Goal: Task Accomplishment & Management: Complete application form

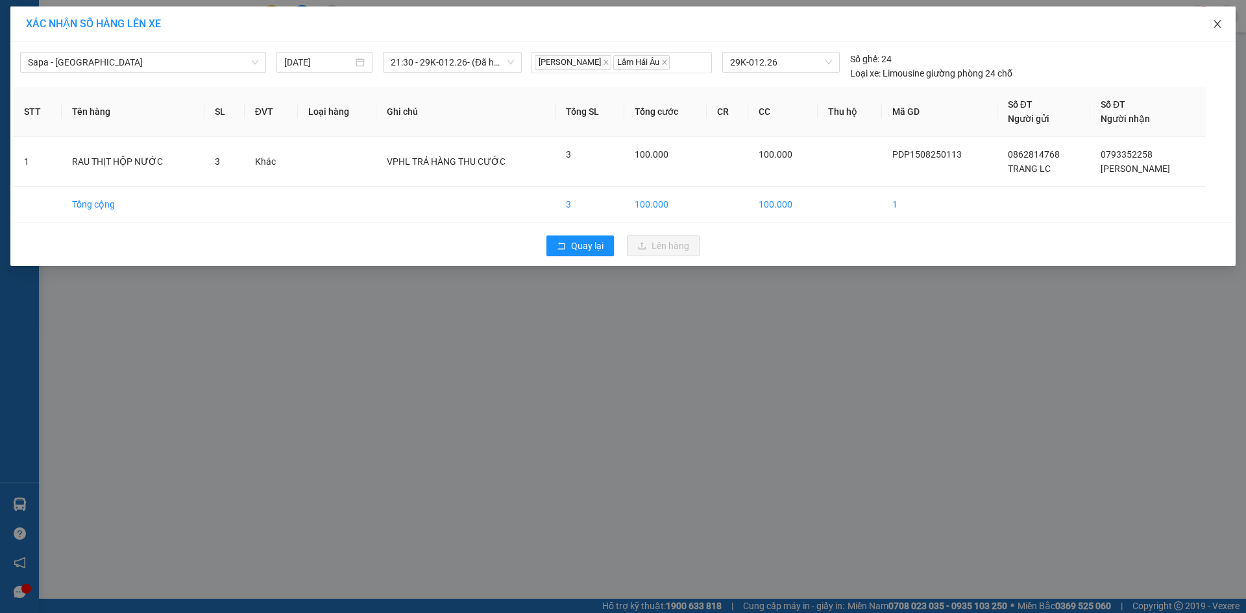
click at [1223, 21] on span "Close" at bounding box center [1217, 24] width 36 height 36
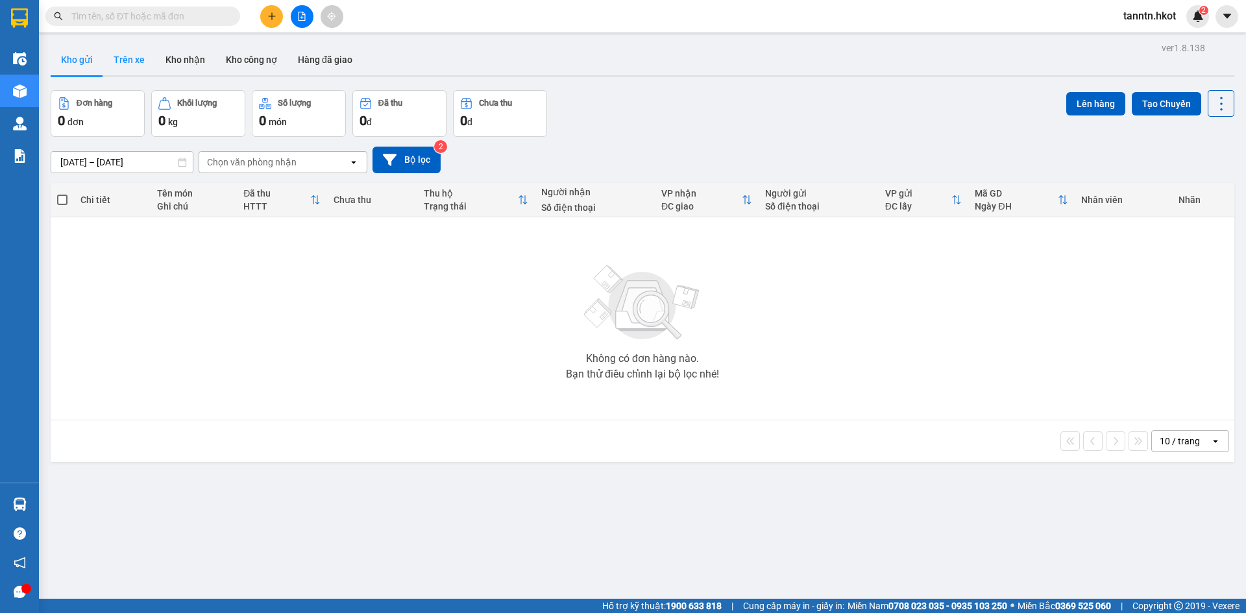
click at [130, 56] on button "Trên xe" at bounding box center [129, 59] width 52 height 31
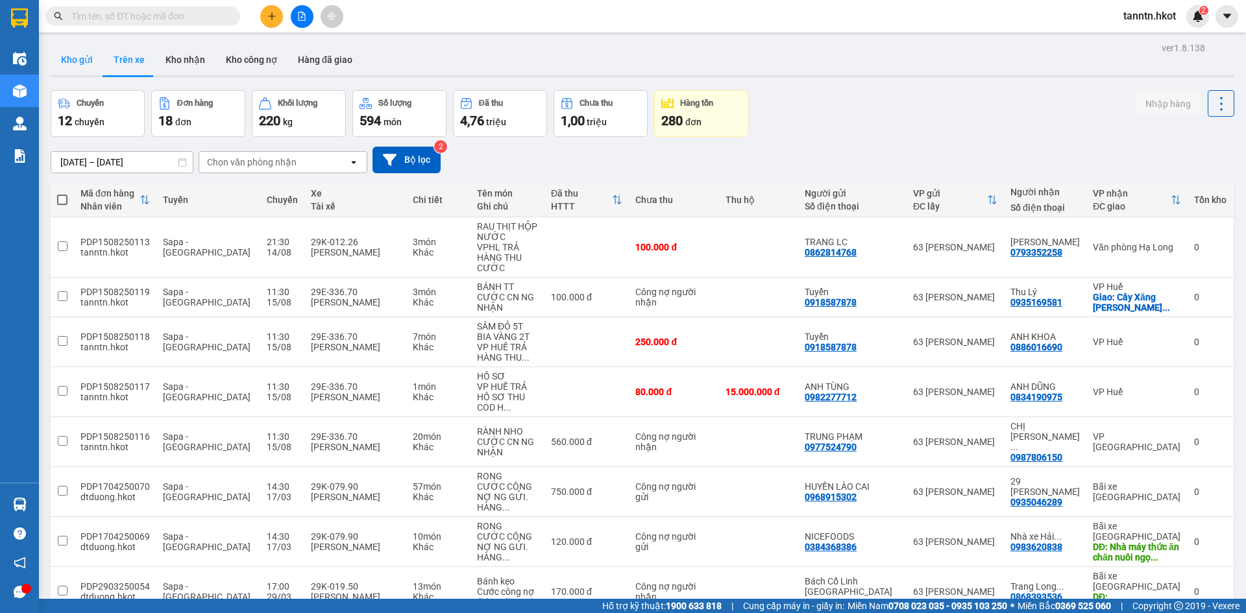
click at [79, 64] on button "Kho gửi" at bounding box center [77, 59] width 53 height 31
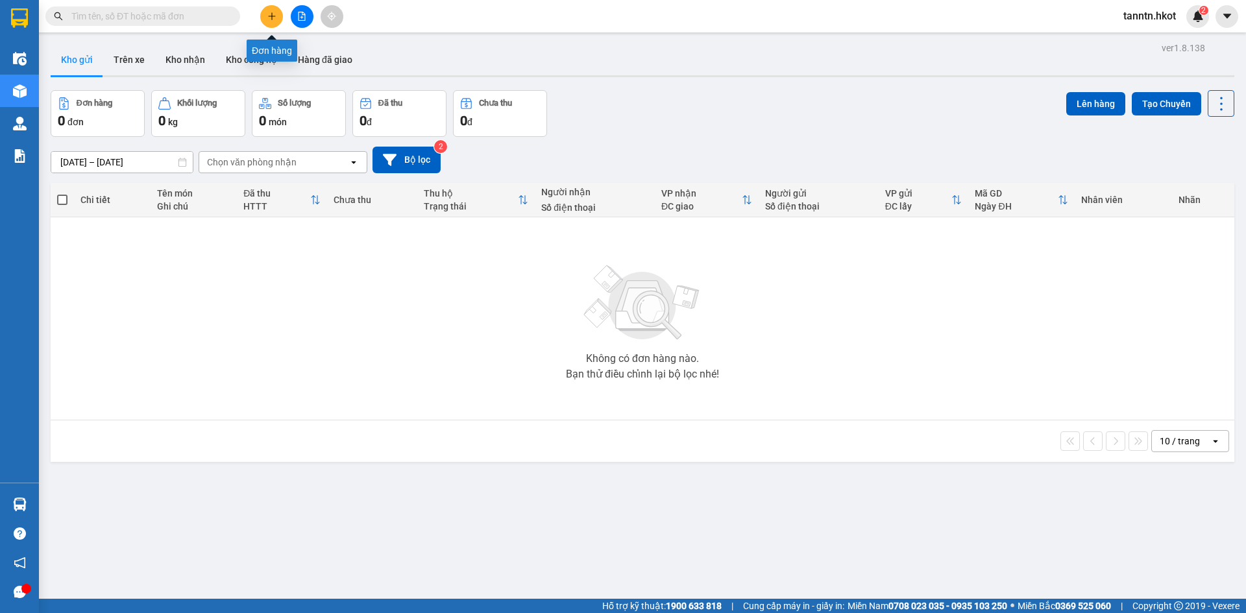
click at [274, 12] on icon "plus" at bounding box center [271, 16] width 9 height 9
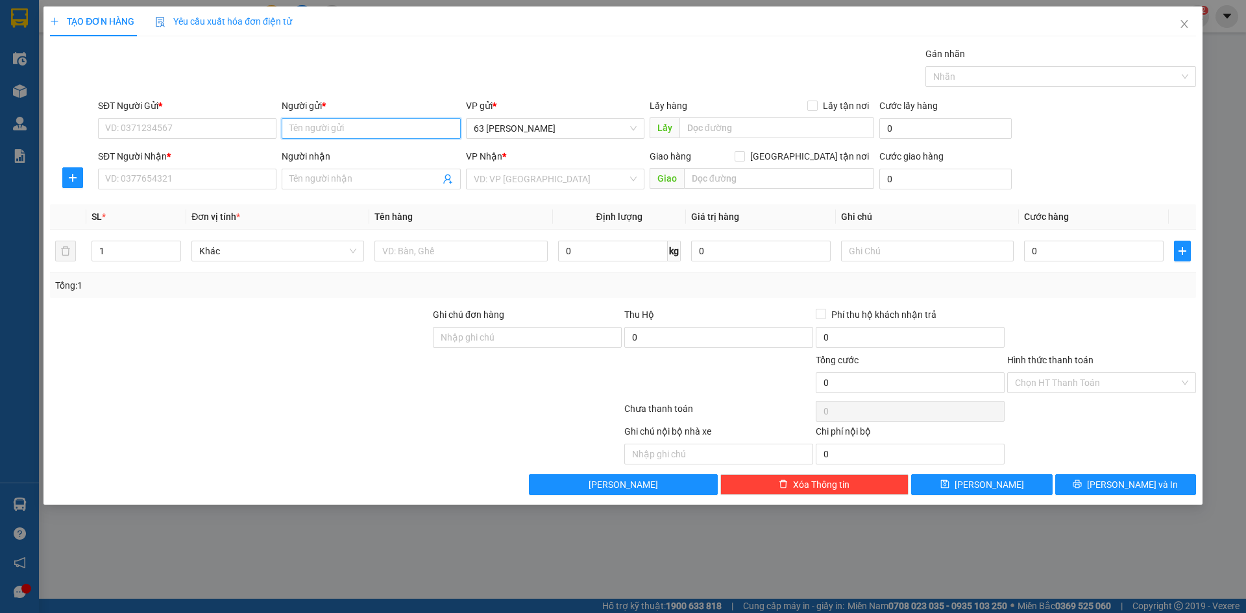
click at [345, 126] on input "Người gửi *" at bounding box center [371, 128] width 178 height 21
type input "LÝ"
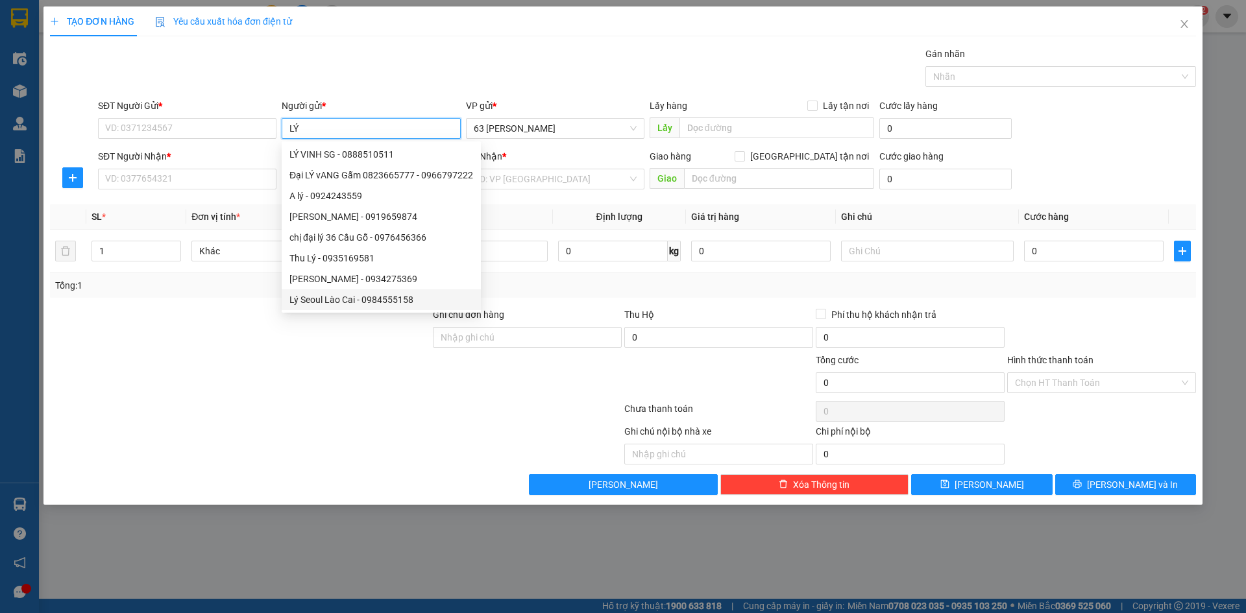
click at [359, 303] on div "Lý Seoul Lào Cai - 0984555158" at bounding box center [381, 300] width 184 height 14
type input "0984555158"
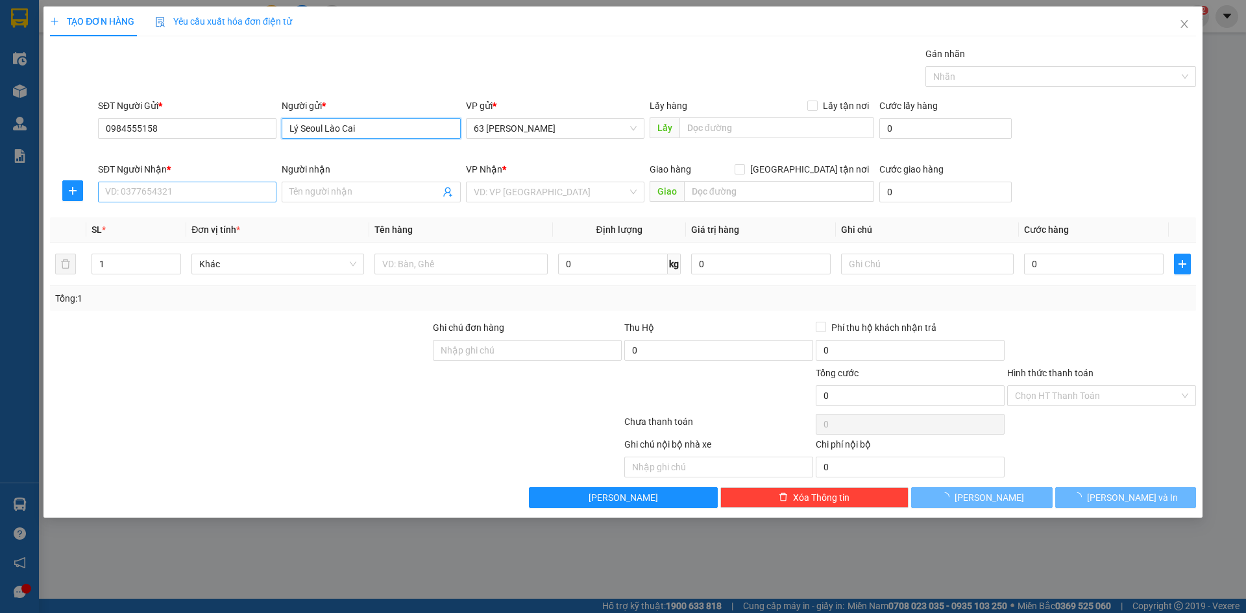
type input "Lý Seoul Lào Cai"
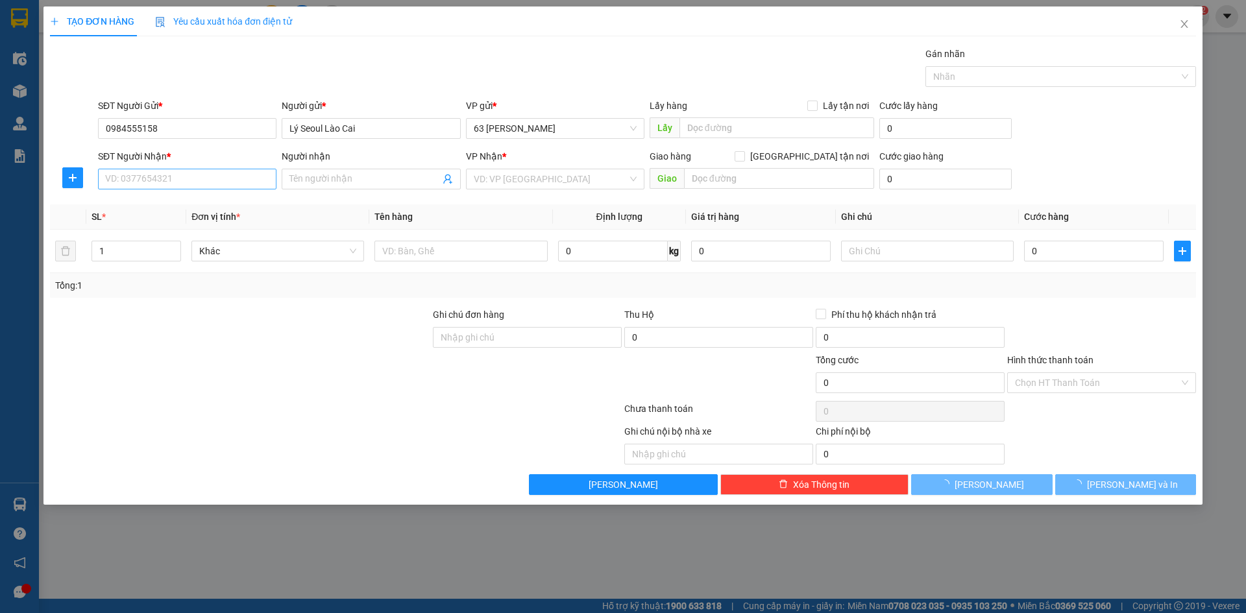
click at [213, 193] on div "SĐT Người Nhận * VD: 0377654321" at bounding box center [187, 171] width 178 height 45
click at [225, 173] on input "SĐT Người Nhận *" at bounding box center [187, 179] width 178 height 21
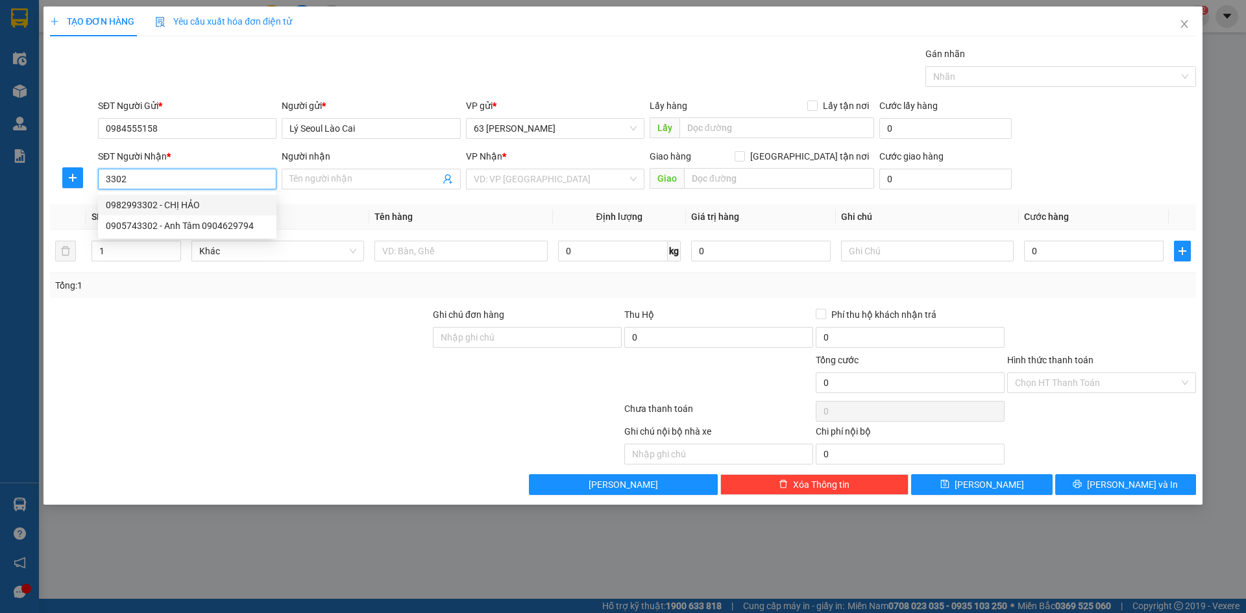
click at [211, 204] on div "0982993302 - CHỊ HẢO" at bounding box center [187, 205] width 163 height 14
type input "0982993302"
type input "CHỊ HẢO"
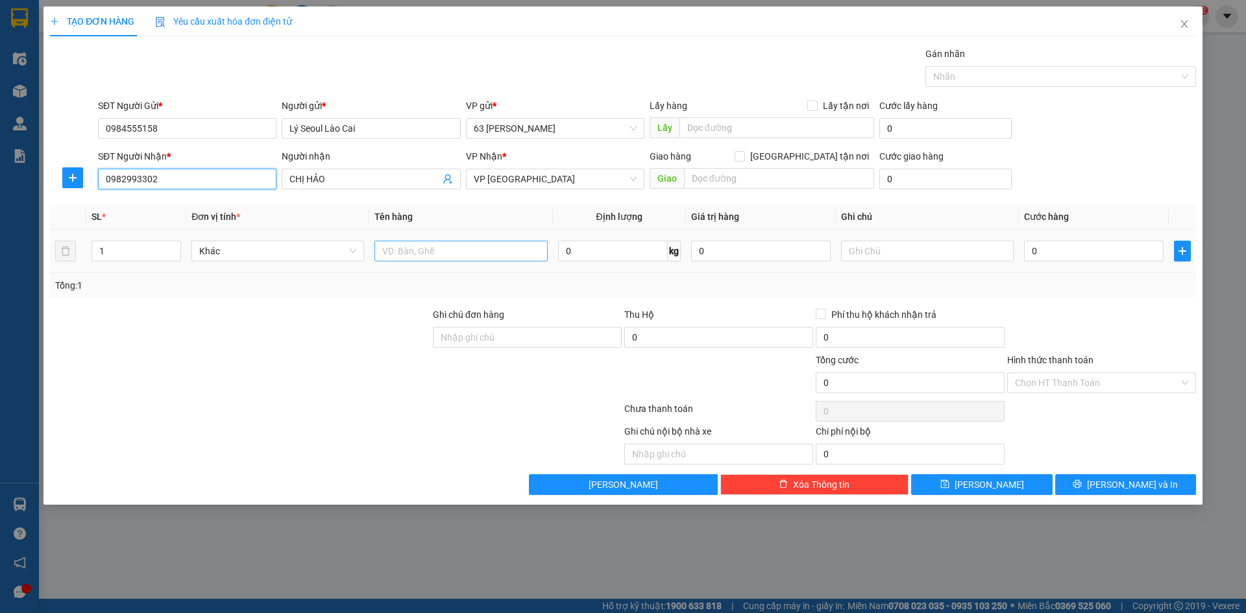
type input "0982993302"
click at [377, 250] on input "text" at bounding box center [460, 251] width 173 height 21
type input "HOA TƯƠI"
click at [903, 249] on input "text" at bounding box center [927, 251] width 173 height 21
type input "VP ĐN TRẢ HÀNG THU CƯỚC"
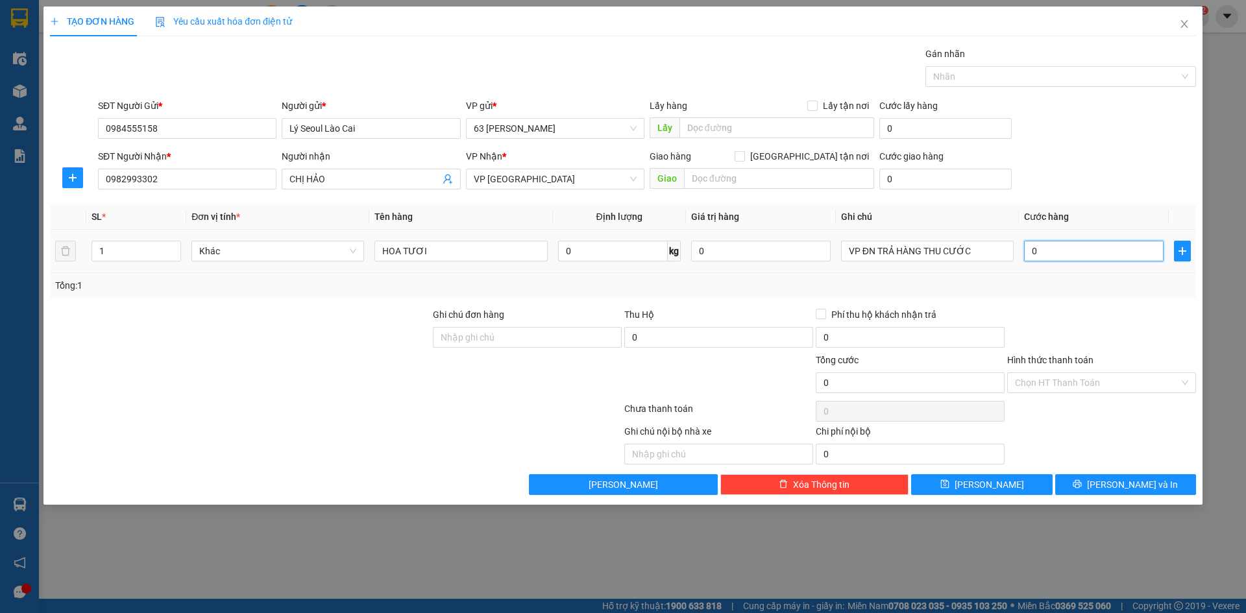
click at [1071, 249] on input "0" at bounding box center [1094, 251] width 140 height 21
type input "003"
type input "3"
type input "0.032"
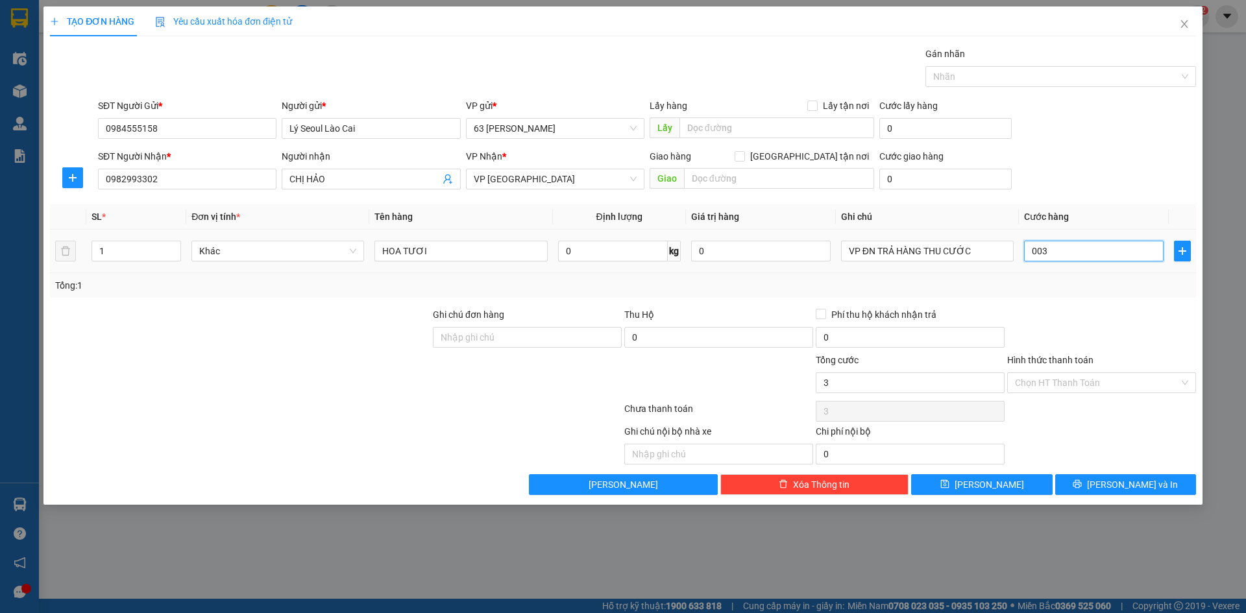
type input "32"
type input "00.320"
type input "320"
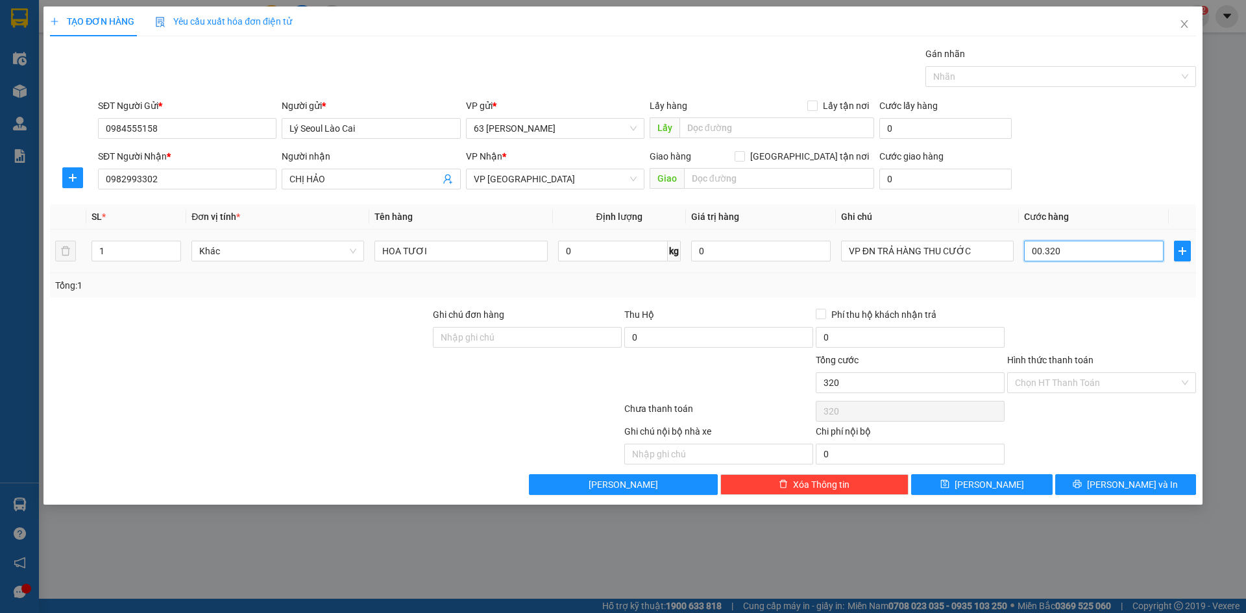
type input "0.003.200"
type input "3.200"
type input "000.032.000"
type input "32.000"
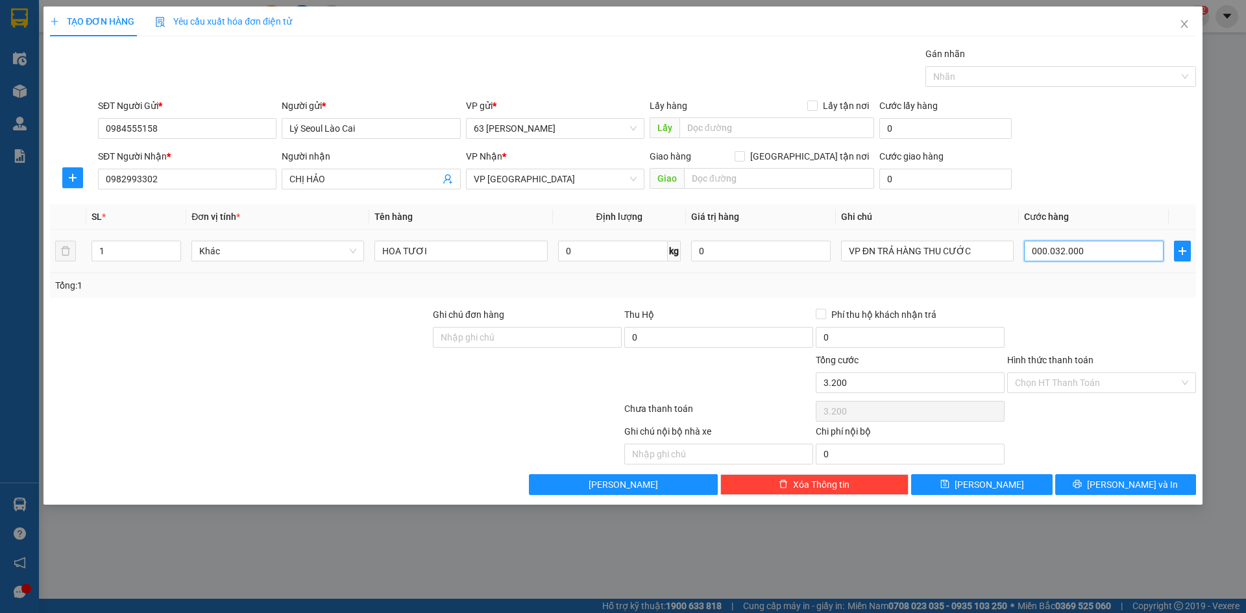
type input "32.000"
type input "00.000.320.000"
type input "320.000"
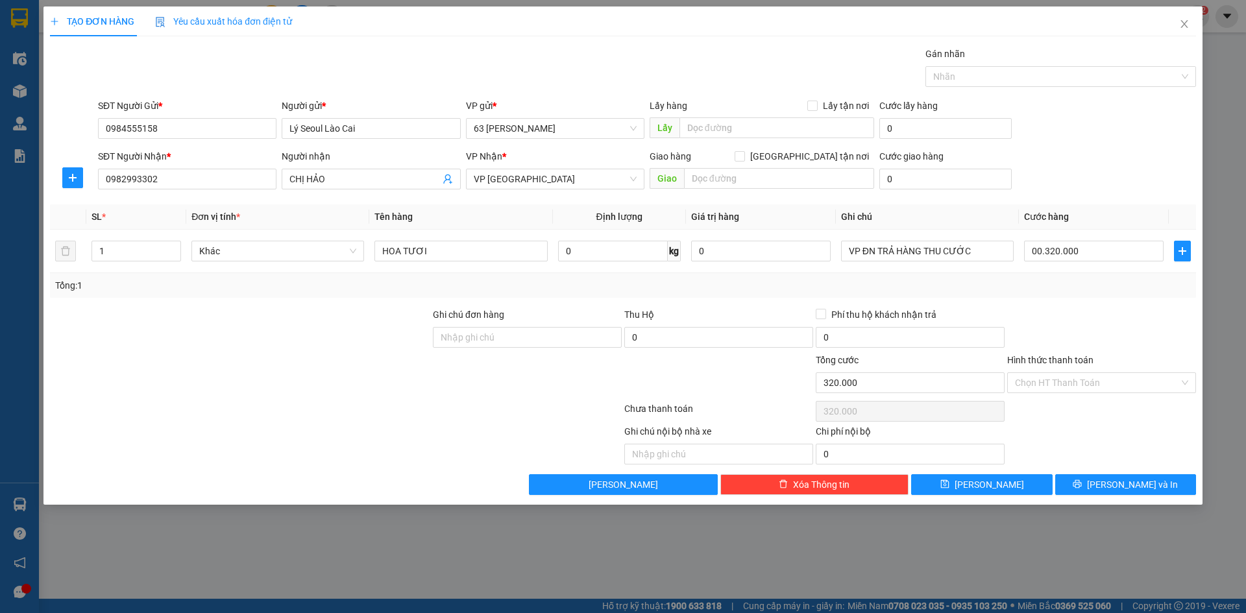
type input "320.000"
click at [1047, 327] on div at bounding box center [1101, 330] width 191 height 45
click at [1135, 484] on span "[PERSON_NAME] và In" at bounding box center [1132, 485] width 91 height 14
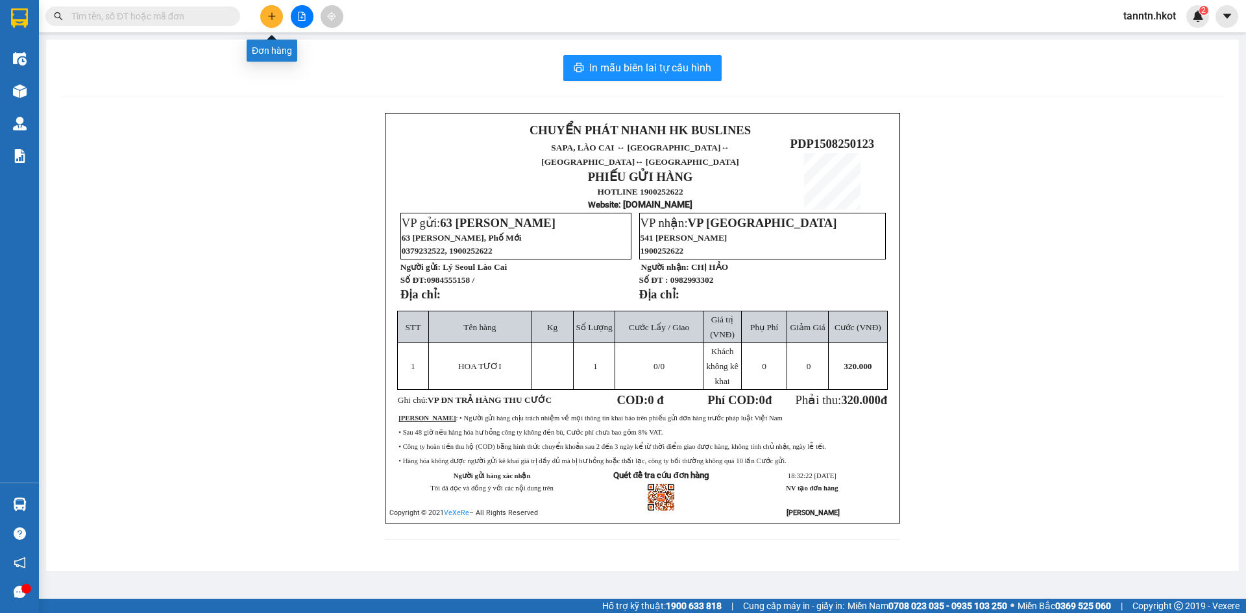
click at [268, 12] on icon "plus" at bounding box center [271, 16] width 9 height 9
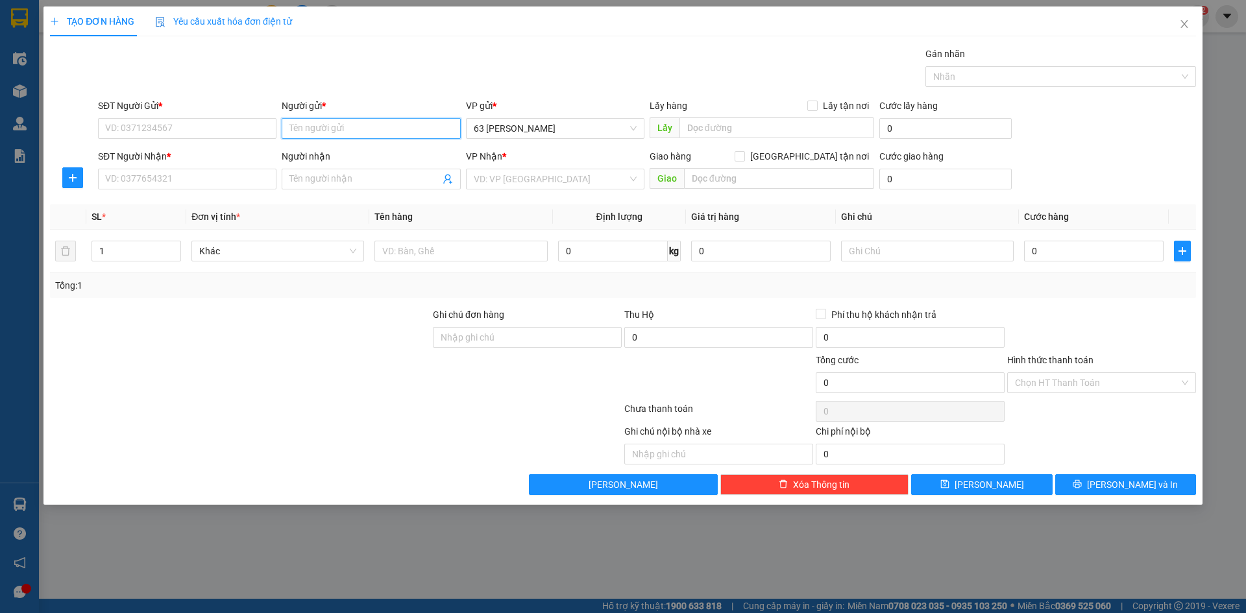
click at [333, 128] on input "Người gửi *" at bounding box center [371, 128] width 178 height 21
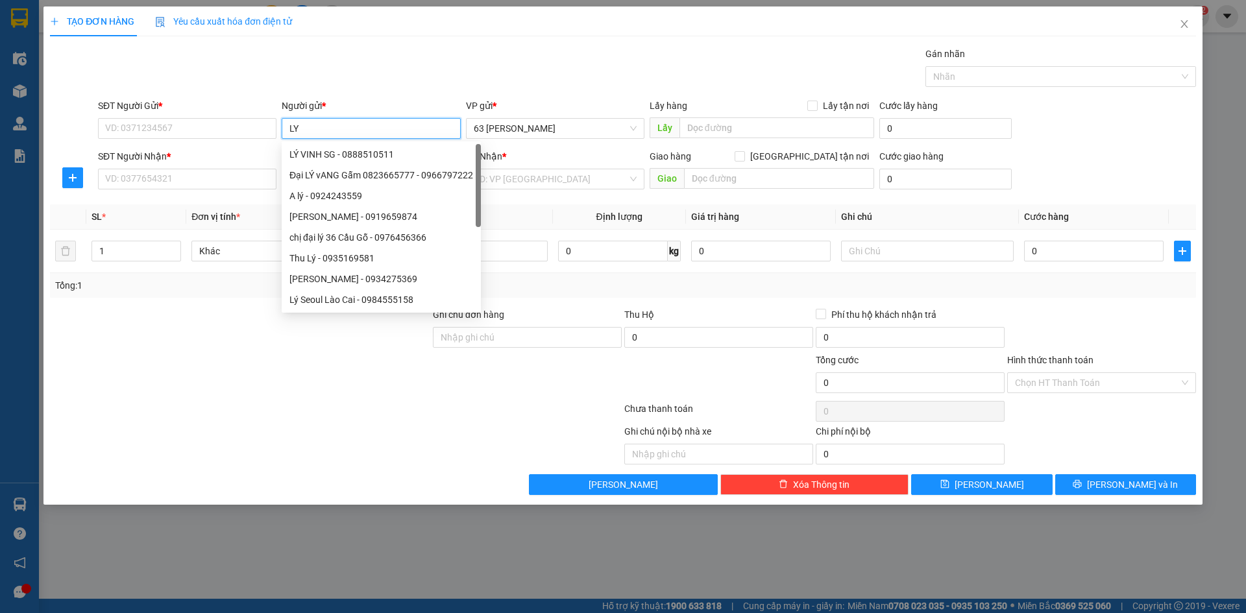
type input "LÝ"
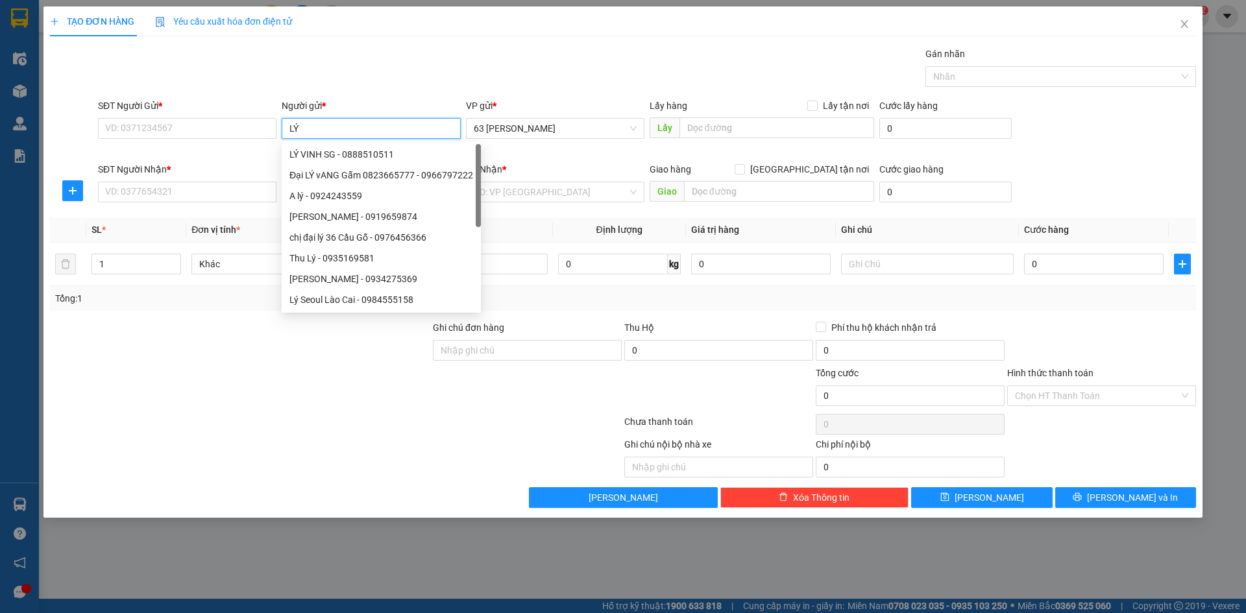
click at [359, 301] on div "Lý Seoul Lào Cai - 0984555158" at bounding box center [381, 300] width 184 height 14
type input "0984555158"
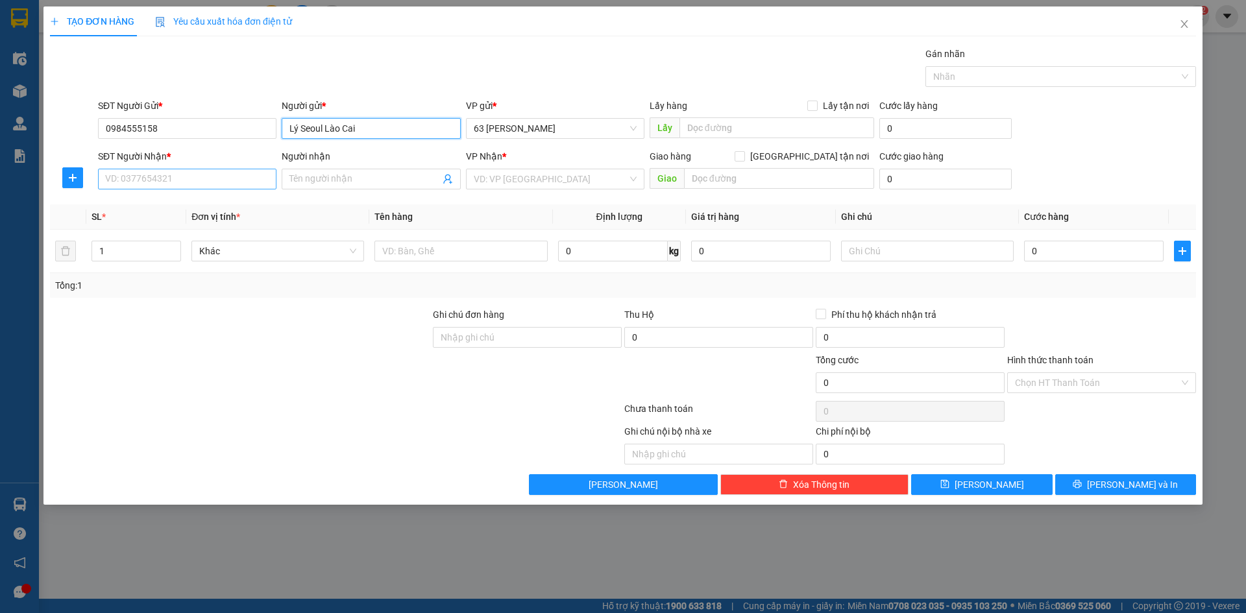
type input "Lý Seoul Lào Cai"
click at [189, 186] on input "SĐT Người Nhận *" at bounding box center [187, 179] width 178 height 21
click at [189, 205] on div "0905150605 - Chị Nguyệt" at bounding box center [187, 205] width 163 height 14
type input "0905150605"
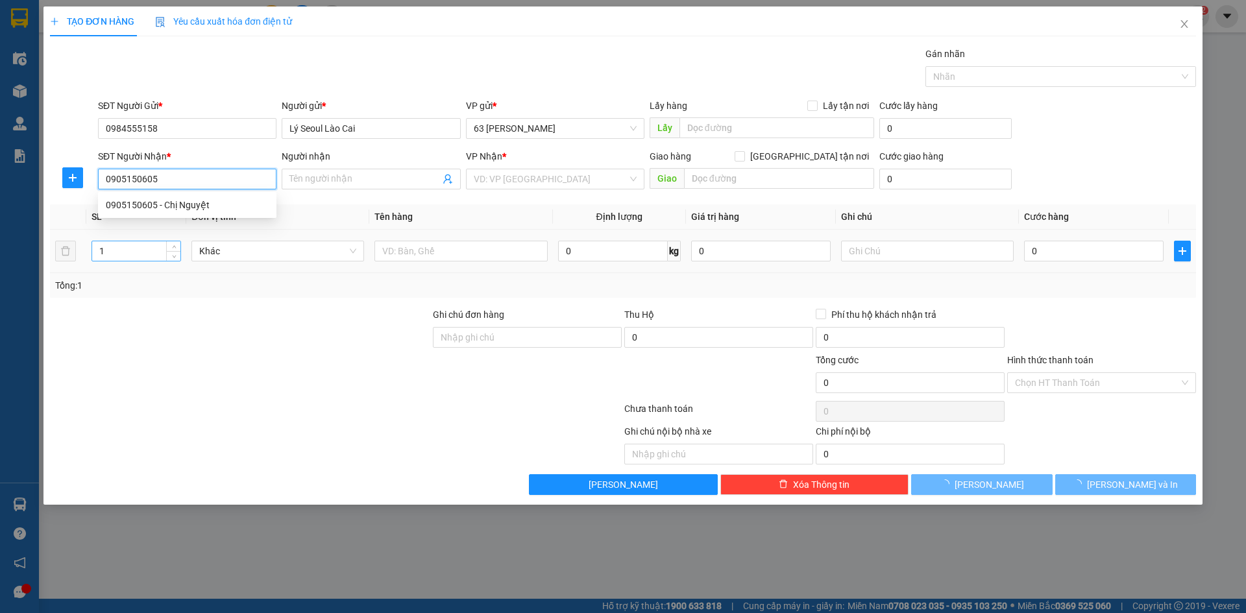
type input "[PERSON_NAME]"
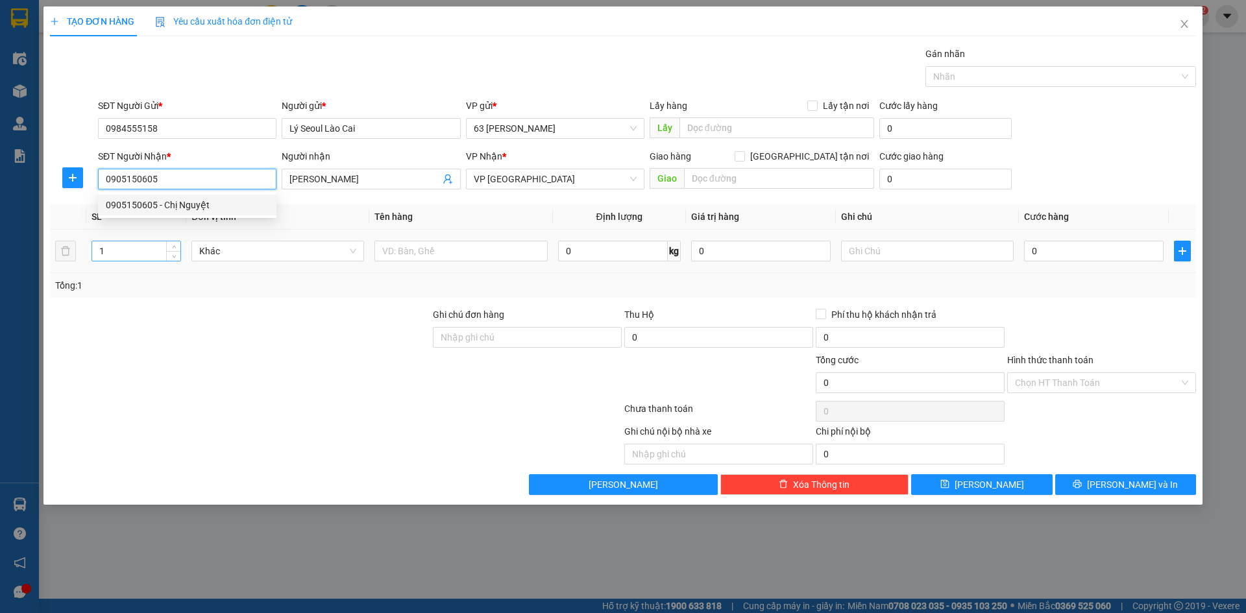
type input "0905150605"
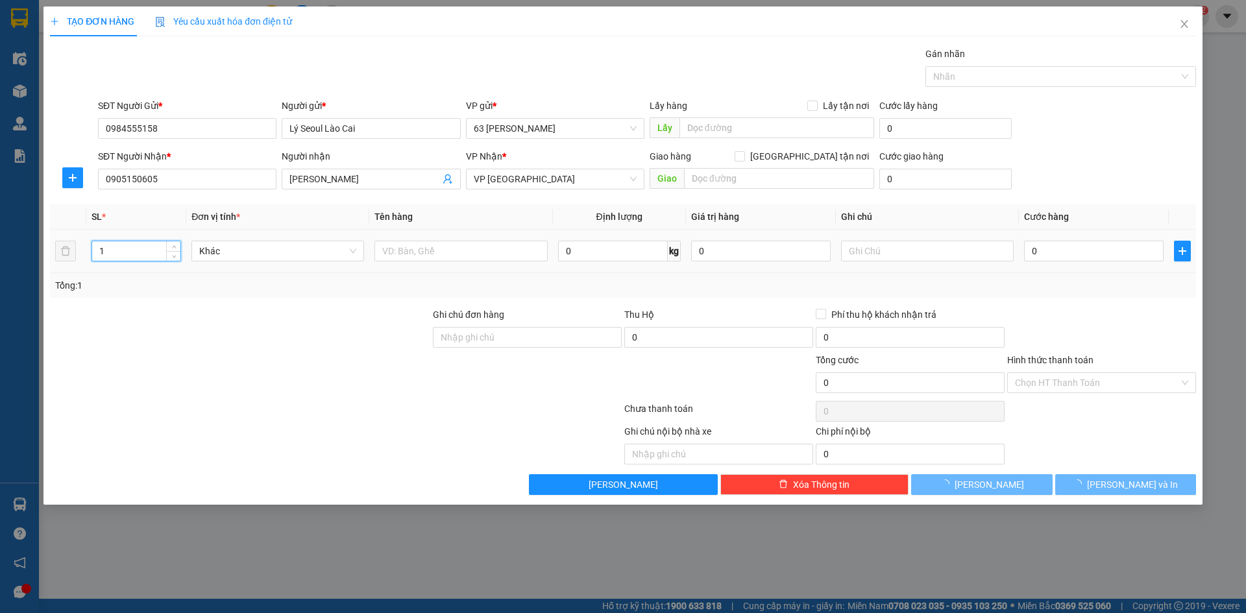
click at [125, 250] on input "1" at bounding box center [136, 250] width 88 height 19
type input "4"
click at [414, 257] on input "text" at bounding box center [460, 251] width 173 height 21
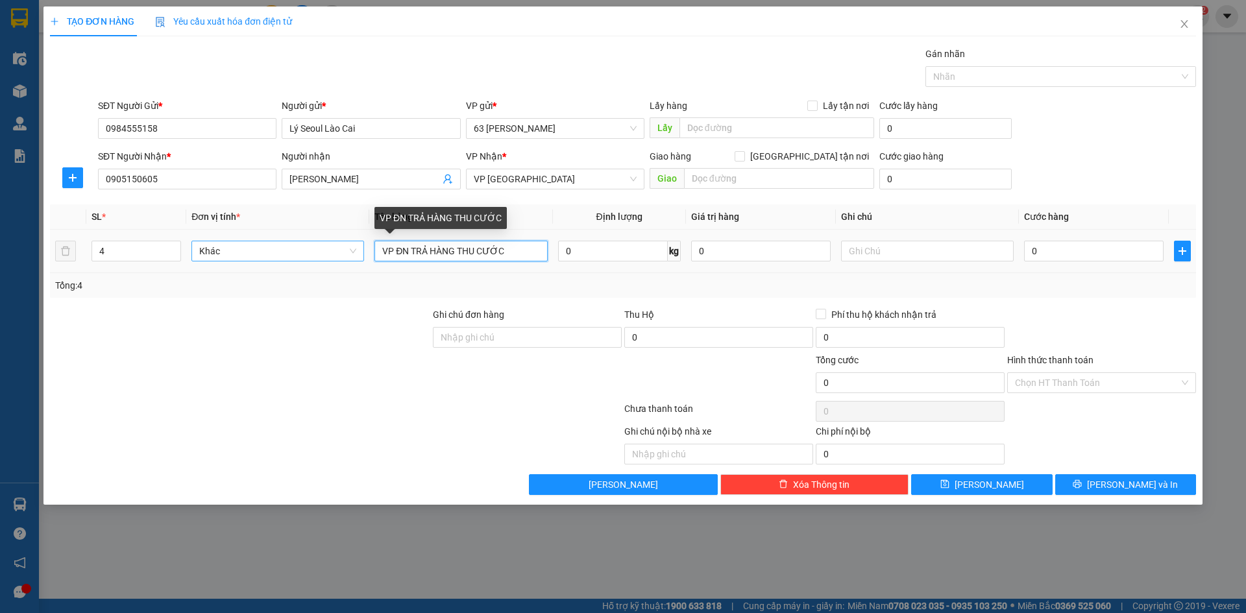
drag, startPoint x: 444, startPoint y: 249, endPoint x: 282, endPoint y: 249, distance: 162.2
click at [282, 249] on tr "4 Khác VP ĐN TRẢ HÀNG THU CƯỚC 0 kg 0 0" at bounding box center [623, 251] width 1146 height 43
type input "VP ĐN TRẢ HÀNG THU CƯỚC"
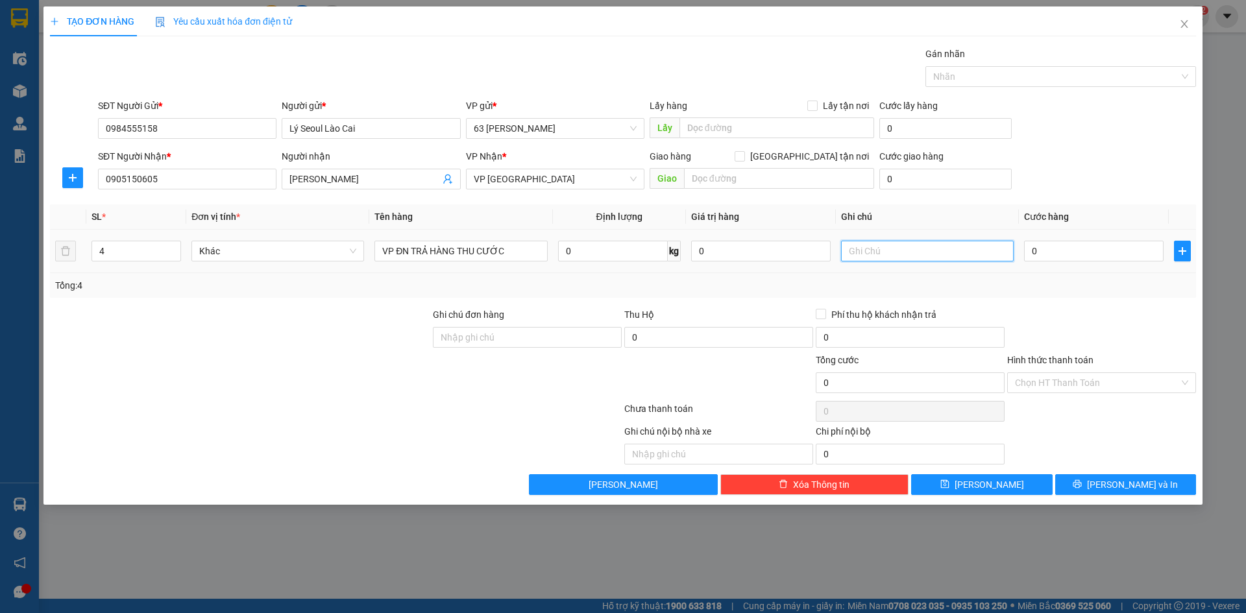
click at [885, 254] on input "text" at bounding box center [927, 251] width 173 height 21
paste input "VP ĐN TRẢ HÀNG THU CƯỚC"
type input "VP ĐN TRẢ HÀNG THU CƯỚC"
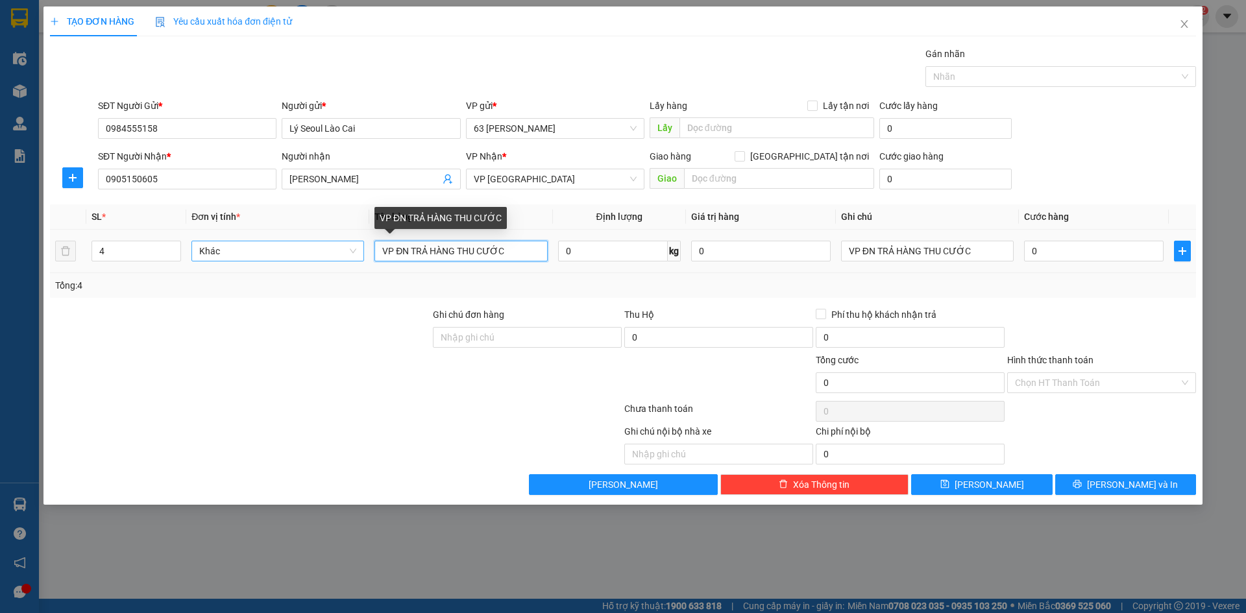
drag, startPoint x: 356, startPoint y: 233, endPoint x: 330, endPoint y: 247, distance: 29.3
click at [226, 233] on tr "4 Khác VP ĐN TRẢ HÀNG THU CƯỚC 0 kg 0 VP ĐN TRẢ HÀNG THU CƯỚC 0" at bounding box center [623, 251] width 1146 height 43
type input "HOA TƯƠI"
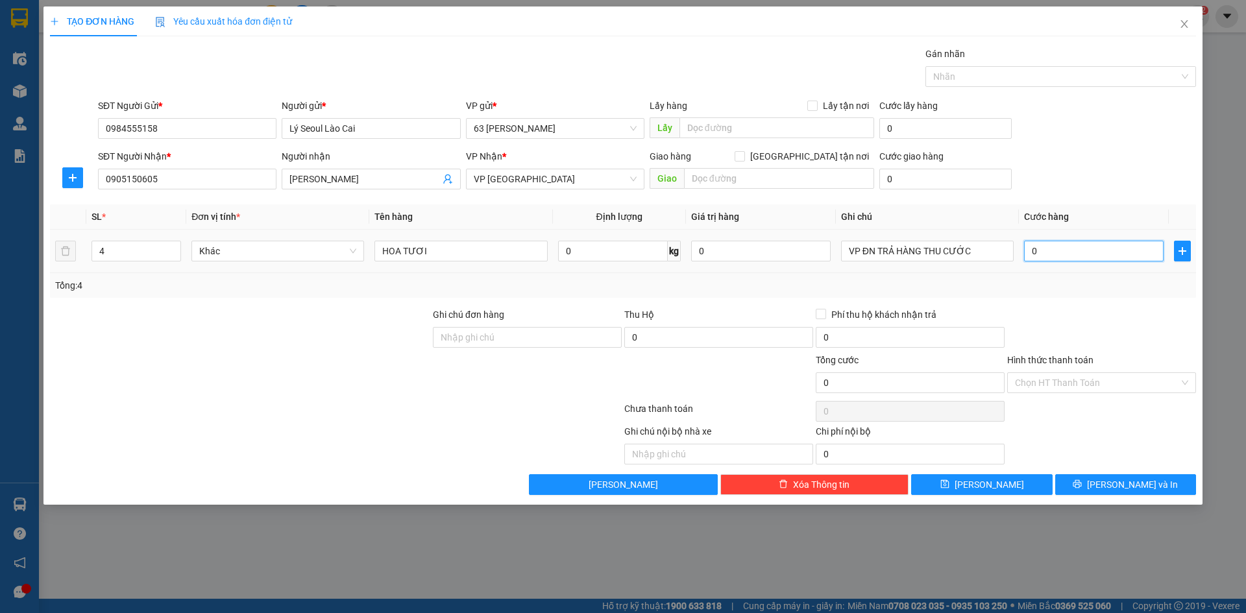
click at [1070, 251] on input "0" at bounding box center [1094, 251] width 140 height 21
type input "006"
type input "6"
type input "0.062"
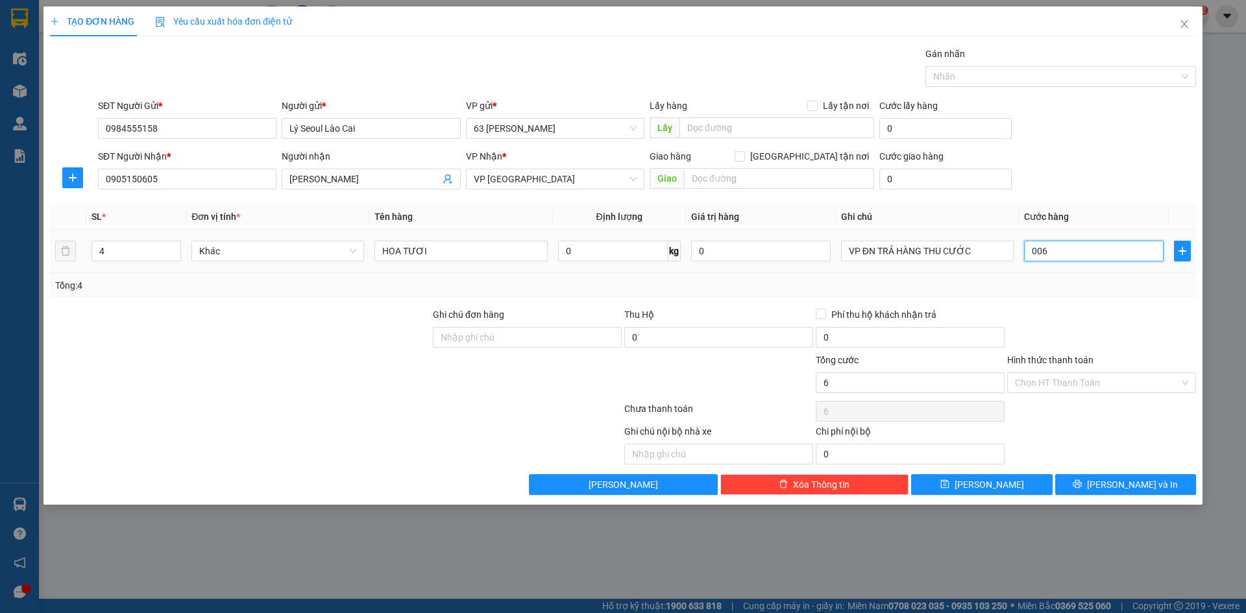
type input "62"
type input "00.620"
type input "620"
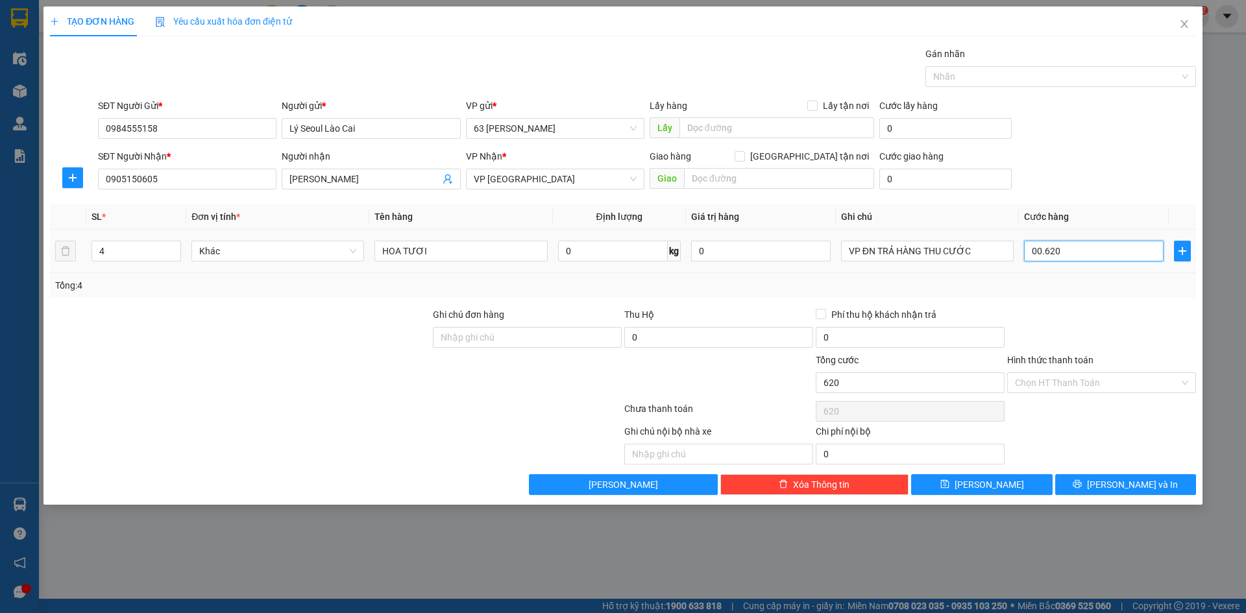
type input "0.006.200"
type input "6.200"
type input "000.062.000"
type input "62.000"
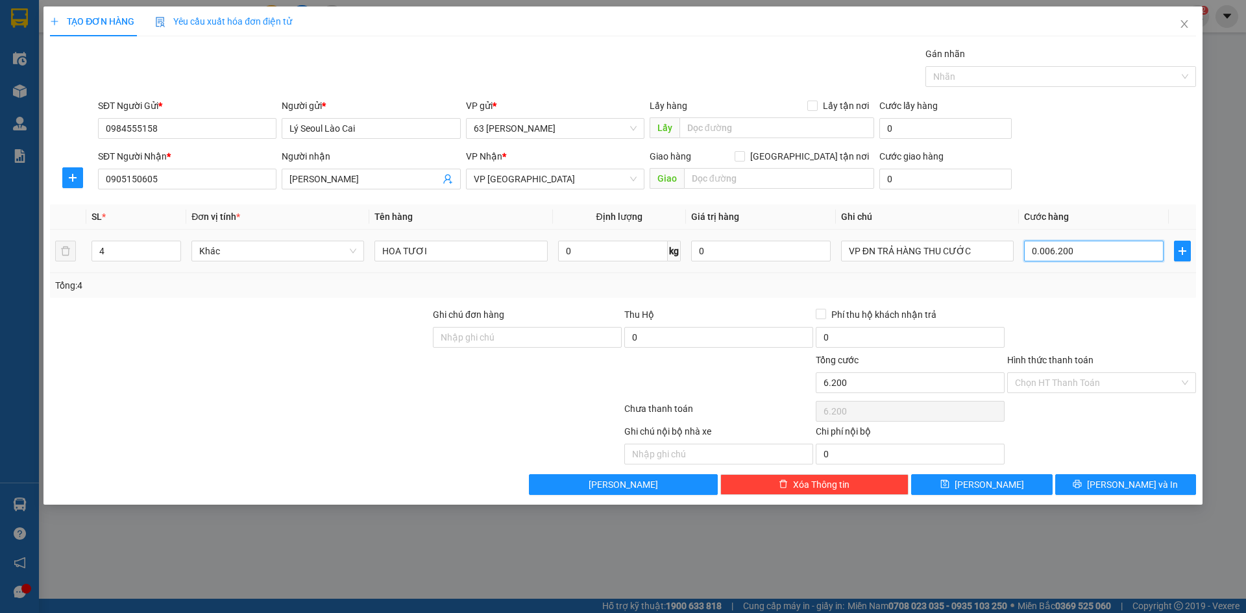
type input "62.000"
type input "000.006.200"
type input "6.200"
type input "000.000.620"
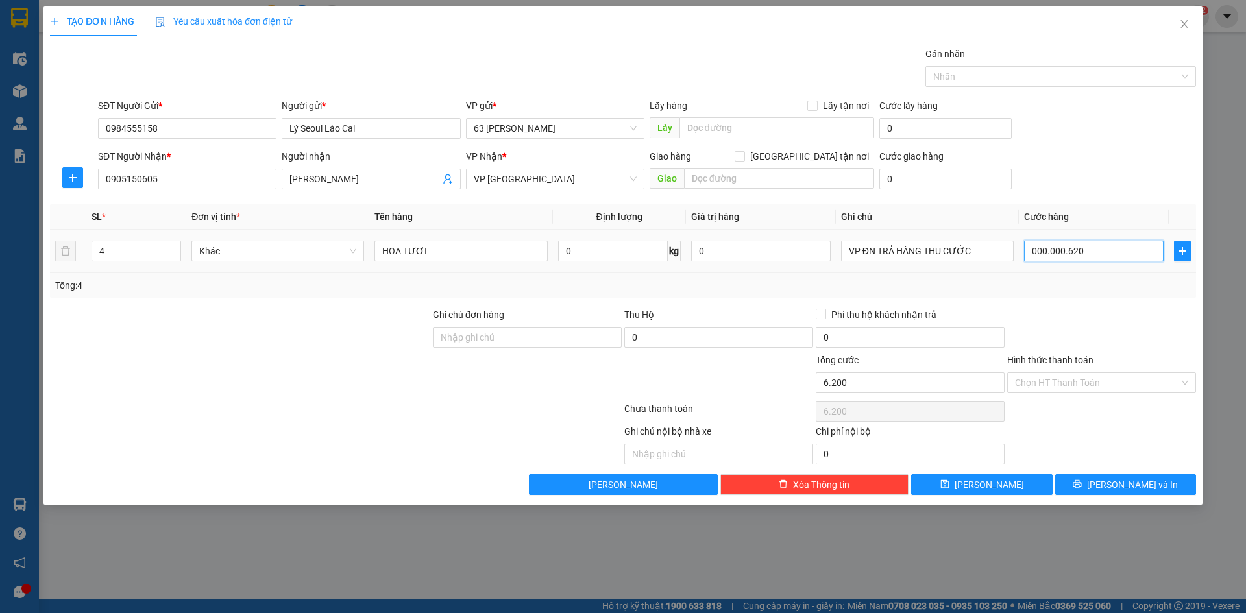
type input "620"
type input "000.000.062"
type input "62"
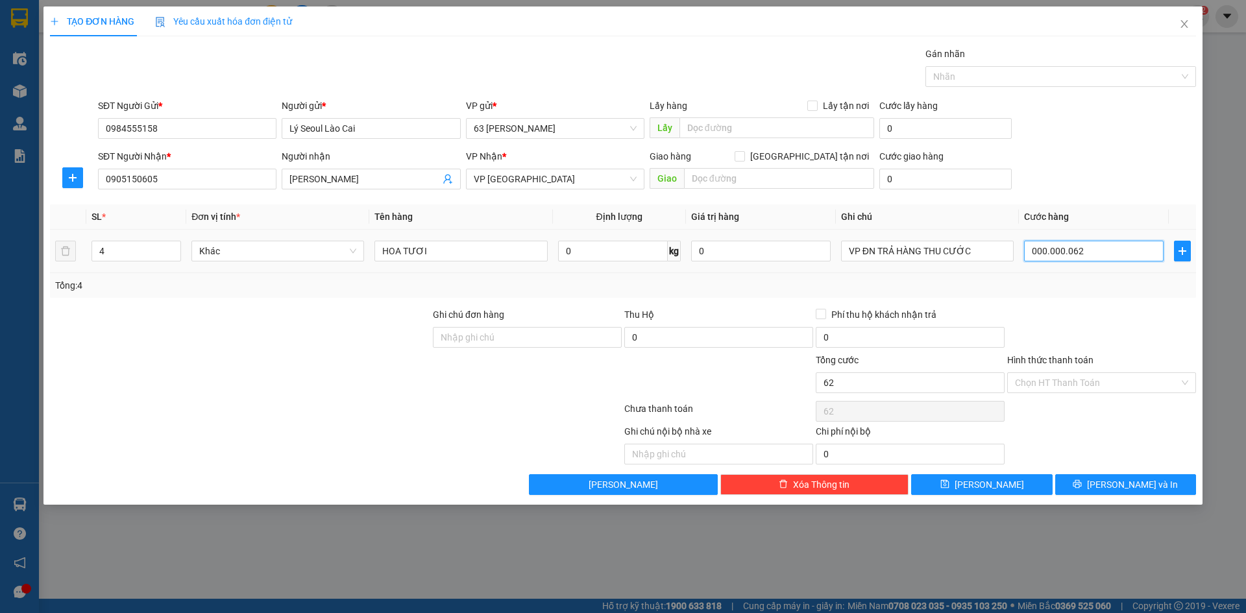
type input "00.000.006"
type input "6"
type input "0.000.000"
type input "0"
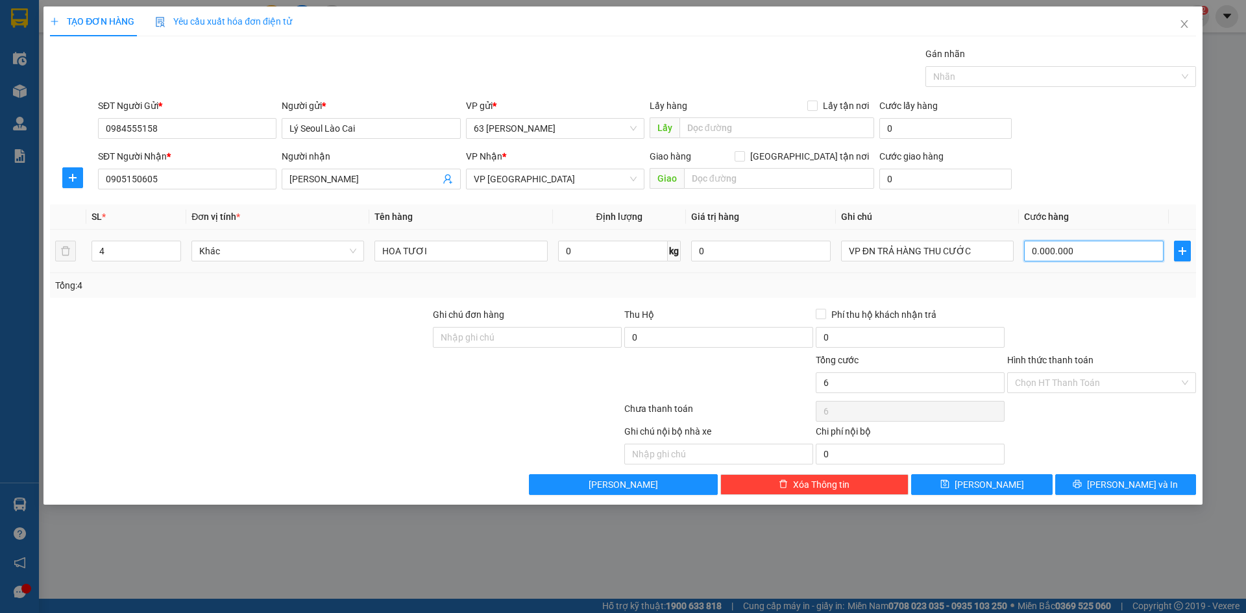
type input "0"
type input "0.006"
type input "6"
type input "00.060"
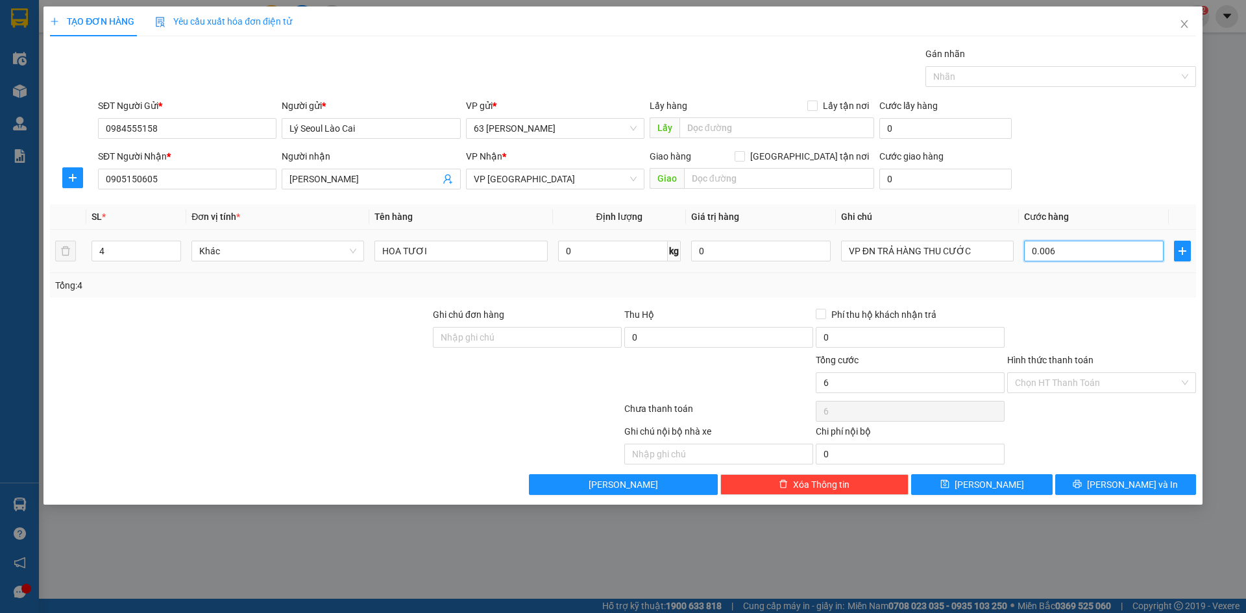
type input "60"
type input "0.000.600"
type input "600"
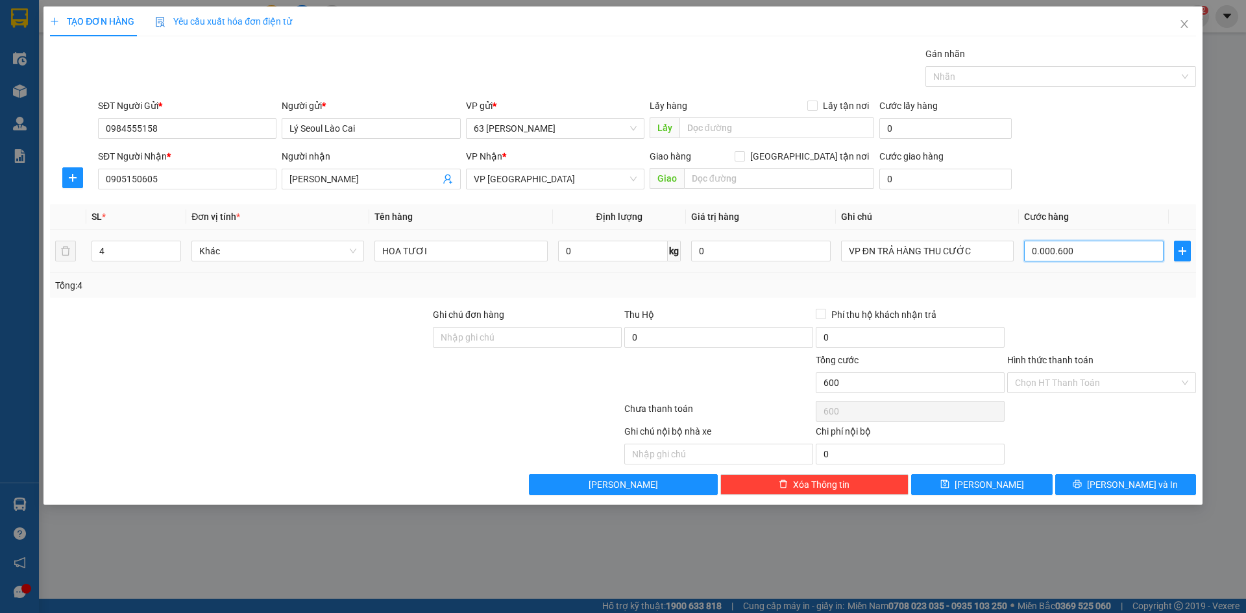
type input "000.006.000"
type input "6.000"
type input "00.000.060.000"
type input "60.000"
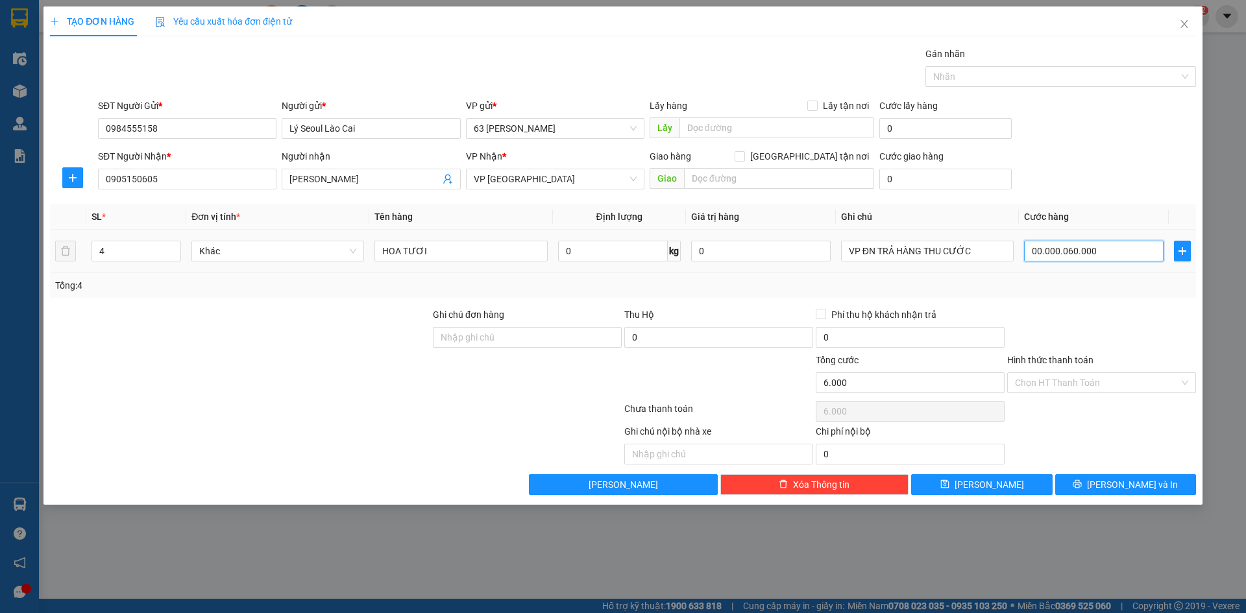
type input "60.000"
type input "0.000.000.600.000"
type input "600.000"
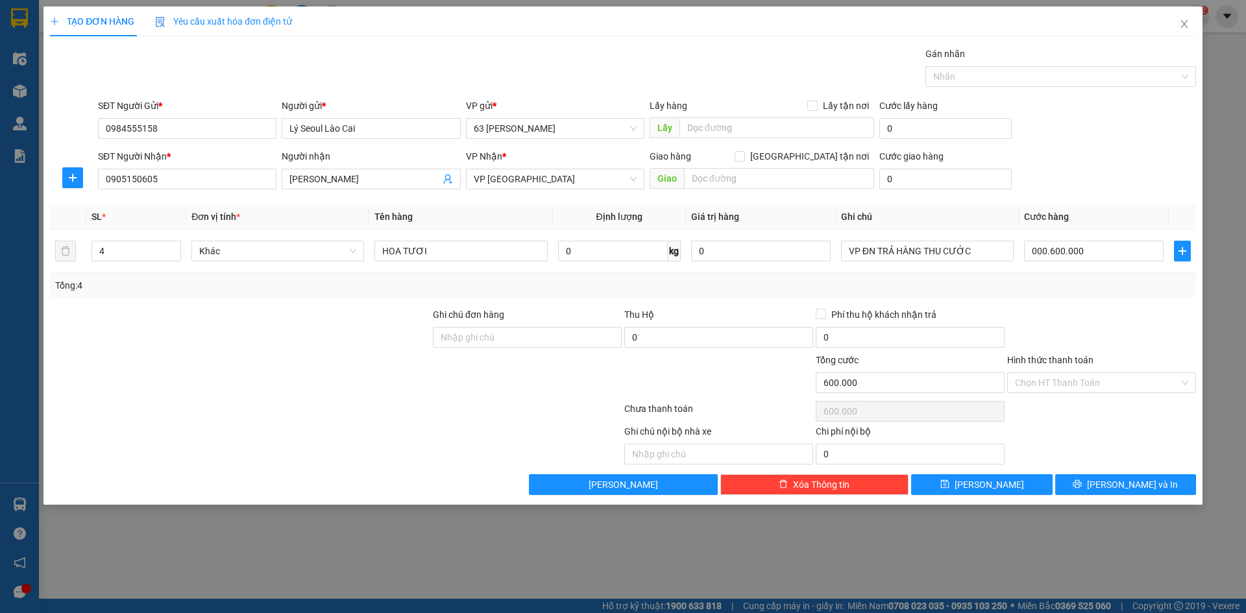
type input "600.000"
click at [1076, 322] on div at bounding box center [1101, 330] width 191 height 45
click at [1125, 487] on span "[PERSON_NAME] và In" at bounding box center [1132, 485] width 91 height 14
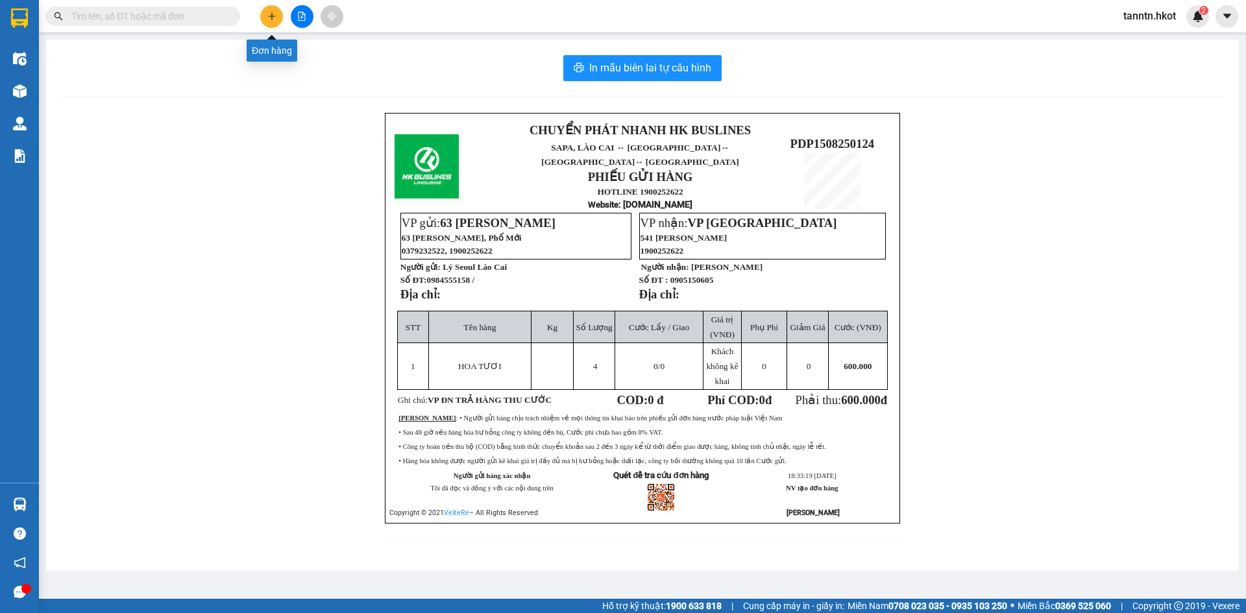
click at [263, 14] on button at bounding box center [271, 16] width 23 height 23
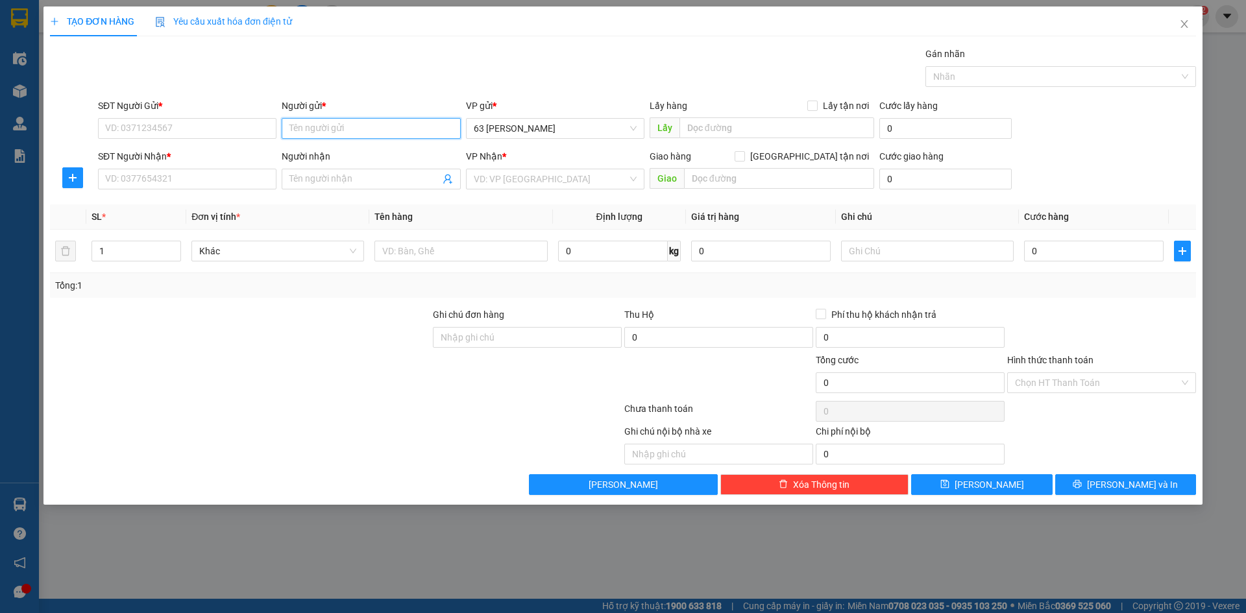
click at [332, 128] on input "Người gửi *" at bounding box center [371, 128] width 178 height 21
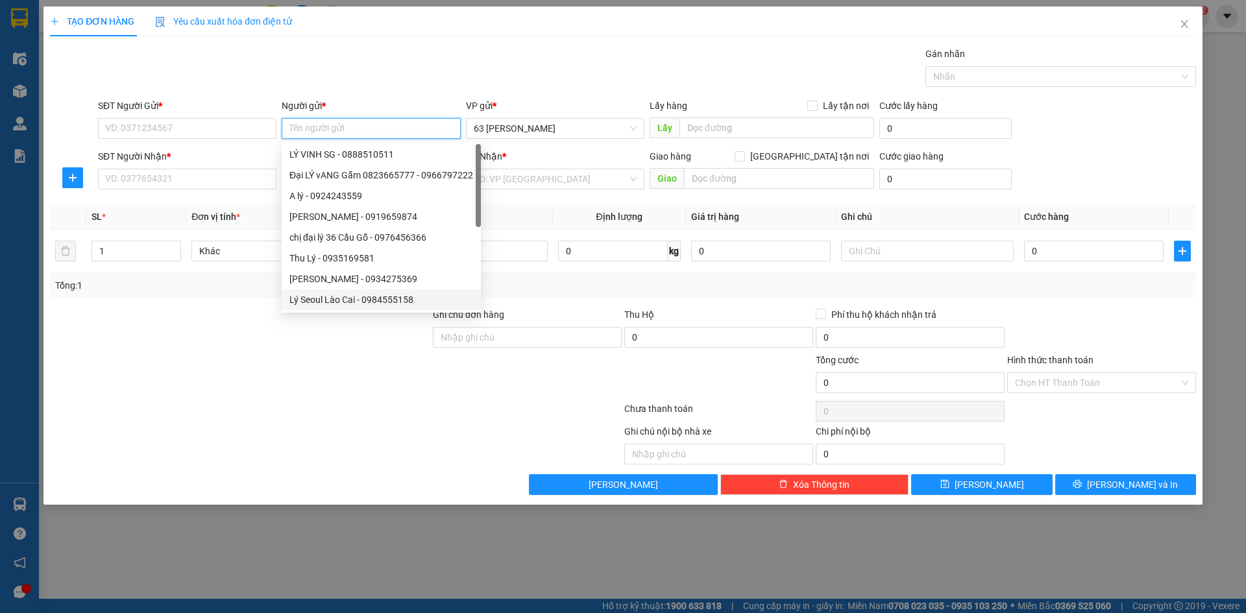
click at [335, 304] on div "Lý Seoul Lào Cai - 0984555158" at bounding box center [381, 300] width 184 height 14
type input "0984555158"
type input "Lý Seoul Lào Cai"
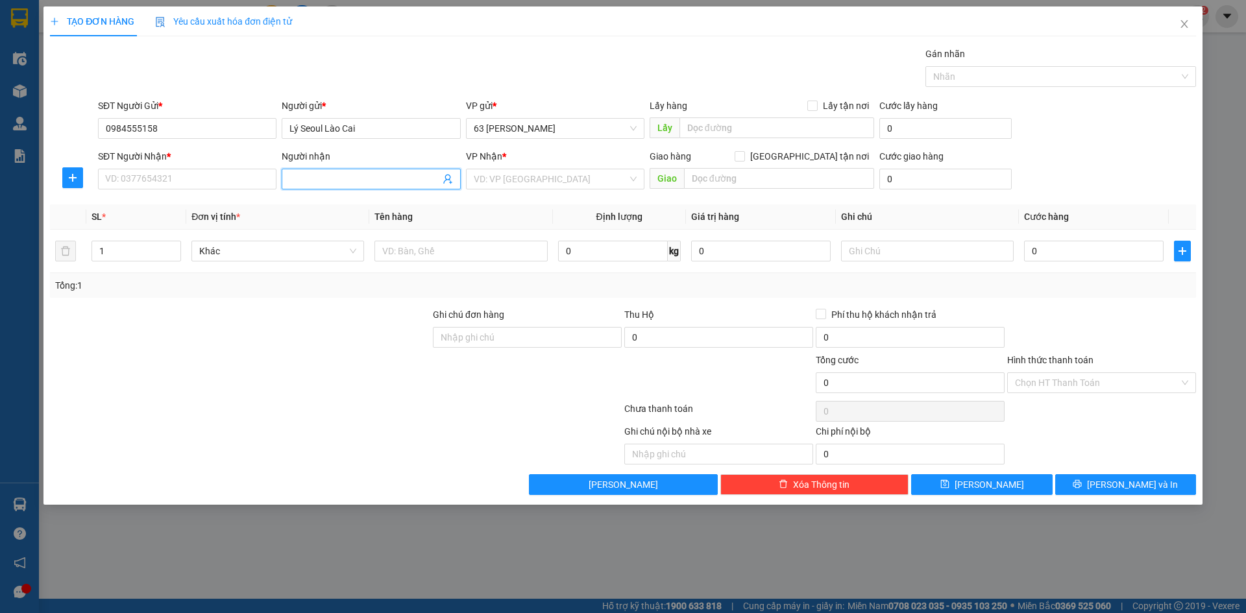
click at [313, 178] on input "Người nhận" at bounding box center [364, 179] width 150 height 14
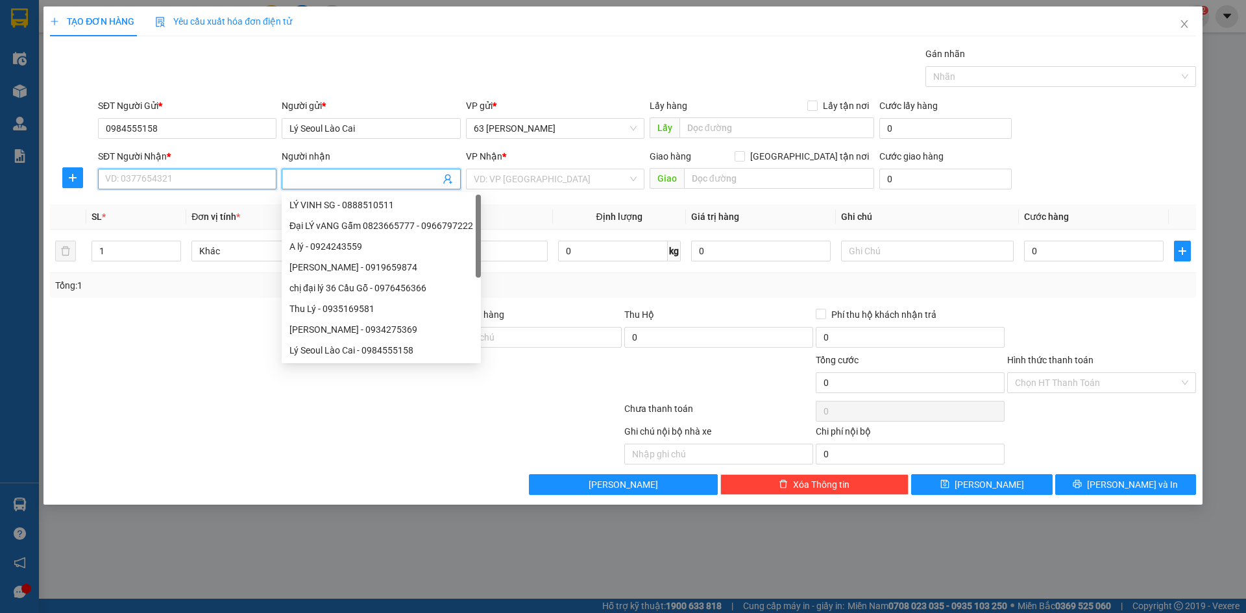
click at [254, 173] on input "SĐT Người Nhận *" at bounding box center [187, 179] width 178 height 21
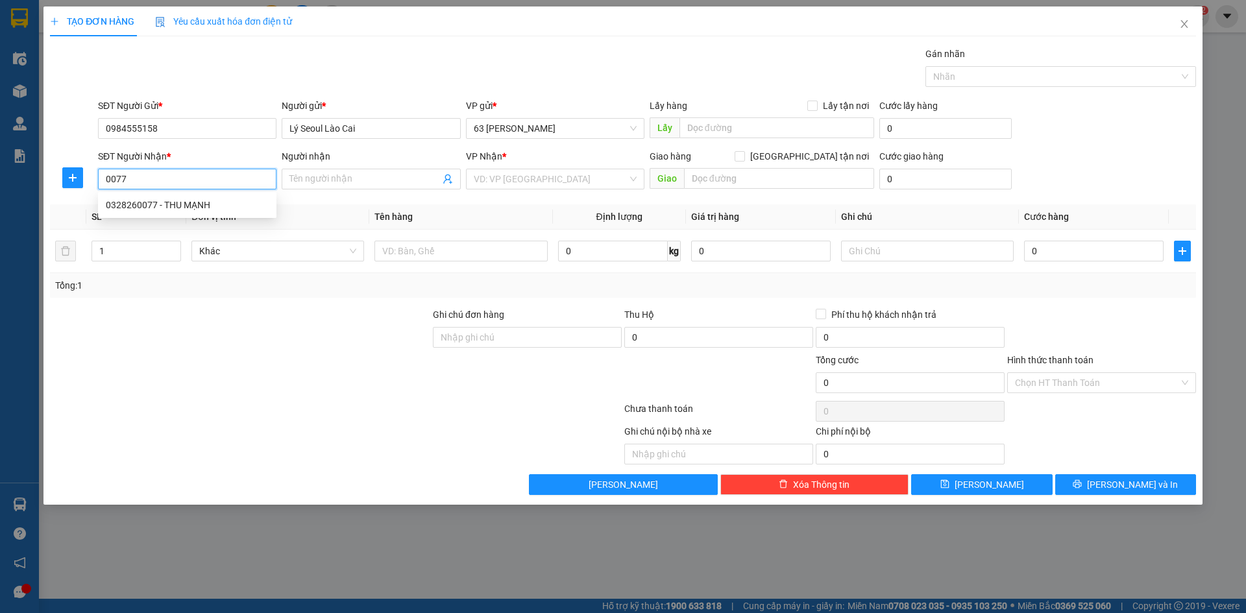
click at [229, 204] on div "0328260077 - THU MẠNH" at bounding box center [187, 205] width 163 height 14
type input "0328260077"
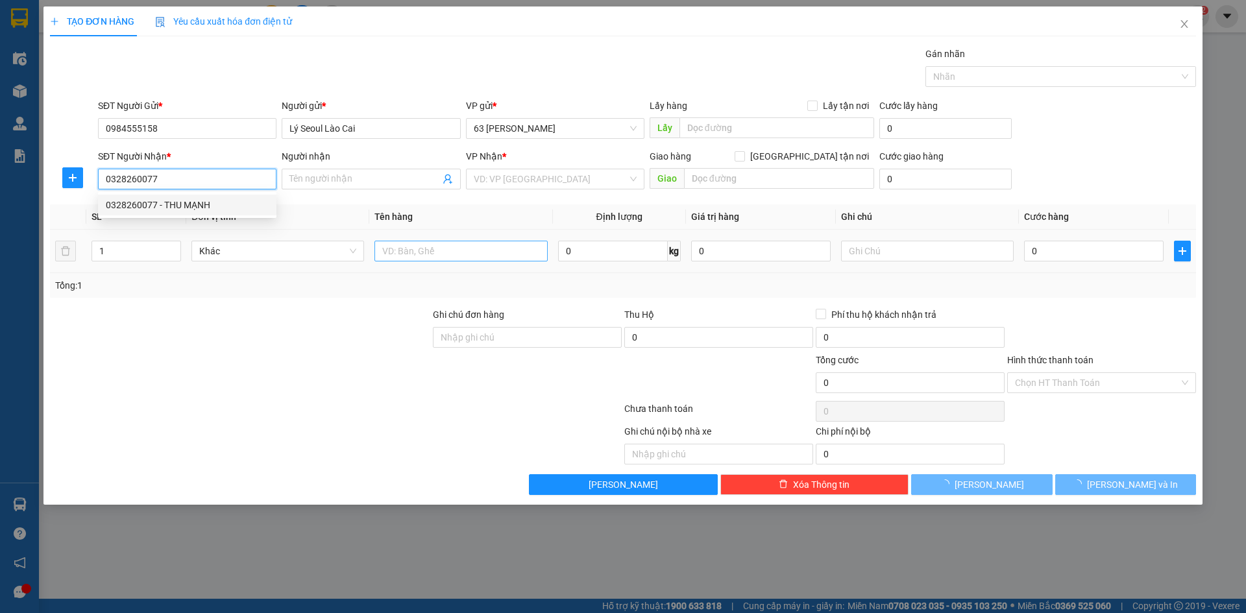
type input "THU MẠNH"
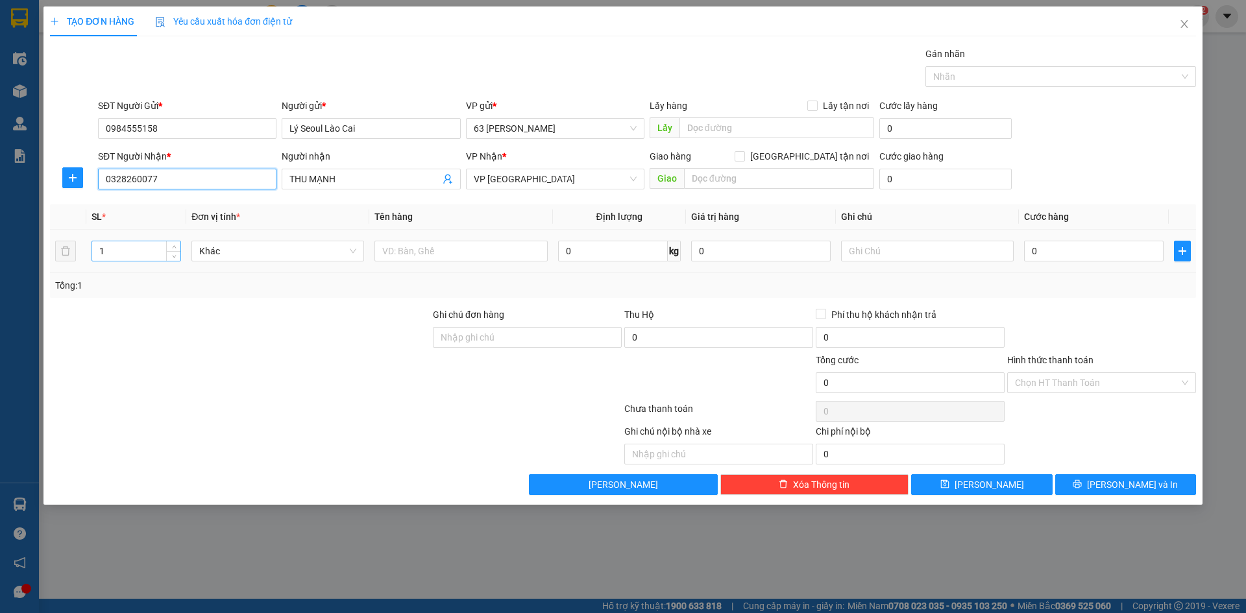
type input "0328260077"
click at [145, 253] on input "1" at bounding box center [136, 250] width 88 height 19
type input "2"
click at [403, 246] on input "text" at bounding box center [460, 251] width 173 height 21
type input "HOA TƯƠI"
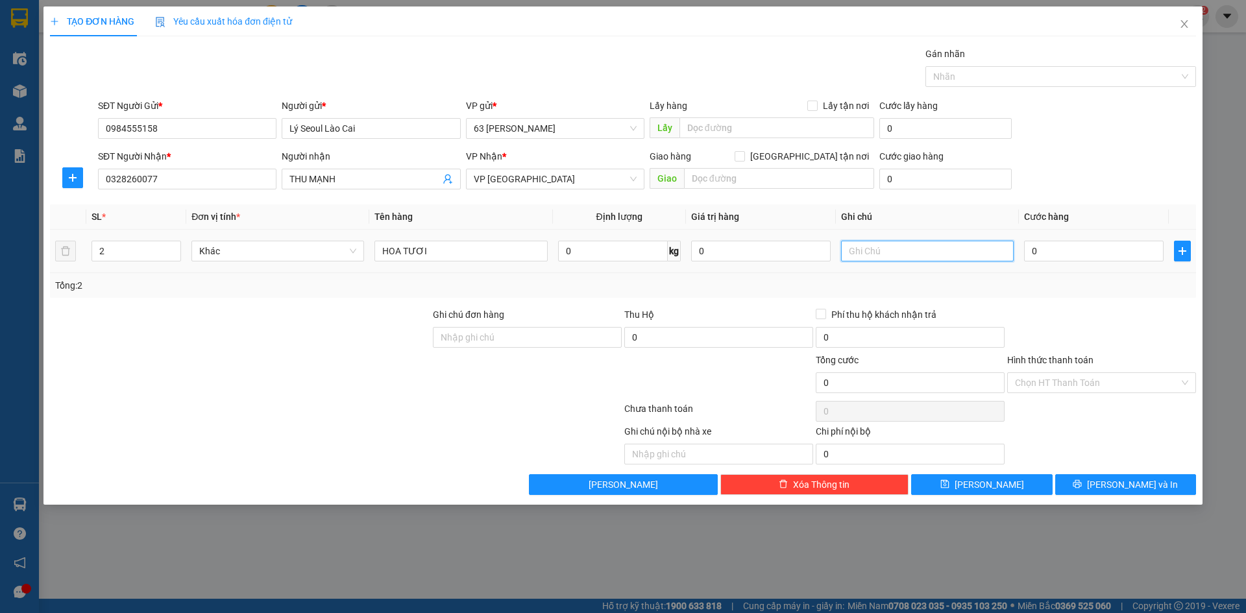
click at [862, 242] on input "text" at bounding box center [927, 251] width 173 height 21
type input "VP ĐN TRẢ HÀNG THU CƯỚC"
click at [1065, 250] on input "0" at bounding box center [1094, 251] width 140 height 21
type input "002"
type input "2"
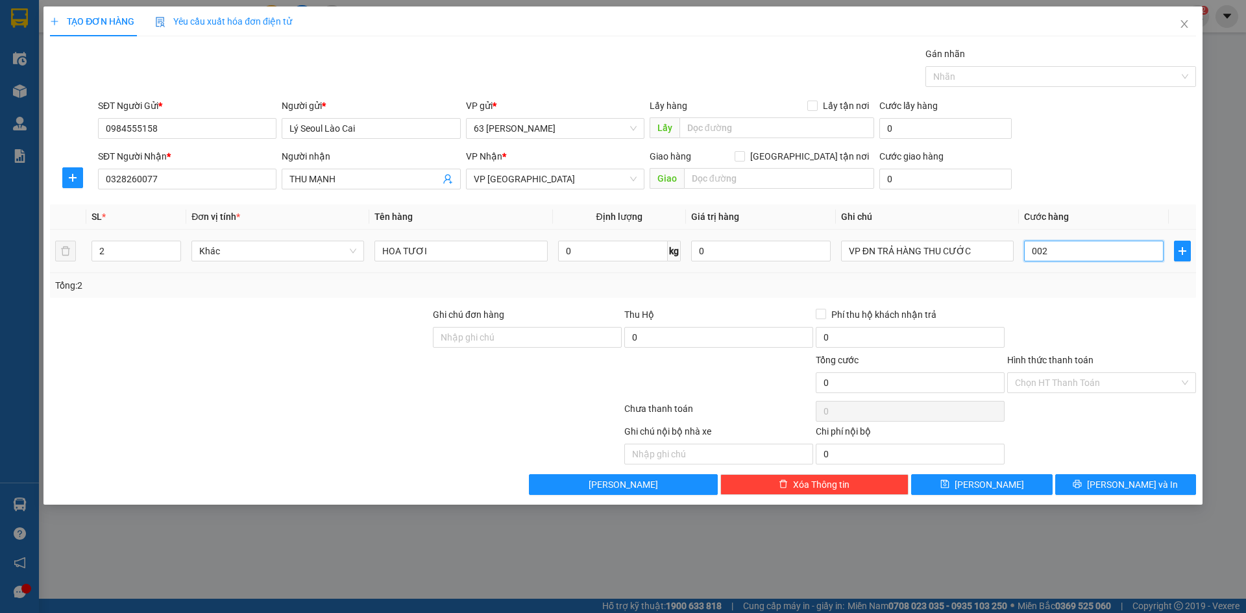
type input "2"
type input "0.023"
type input "23"
type input "00.230"
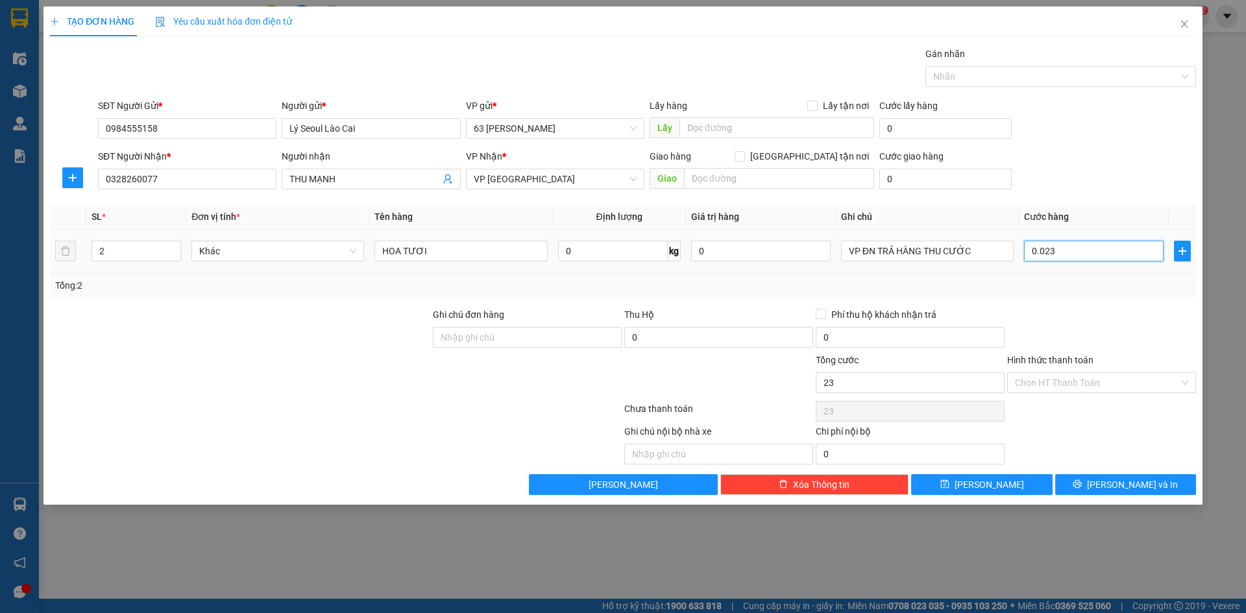
type input "230"
type input "0.002.300"
type input "2.300"
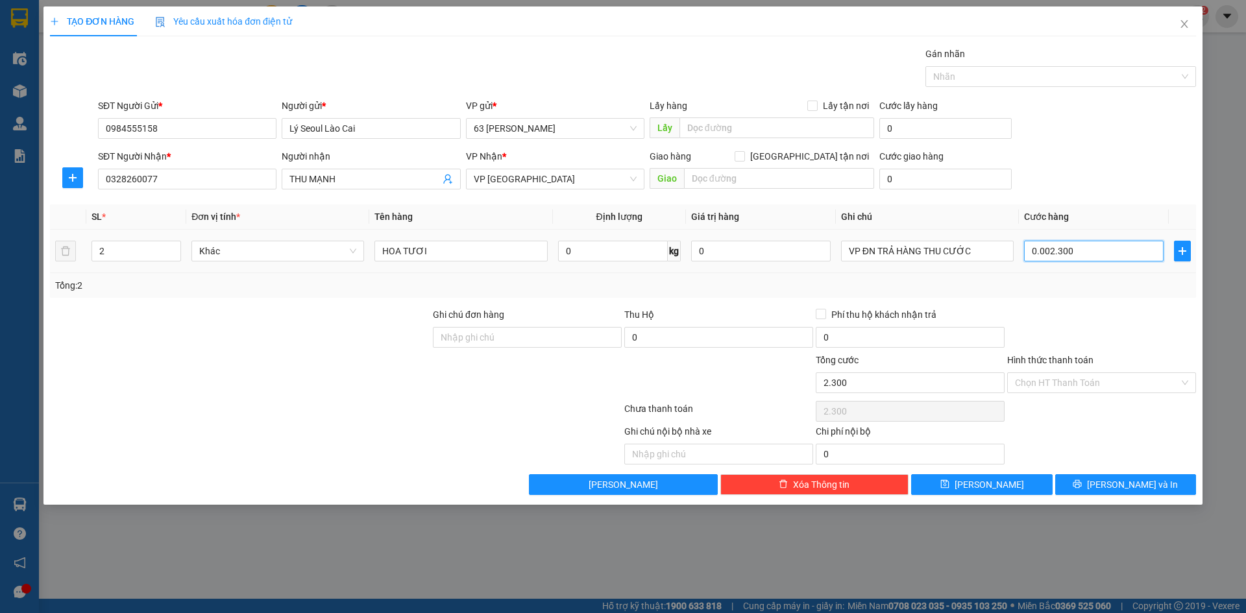
type input "000.023.000"
type input "23.000"
type input "00.000.230.000"
type input "230.000"
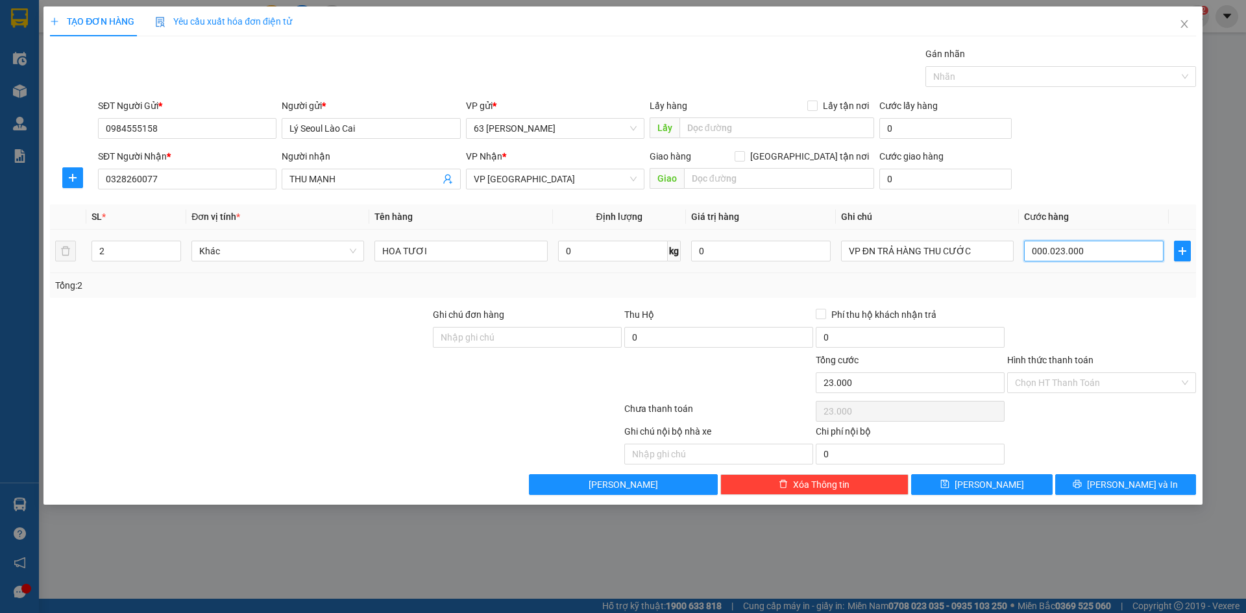
type input "230.000"
click at [1100, 333] on div at bounding box center [1101, 330] width 191 height 45
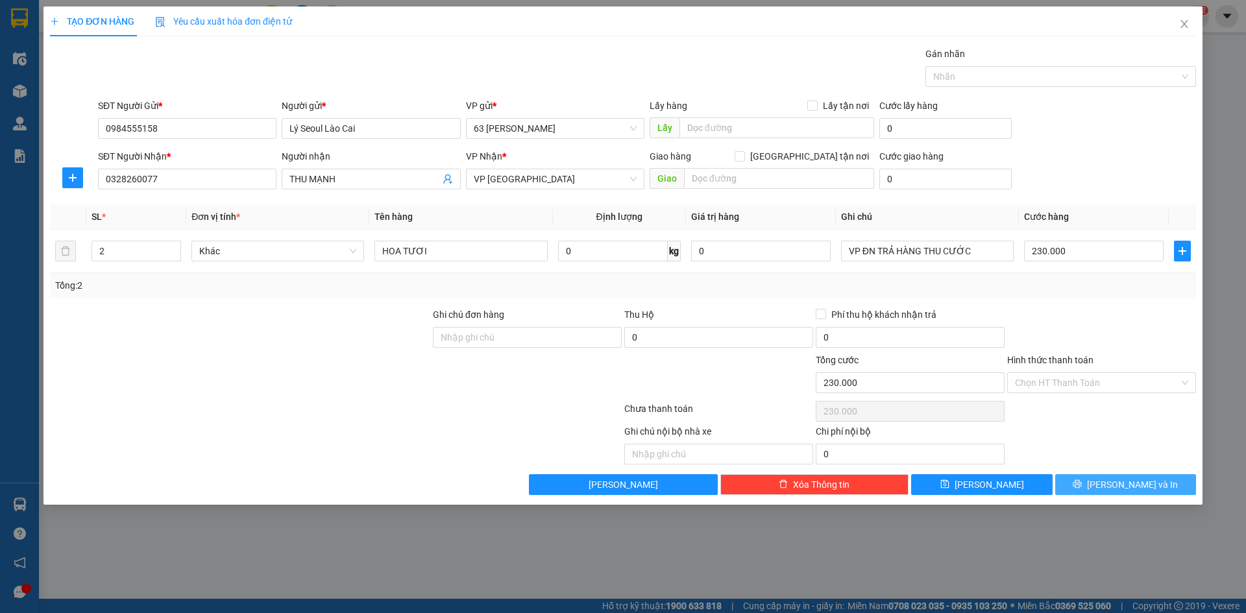
click at [1128, 482] on span "[PERSON_NAME] và In" at bounding box center [1132, 485] width 91 height 14
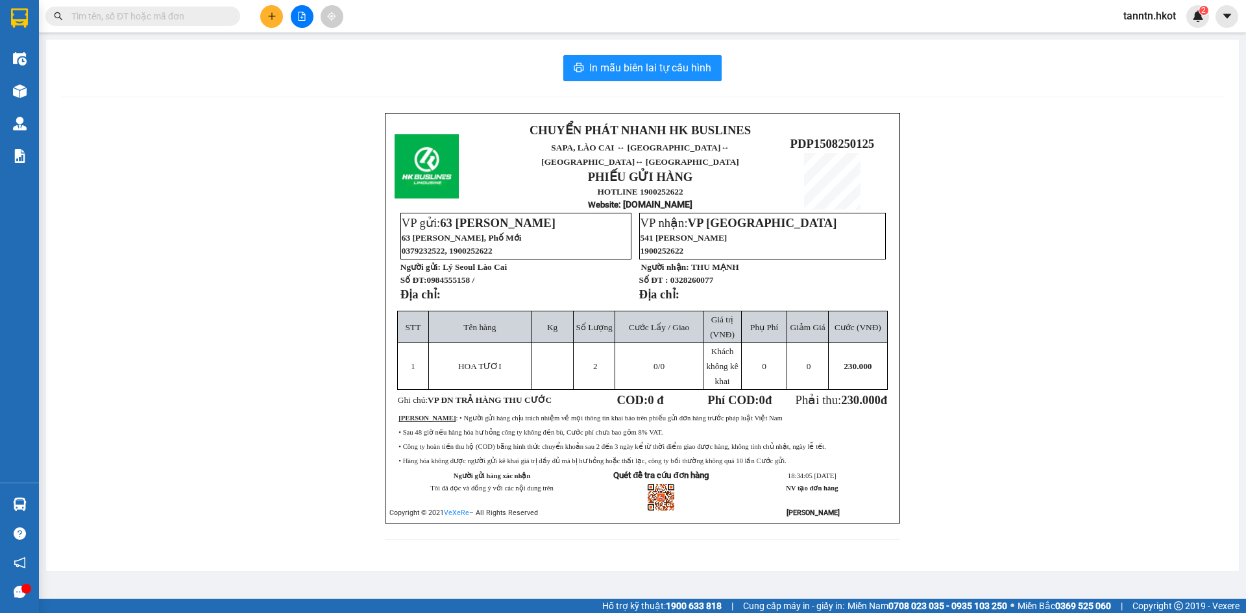
click at [267, 15] on icon "plus" at bounding box center [271, 16] width 9 height 9
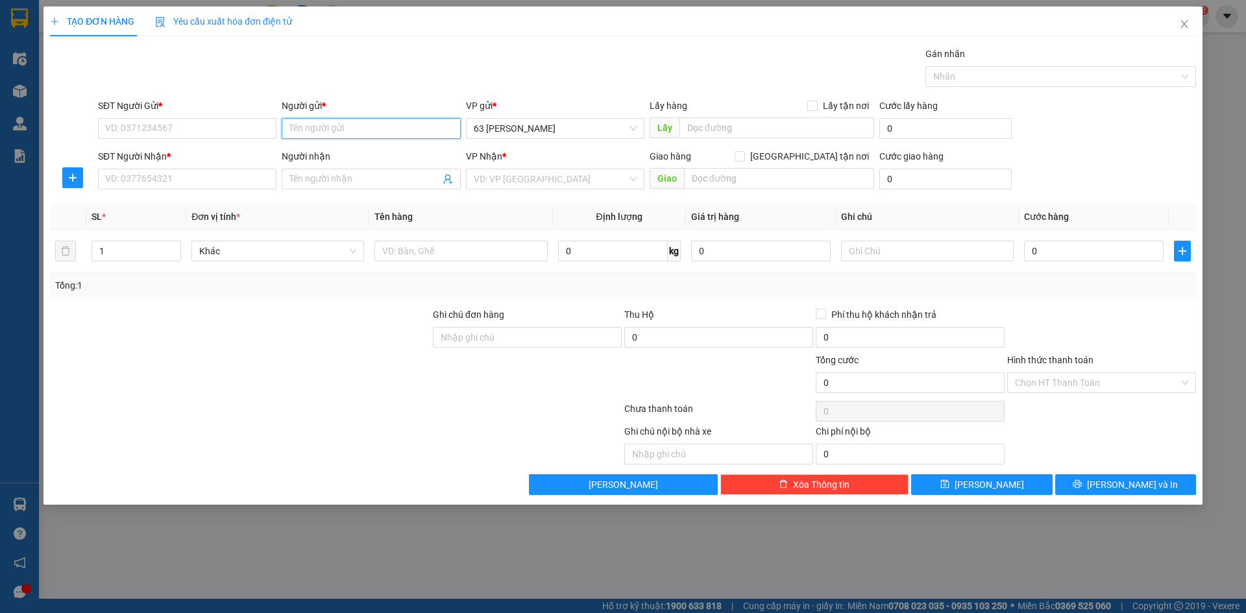
click at [349, 127] on input "Người gửi *" at bounding box center [371, 128] width 178 height 21
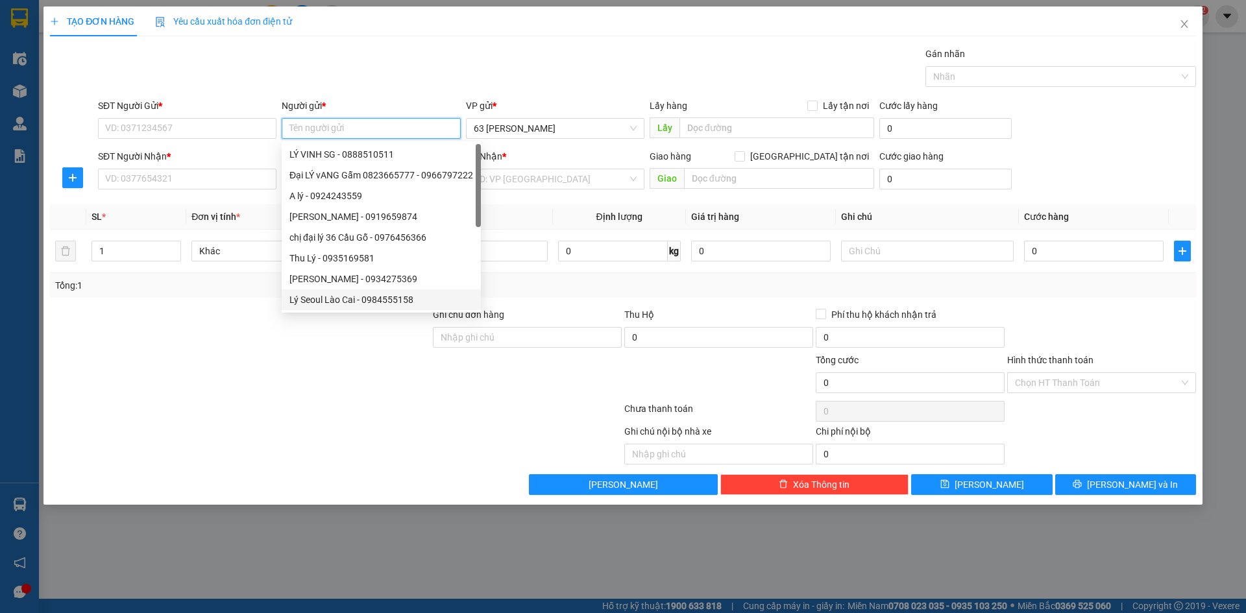
click at [349, 297] on div "Lý Seoul Lào Cai - 0984555158" at bounding box center [381, 300] width 184 height 14
type input "0984555158"
type input "Lý Seoul Lào Cai"
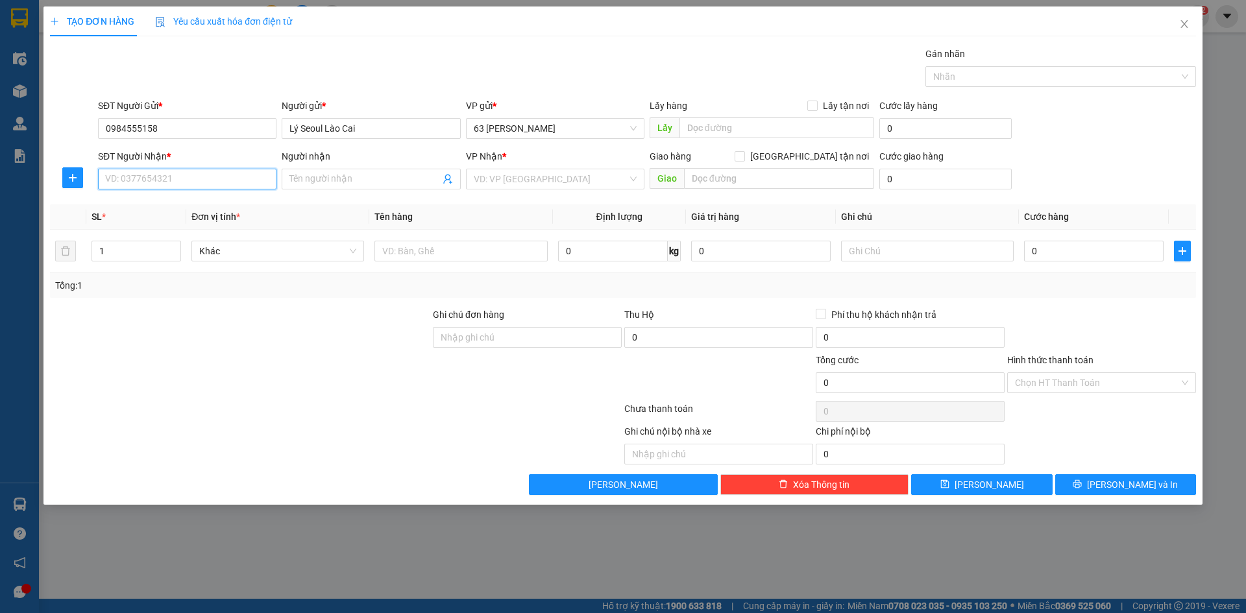
click at [241, 181] on input "SĐT Người Nhận *" at bounding box center [187, 179] width 178 height 21
type input "0905636381"
click at [315, 177] on input "Người nhận" at bounding box center [364, 179] width 150 height 14
type input "TỪ GIANG"
click at [531, 173] on input "search" at bounding box center [551, 178] width 154 height 19
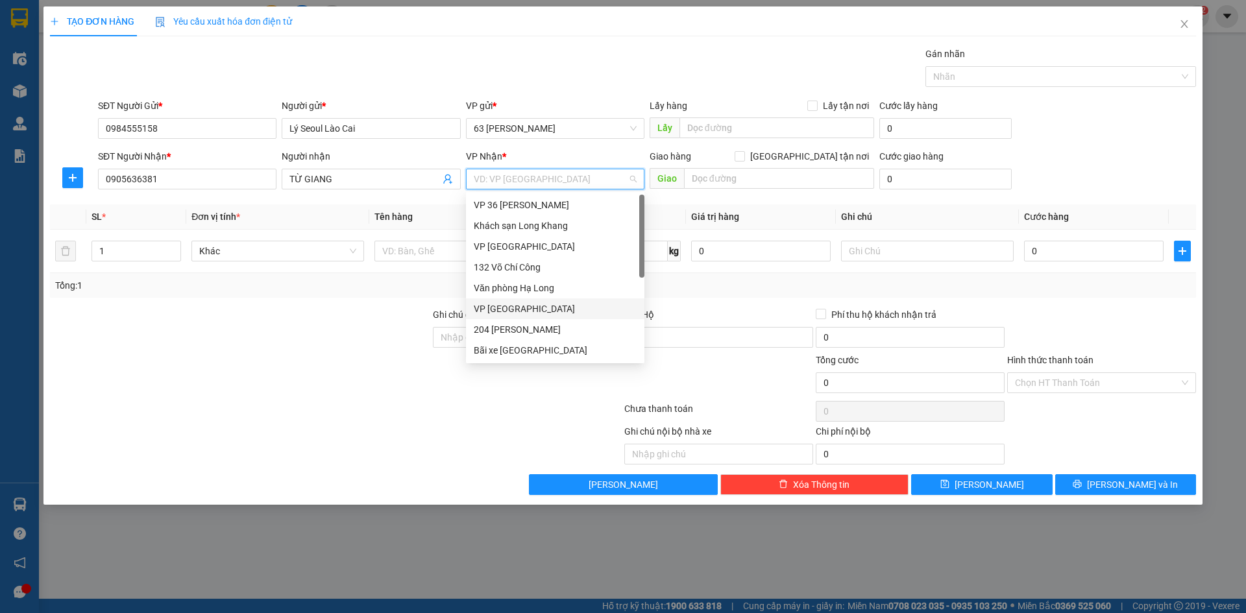
click at [518, 310] on div "VP [GEOGRAPHIC_DATA]" at bounding box center [555, 309] width 163 height 14
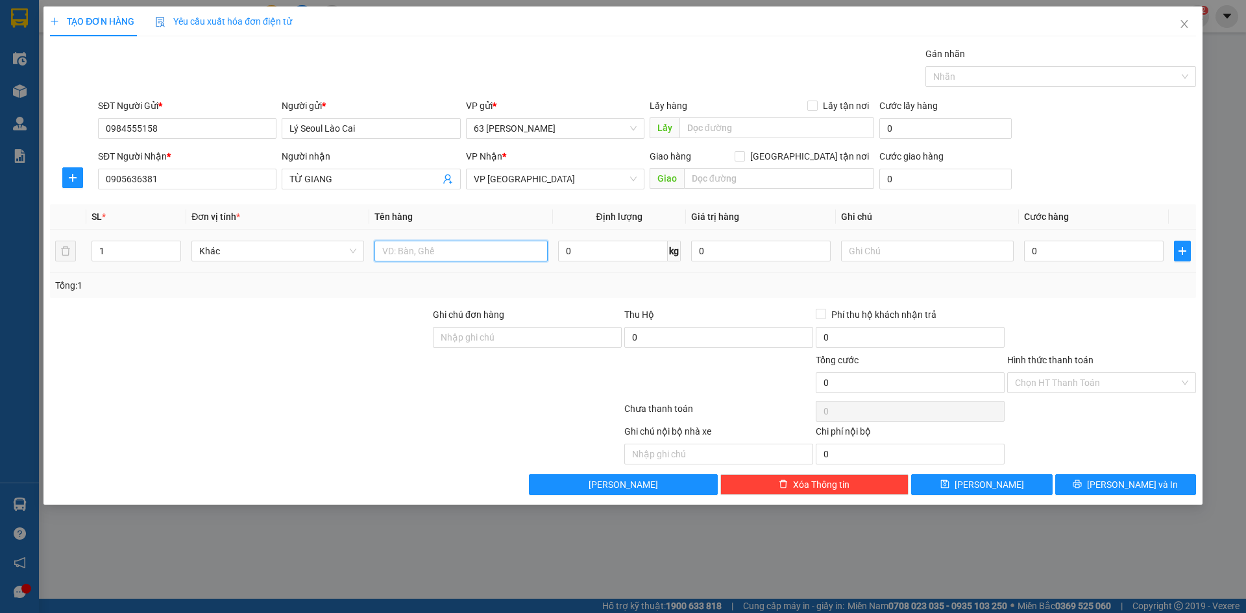
click at [443, 254] on input "text" at bounding box center [460, 251] width 173 height 21
type input "HOA TƯƠI NẶNG"
click at [929, 253] on input "text" at bounding box center [927, 251] width 173 height 21
type input "VP ĐN TRẢ HÀNG THU CƯỚC"
click at [1060, 245] on input "0" at bounding box center [1094, 251] width 140 height 21
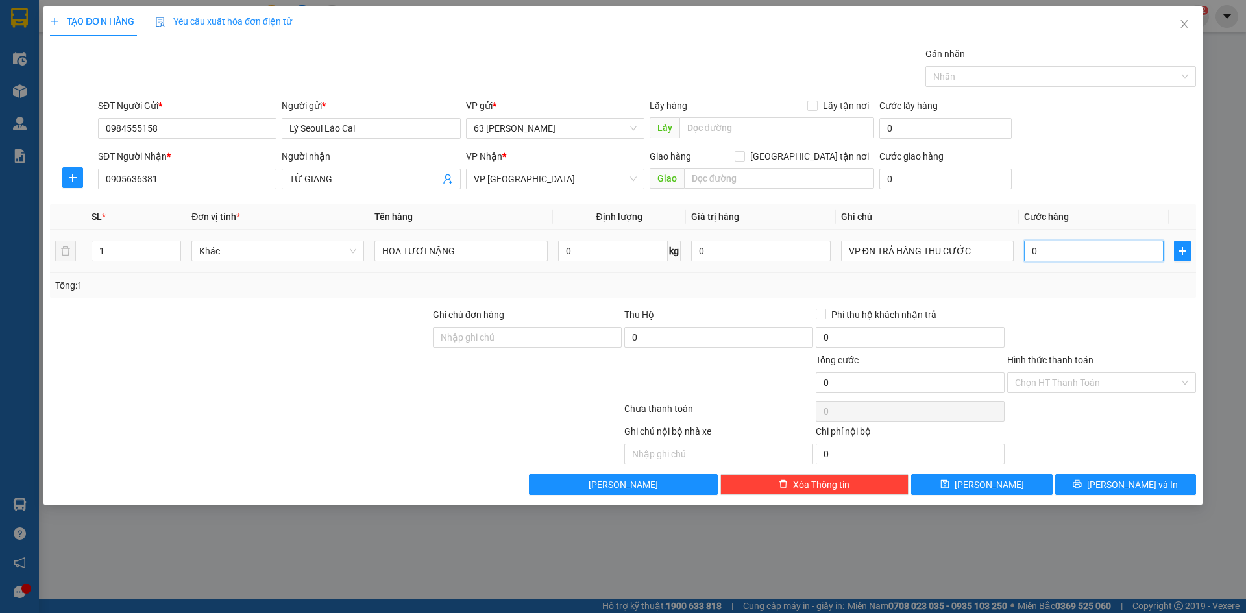
type input "001"
type input "1"
type input "0.018"
type input "18"
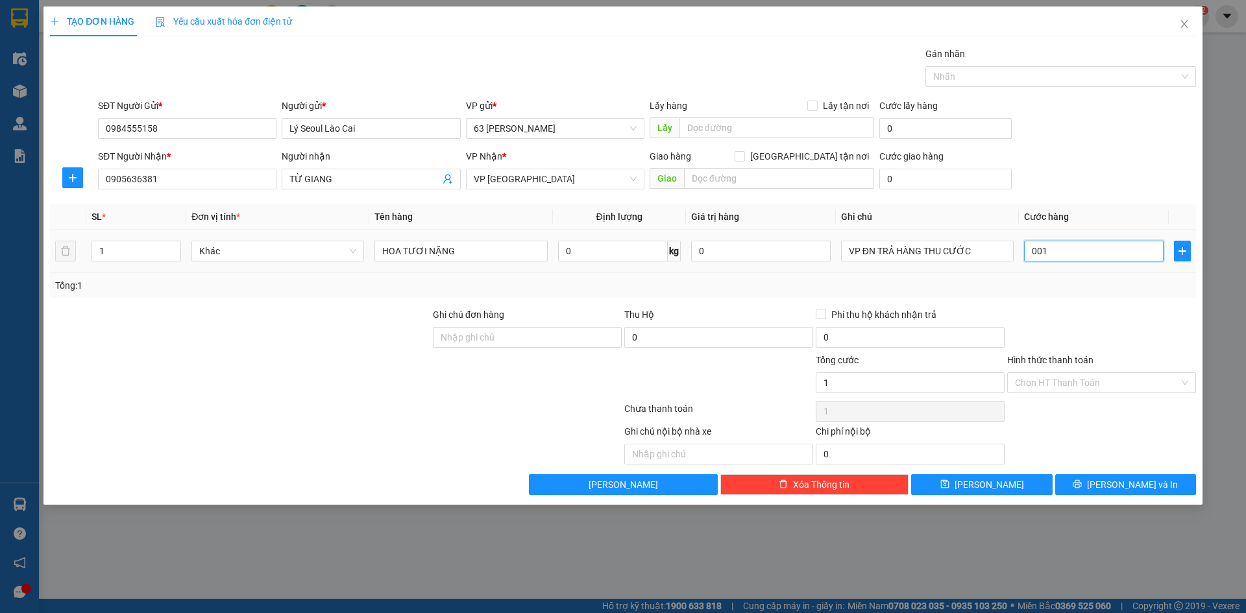
type input "18"
type input "00.180"
type input "180"
type input "0.001.800"
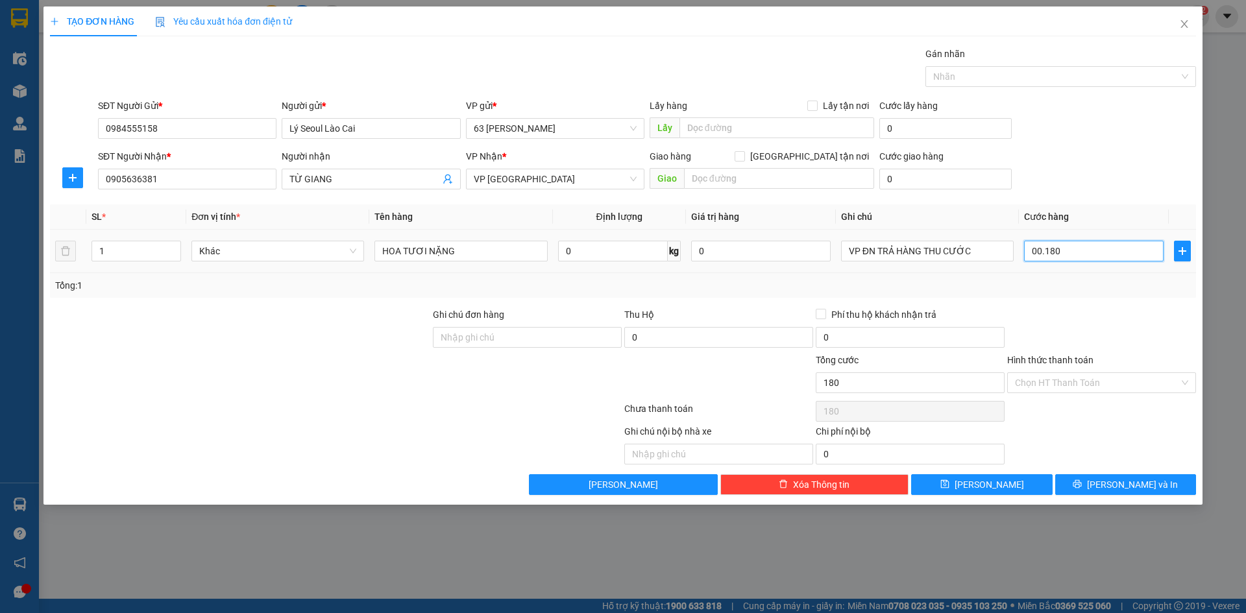
type input "1.800"
type input "000.018.000"
type input "18.000"
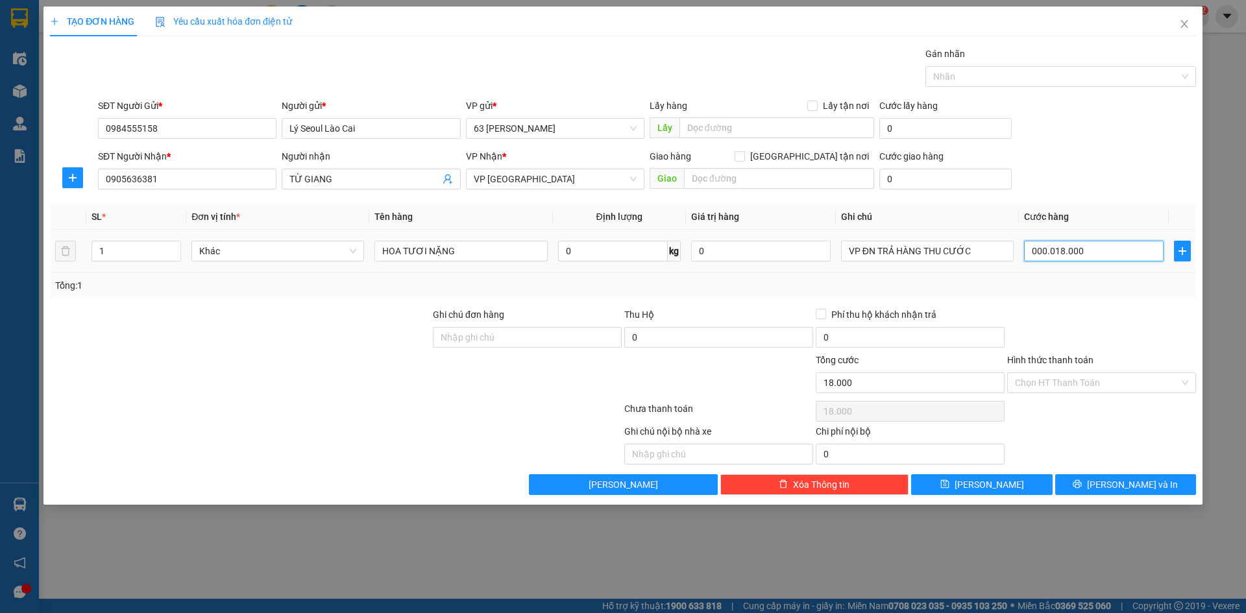
type input "00.000.180.000"
type input "180.000"
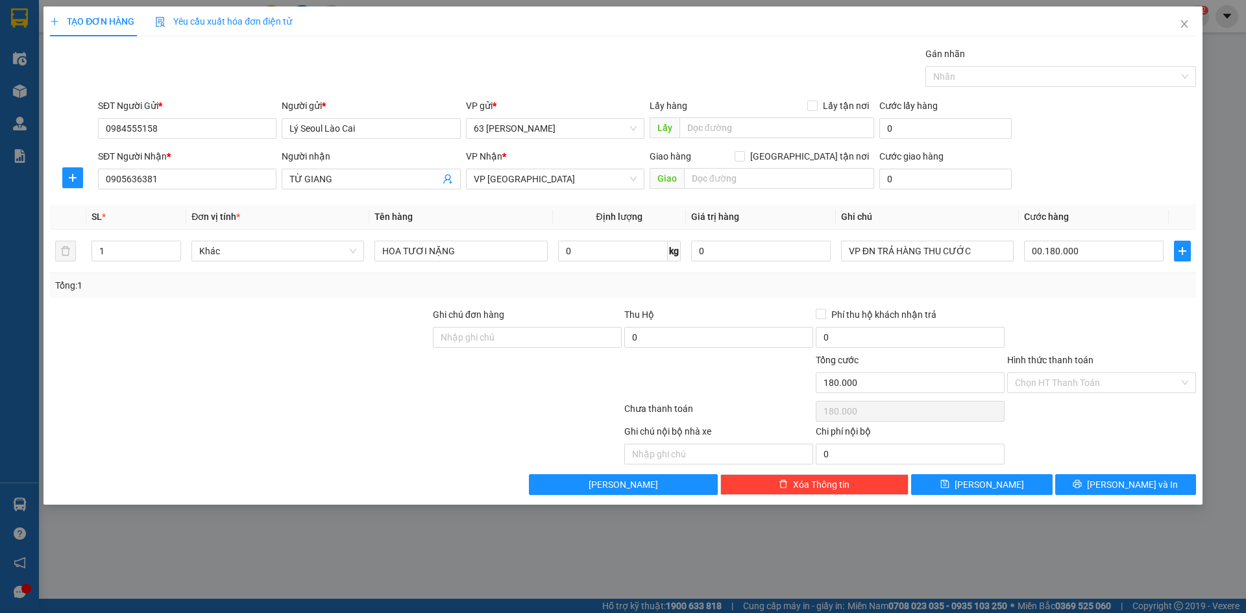
type input "180.000"
click at [1082, 319] on div at bounding box center [1101, 330] width 191 height 45
click at [1119, 482] on span "[PERSON_NAME] và In" at bounding box center [1132, 485] width 91 height 14
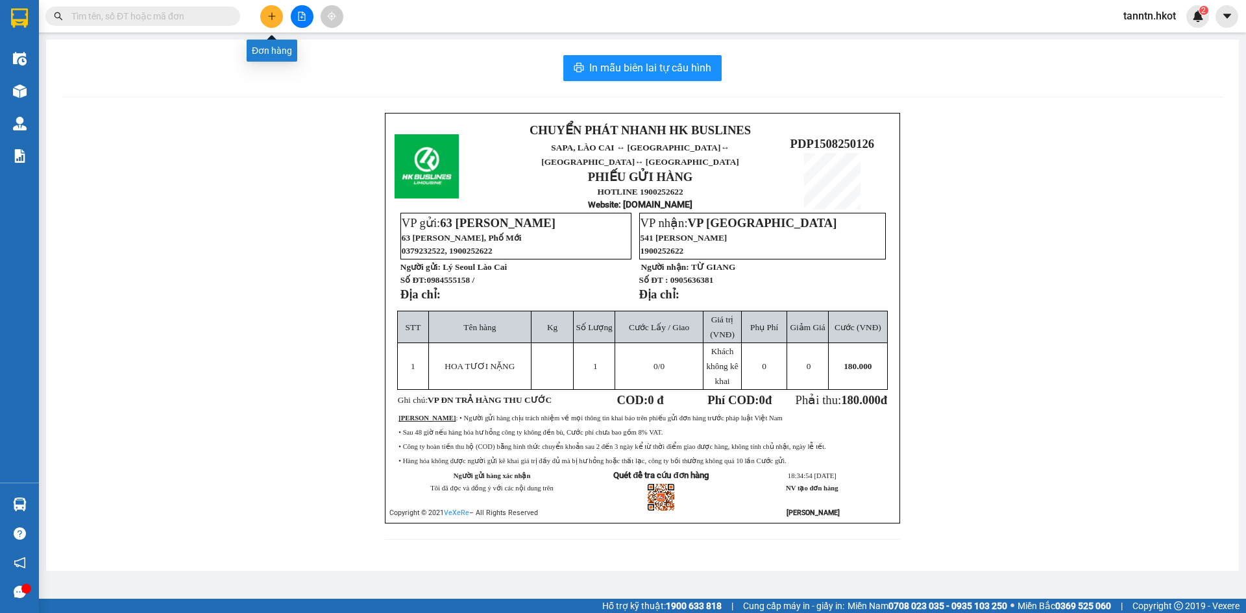
click at [274, 12] on icon "plus" at bounding box center [271, 16] width 9 height 9
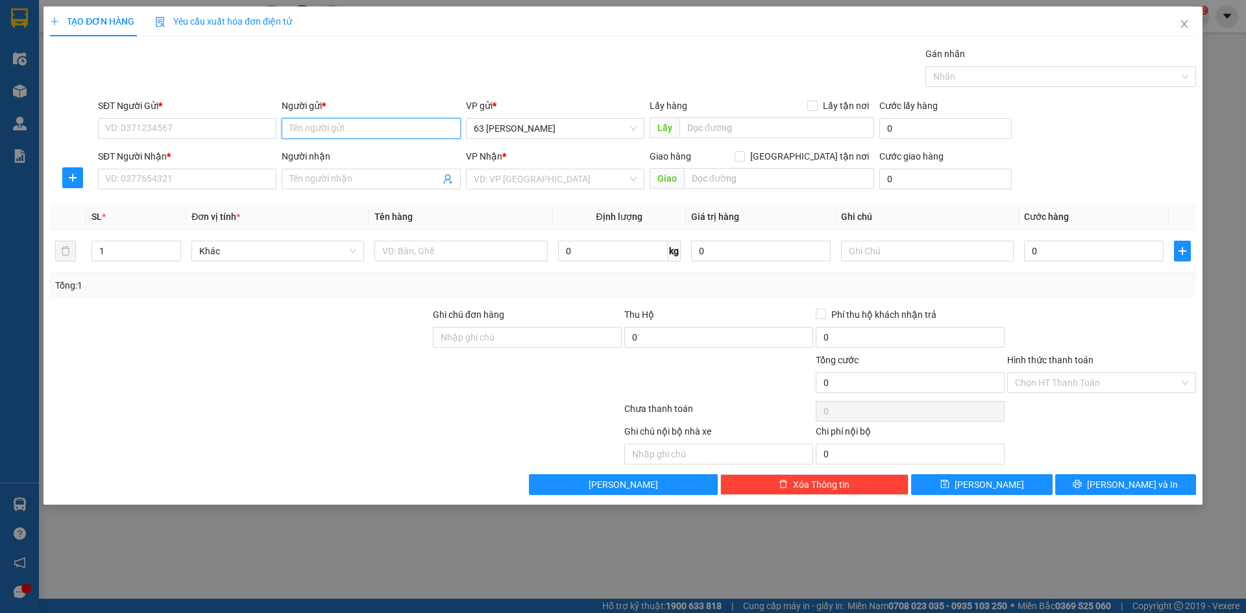
click at [318, 123] on input "Người gửi *" at bounding box center [371, 128] width 178 height 21
type input "LUYẾN"
click at [337, 152] on div "CHỊ LUYẾN - 0973511646" at bounding box center [370, 154] width 163 height 14
type input "0973511646"
type input "CHỊ LUYẾN"
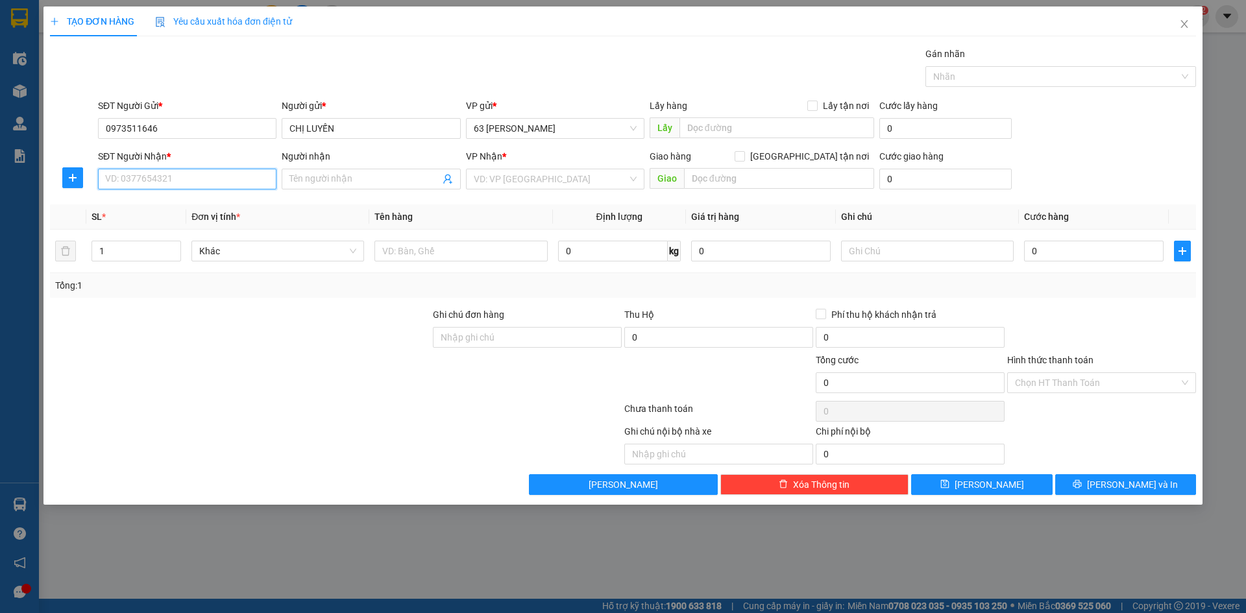
click at [261, 178] on input "SĐT Người Nhận *" at bounding box center [187, 179] width 178 height 21
click at [238, 205] on div "0786078334 - ANH HUY" at bounding box center [187, 205] width 163 height 14
type input "0786078334"
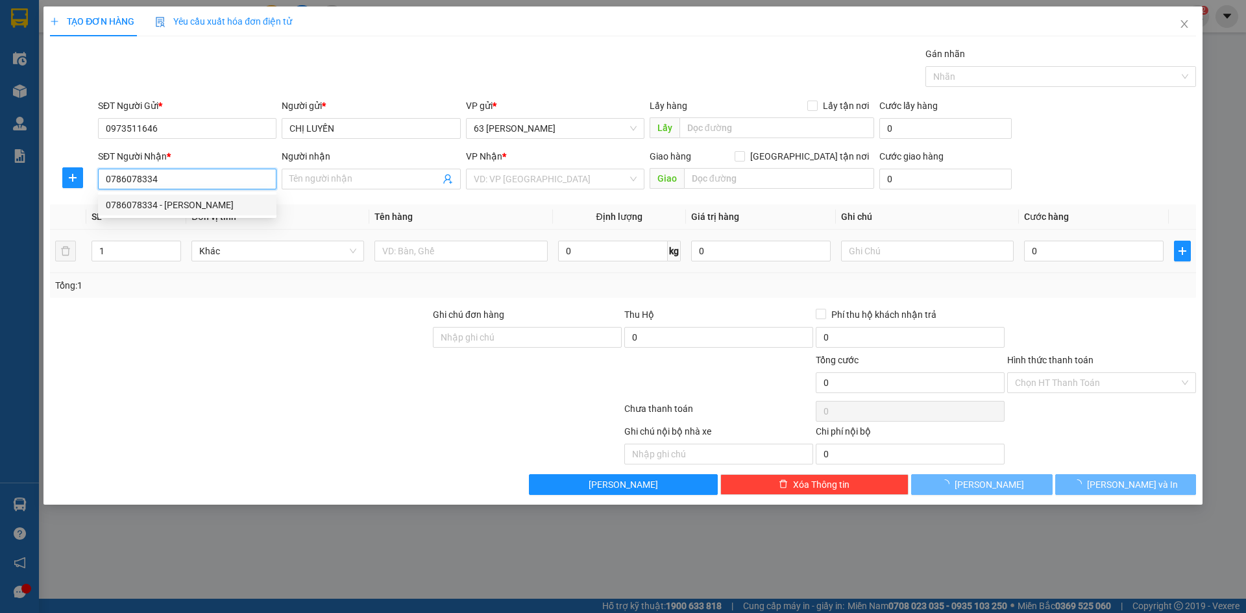
type input "[PERSON_NAME]"
type input "0786078334"
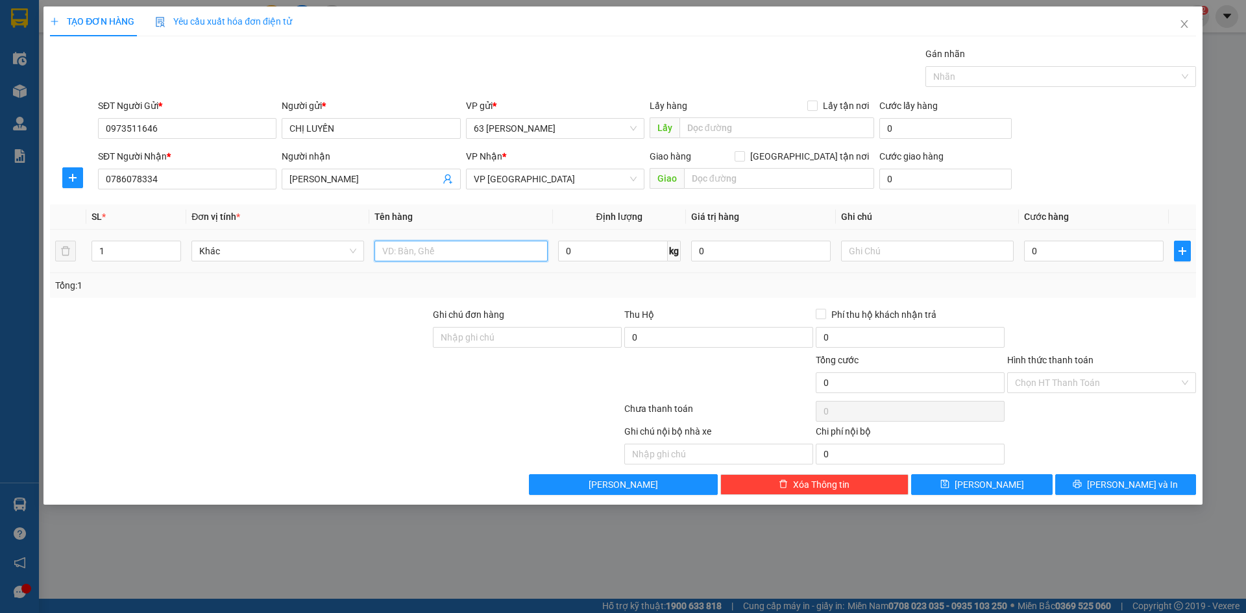
click at [430, 243] on input "text" at bounding box center [460, 251] width 173 height 21
type input "HOA TƯƠI"
click at [914, 243] on input "text" at bounding box center [927, 251] width 173 height 21
type input "VP ĐN TRẢ HÀNG THU COD HỘ KHÁCH + CƯỚC. COD CK VỀ CHO TÂN VPLC"
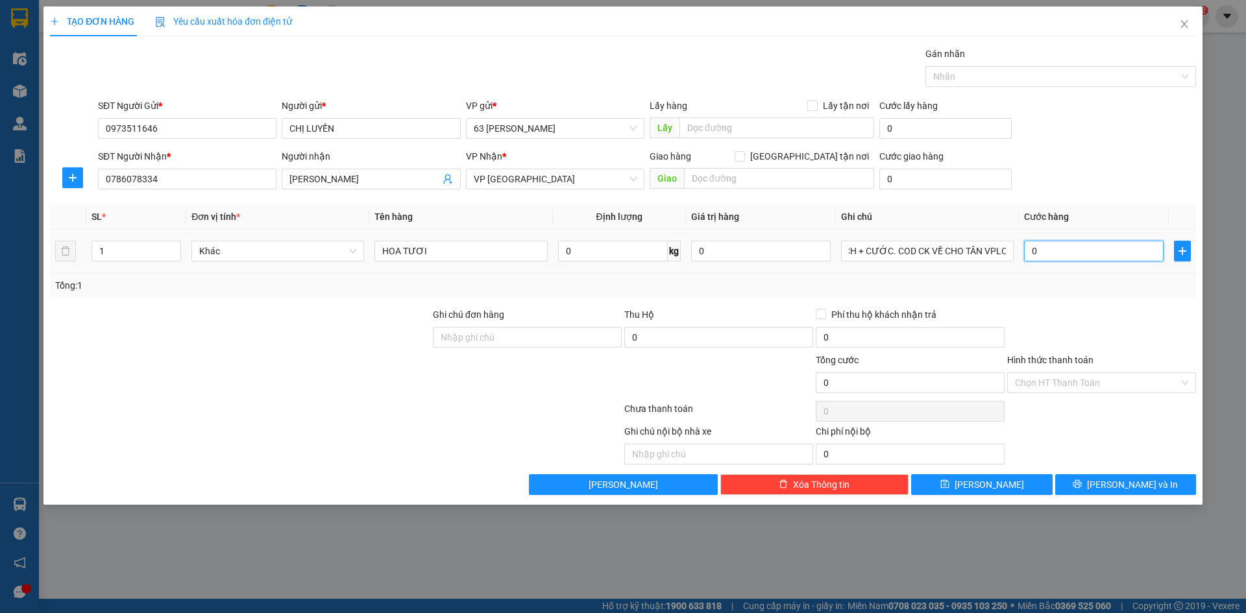
click at [1099, 249] on input "0" at bounding box center [1094, 251] width 140 height 21
type input "001"
type input "1"
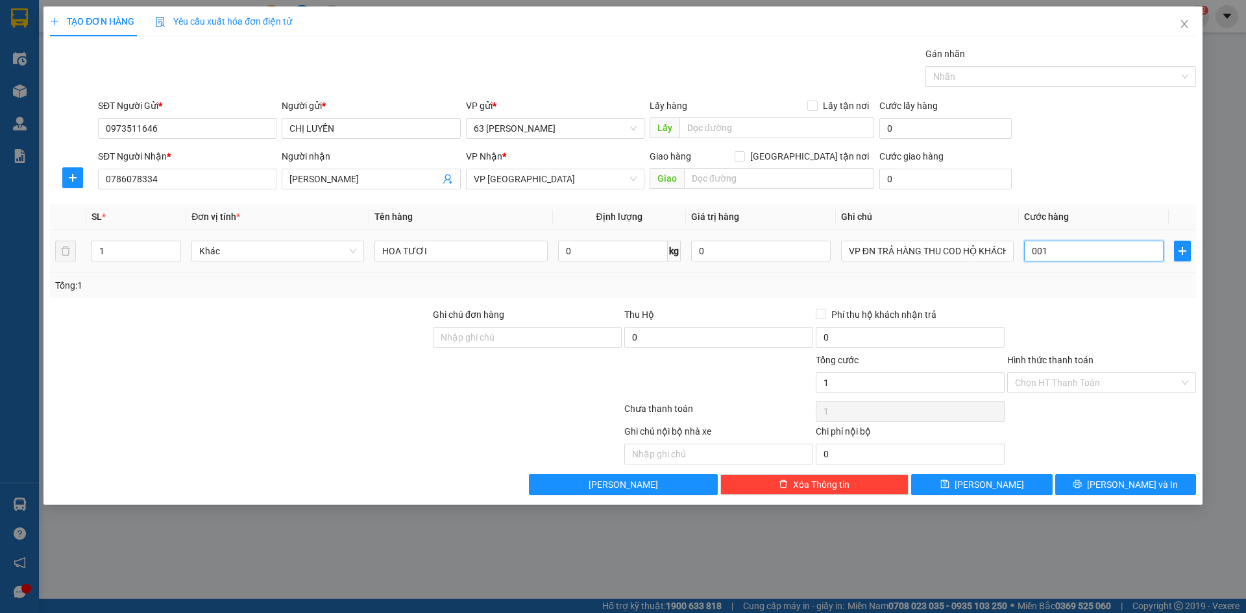
type input "0.018"
type input "18"
type input "00.180"
type input "180"
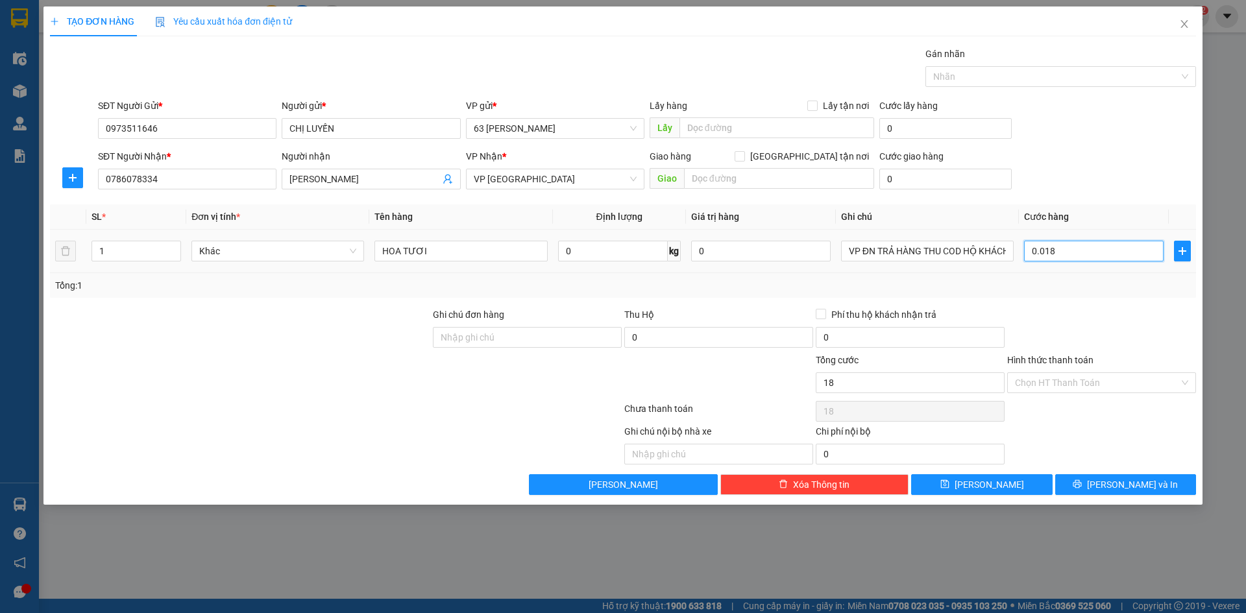
type input "180"
type input "0.001.800"
type input "1.800"
type input "000.018.000"
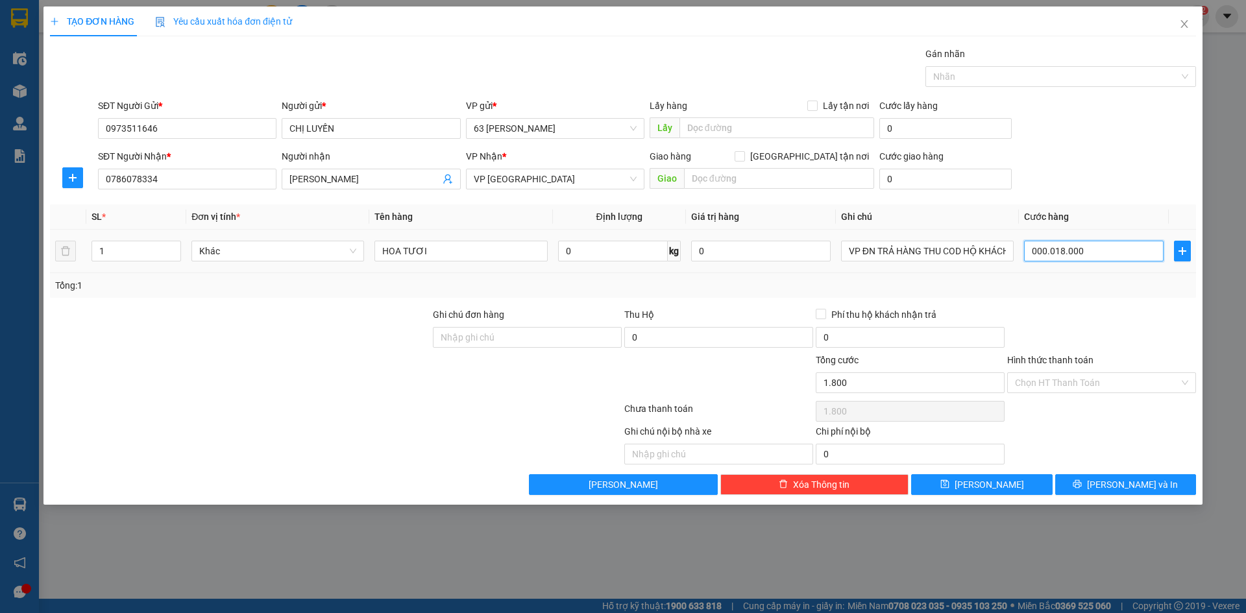
type input "18.000"
type input "00.000.180.000"
type input "180.000"
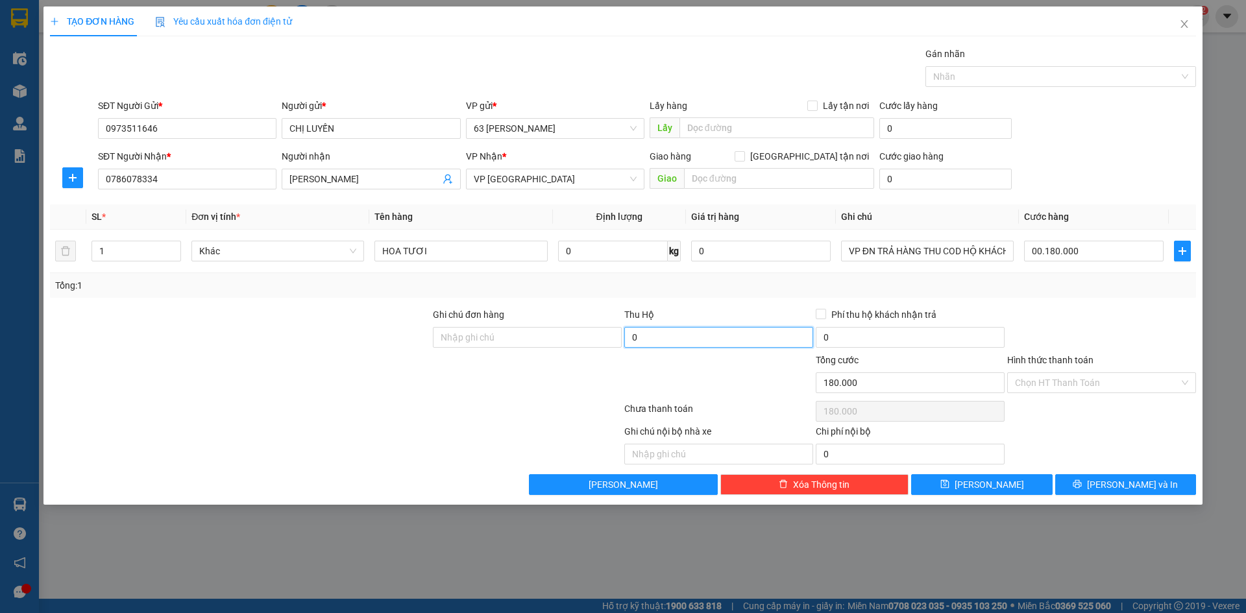
type input "180.000"
click at [760, 333] on input "0" at bounding box center [718, 337] width 189 height 21
type input "1.130.000"
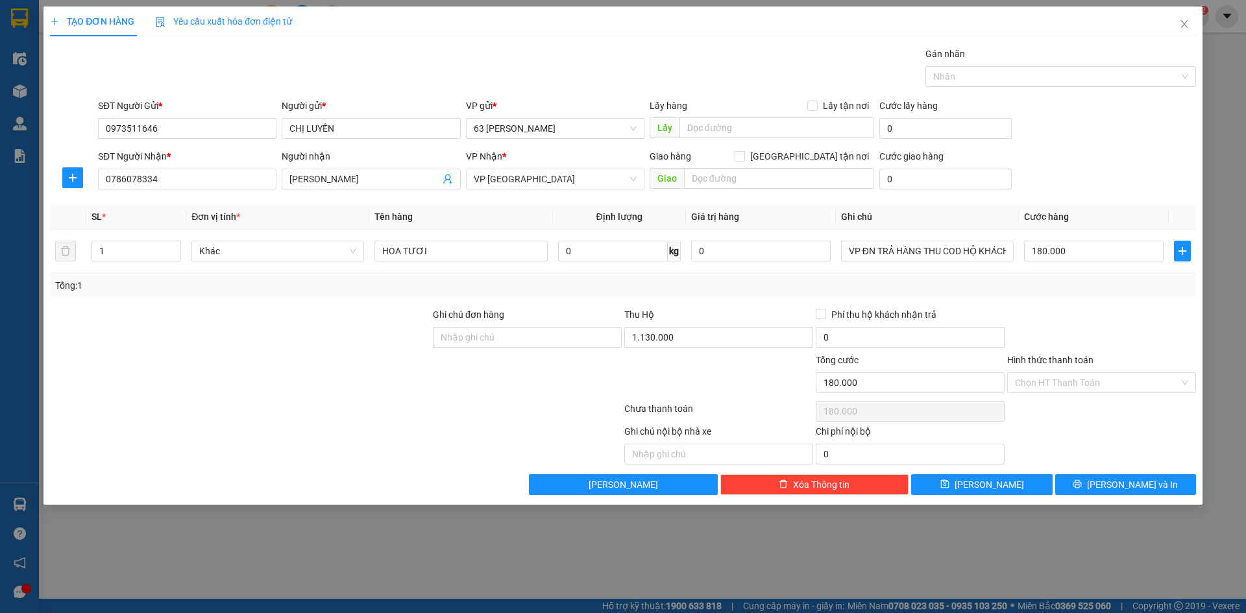
click at [1067, 311] on div at bounding box center [1101, 330] width 191 height 45
click at [1123, 487] on span "[PERSON_NAME] và In" at bounding box center [1132, 485] width 91 height 14
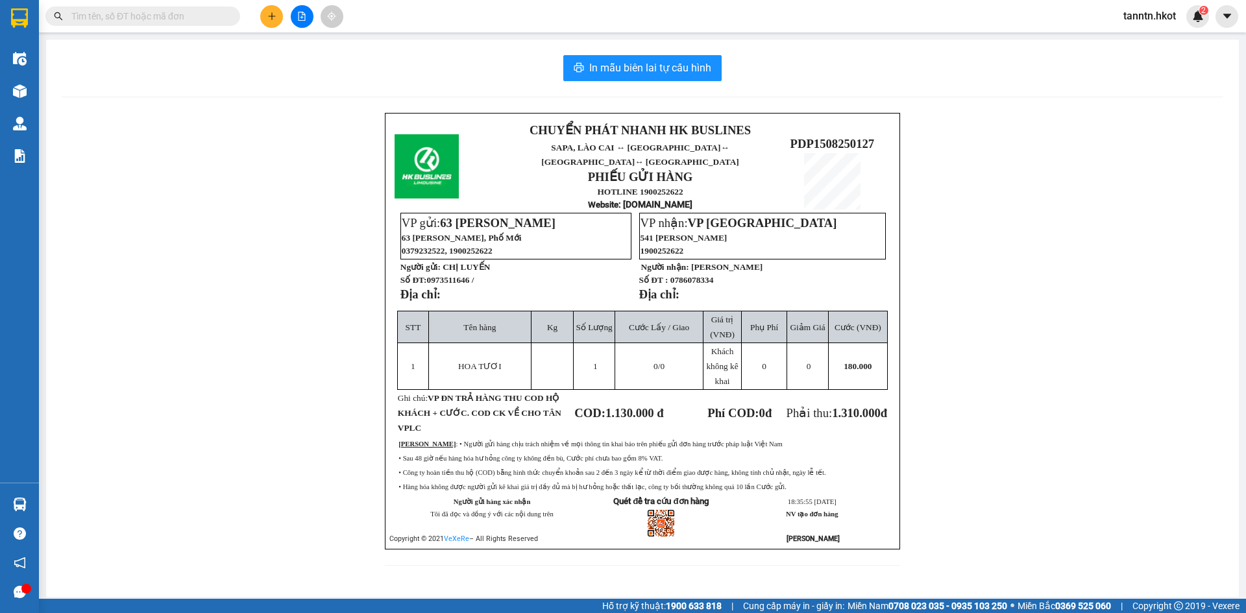
click at [272, 21] on button at bounding box center [271, 16] width 23 height 23
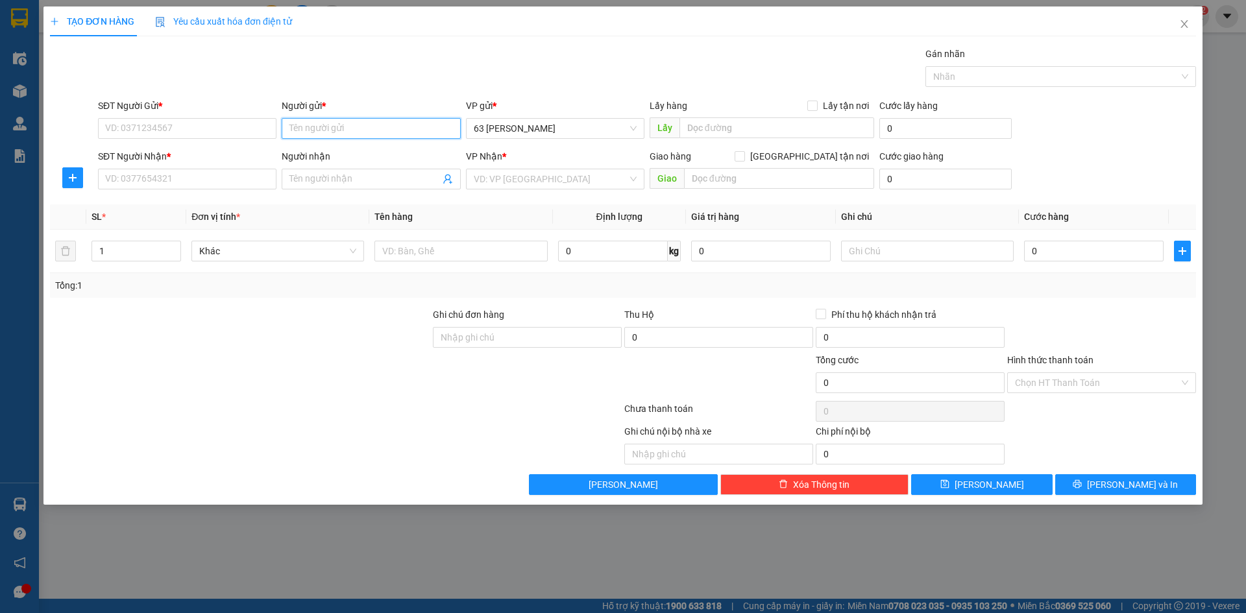
click at [360, 130] on input "Người gửi *" at bounding box center [371, 128] width 178 height 21
type input "LONG VÂN"
click at [362, 150] on div "CÔNG TY LONG VÂN - 0977972831" at bounding box center [370, 154] width 163 height 14
type input "0977972831"
type input "CÔNG [PERSON_NAME]"
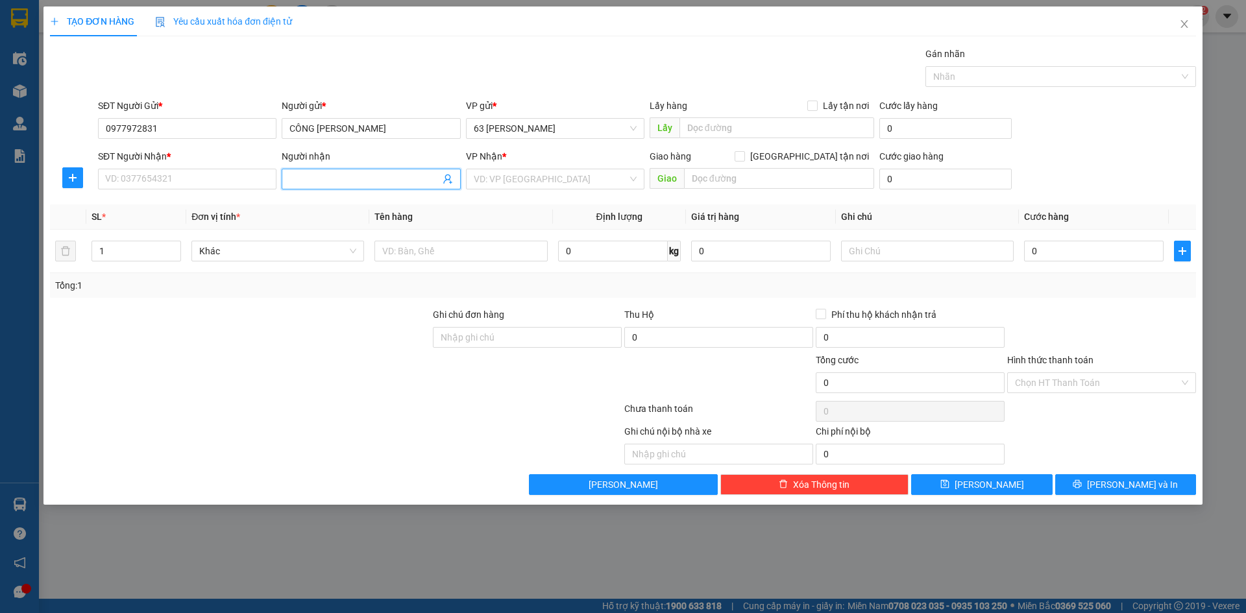
click at [354, 178] on input "Người nhận" at bounding box center [364, 179] width 150 height 14
click at [221, 179] on input "SĐT Người Nhận *" at bounding box center [187, 179] width 178 height 21
click at [216, 205] on div "0903527089 - CHỊ HÀ" at bounding box center [187, 205] width 163 height 14
type input "0903527089"
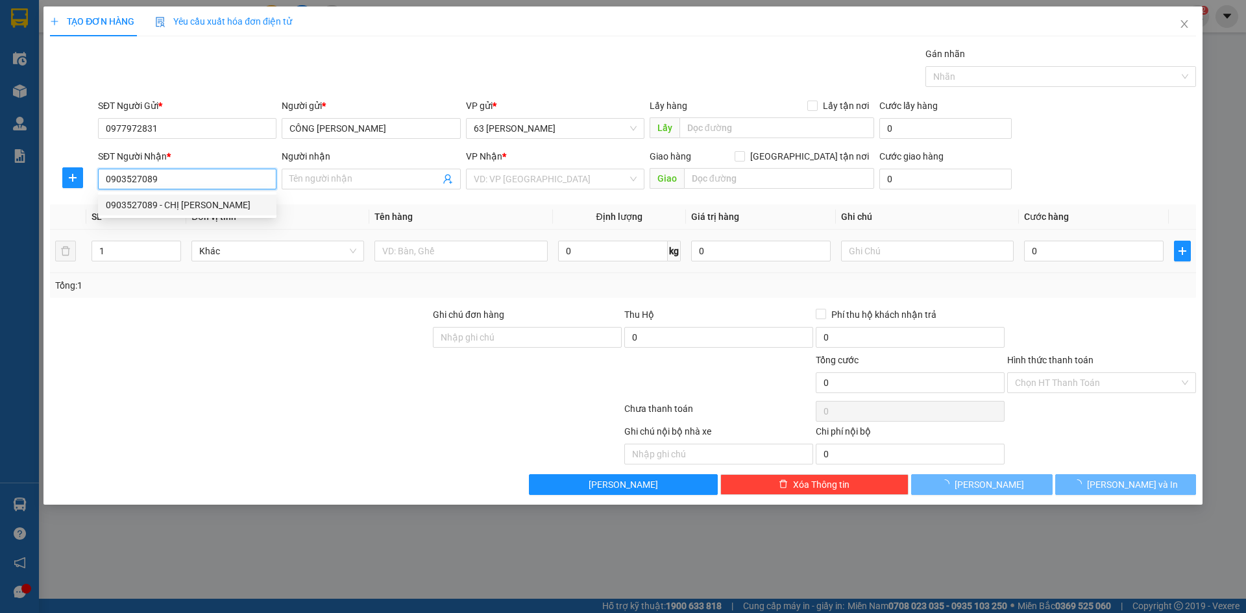
type input "CHỊ [PERSON_NAME]"
type input "28 AN KHÊ, [PERSON_NAME], ĐN"
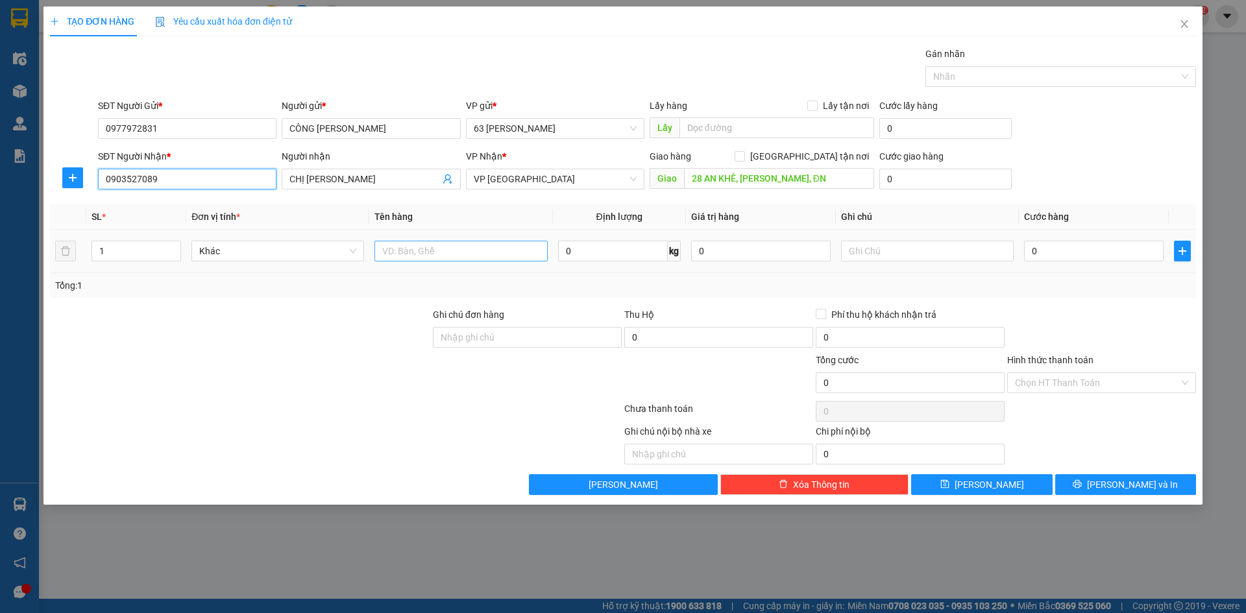
type input "0903527089"
click at [402, 250] on input "text" at bounding box center [460, 251] width 173 height 21
type input "HỒ SƠ"
click at [890, 253] on input "text" at bounding box center [927, 251] width 173 height 21
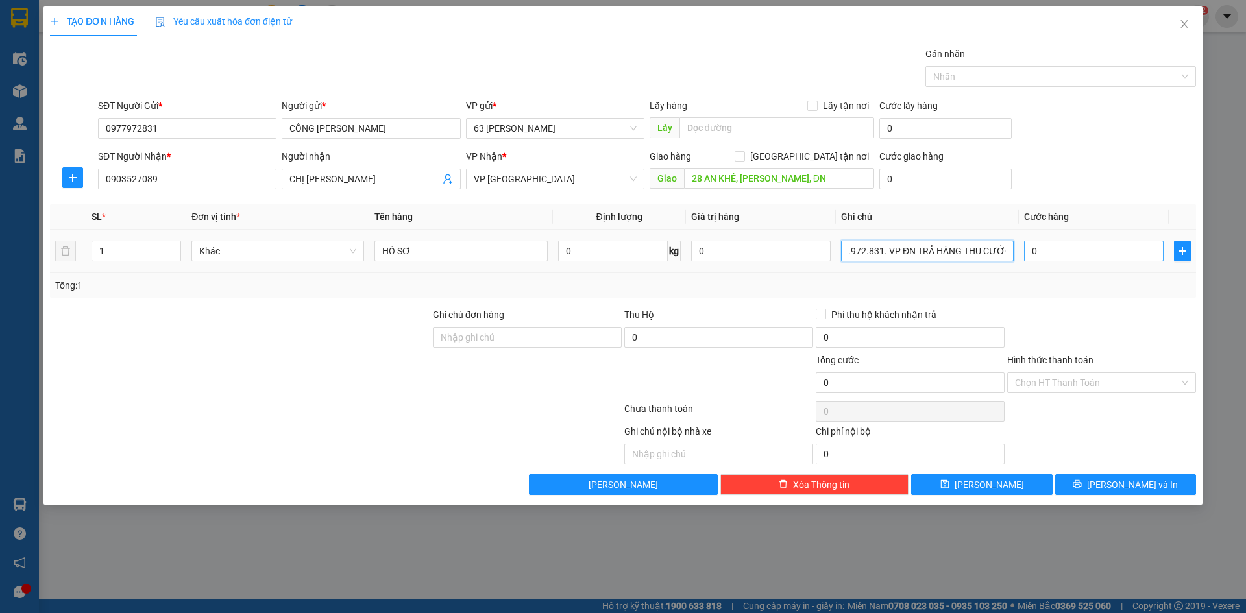
type input "ĐẾN ĐN GỌI SỐ 0977.972.831. VP ĐN TRẢ HÀNG THU CƯỚC"
click at [1077, 250] on input "0" at bounding box center [1094, 251] width 140 height 21
type input "008"
type input "8"
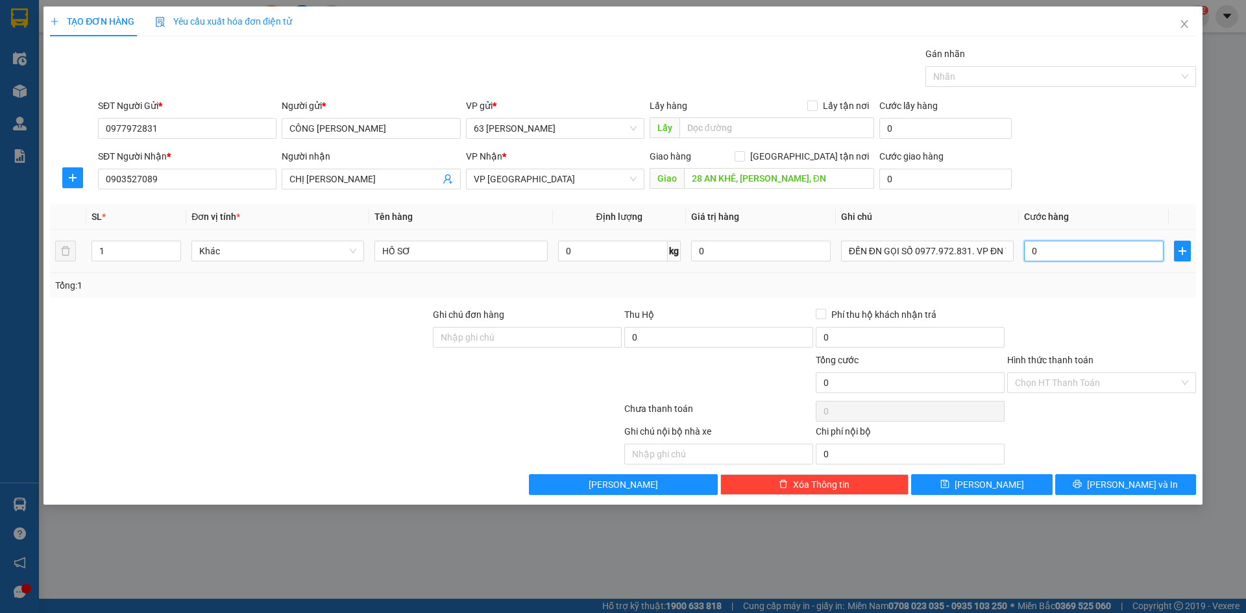
type input "8"
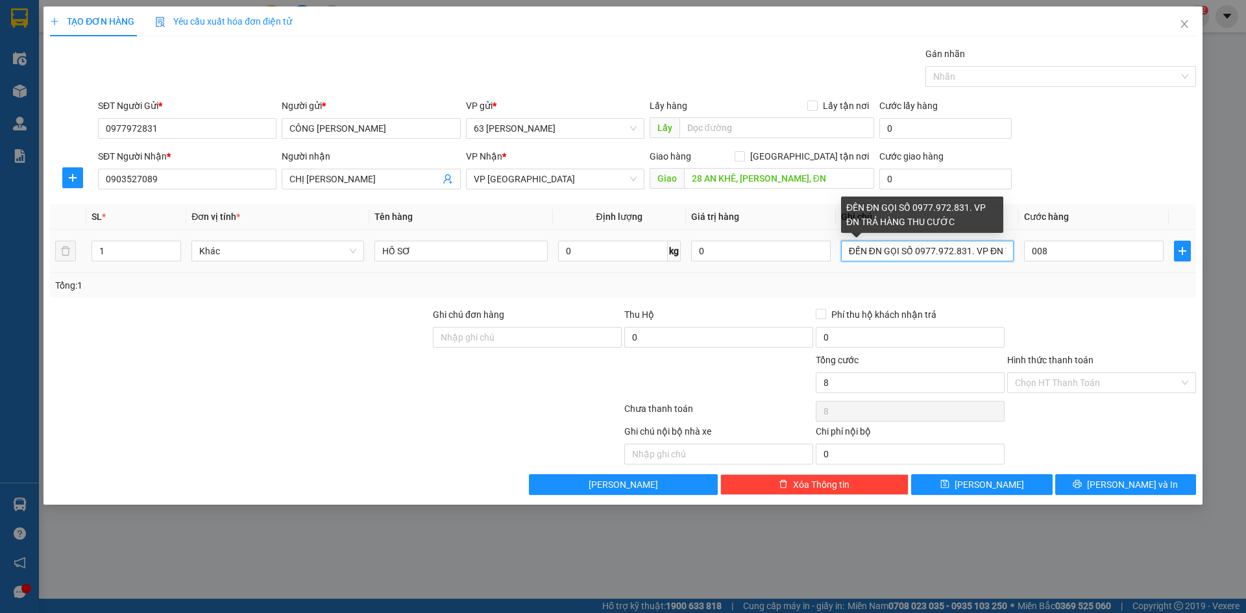
type input "8.000"
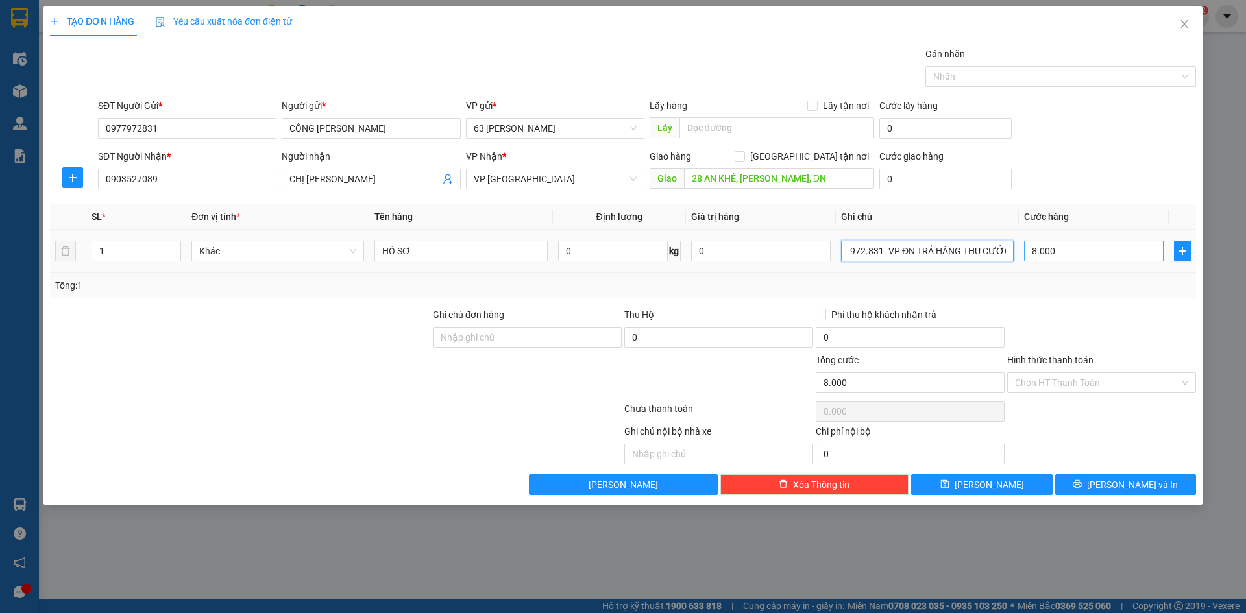
drag, startPoint x: 969, startPoint y: 249, endPoint x: 1034, endPoint y: 255, distance: 65.2
click at [1034, 255] on tr "1 Khác HỒ SƠ 0 kg 0 ĐẾN ĐN GỌI SỐ 0977.972.831. VP ĐN TRẢ HÀNG THU CƯỚC 8.000" at bounding box center [623, 251] width 1146 height 43
type input "ĐẾN ĐN GỌI SỐ 0977.972.831"
click at [1082, 297] on div "Tổng: 1" at bounding box center [623, 285] width 1146 height 25
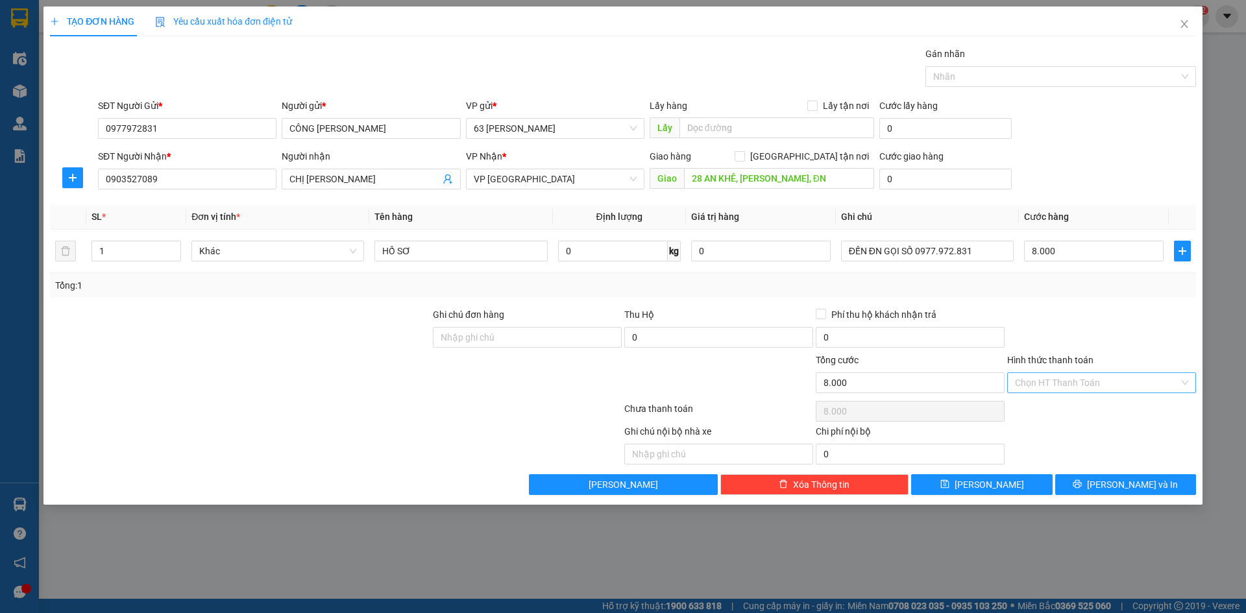
click at [1081, 387] on input "Hình thức thanh toán" at bounding box center [1097, 382] width 164 height 19
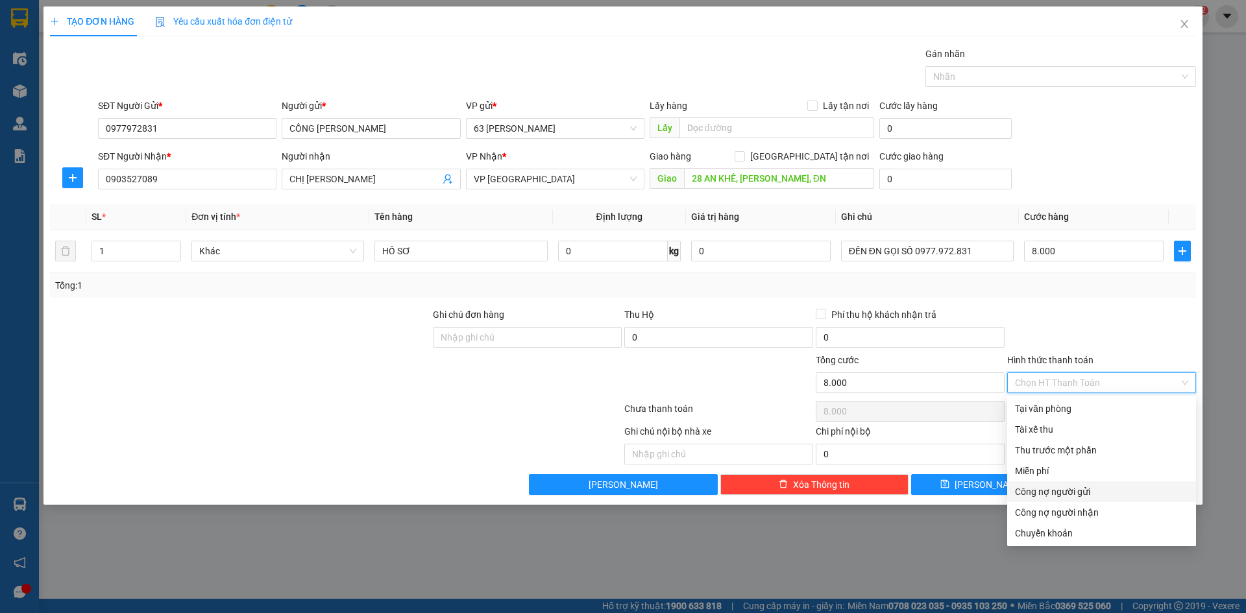
click at [1102, 490] on div "Công nợ người gửi" at bounding box center [1101, 492] width 173 height 14
type input "0"
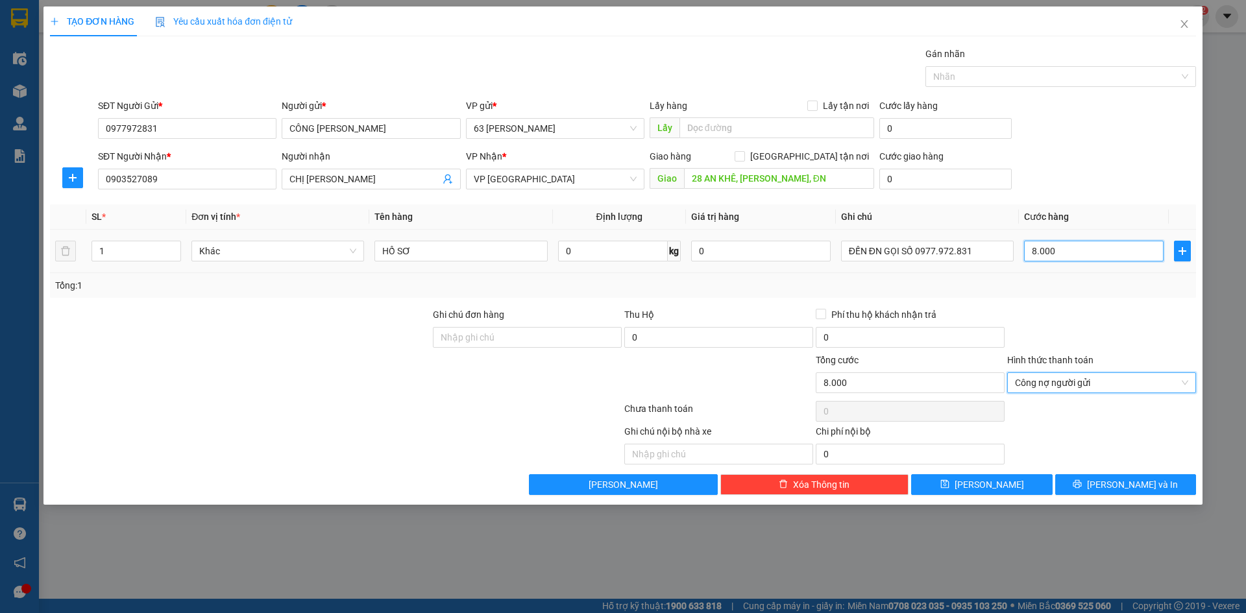
click at [1073, 249] on input "8.000" at bounding box center [1094, 251] width 140 height 21
type input "00.008"
type input "8"
type input "0.000.080"
type input "80"
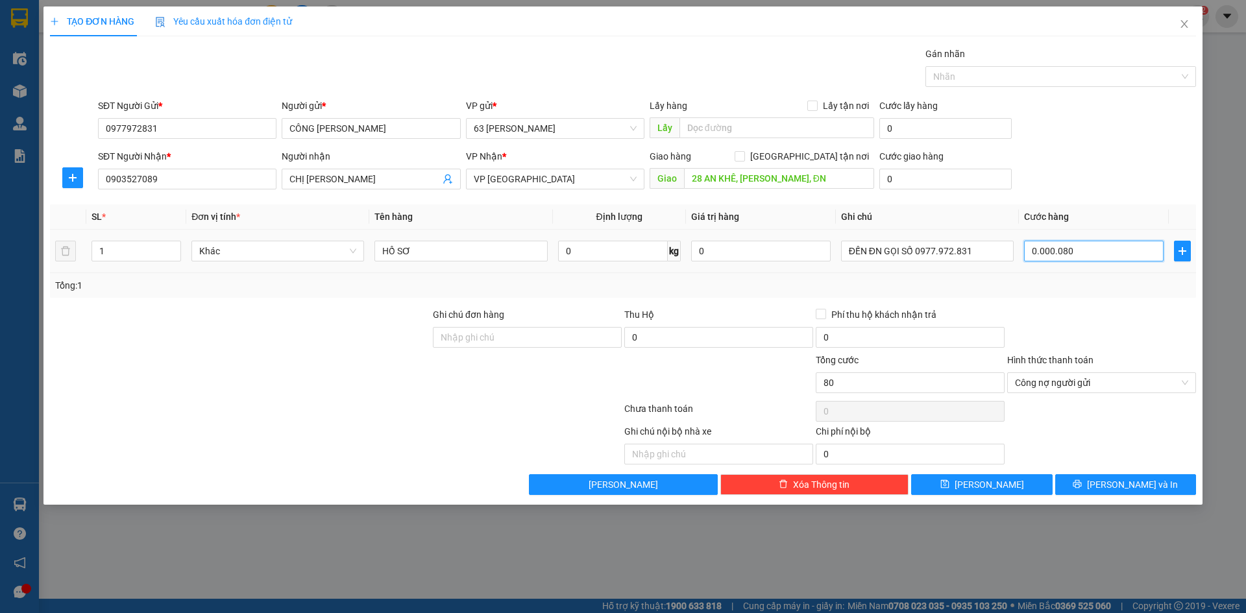
type input "000.000.800"
type input "800"
type input "00.000.008.000"
click at [1077, 344] on div at bounding box center [1101, 330] width 191 height 45
click at [1118, 480] on span "[PERSON_NAME] và In" at bounding box center [1132, 485] width 91 height 14
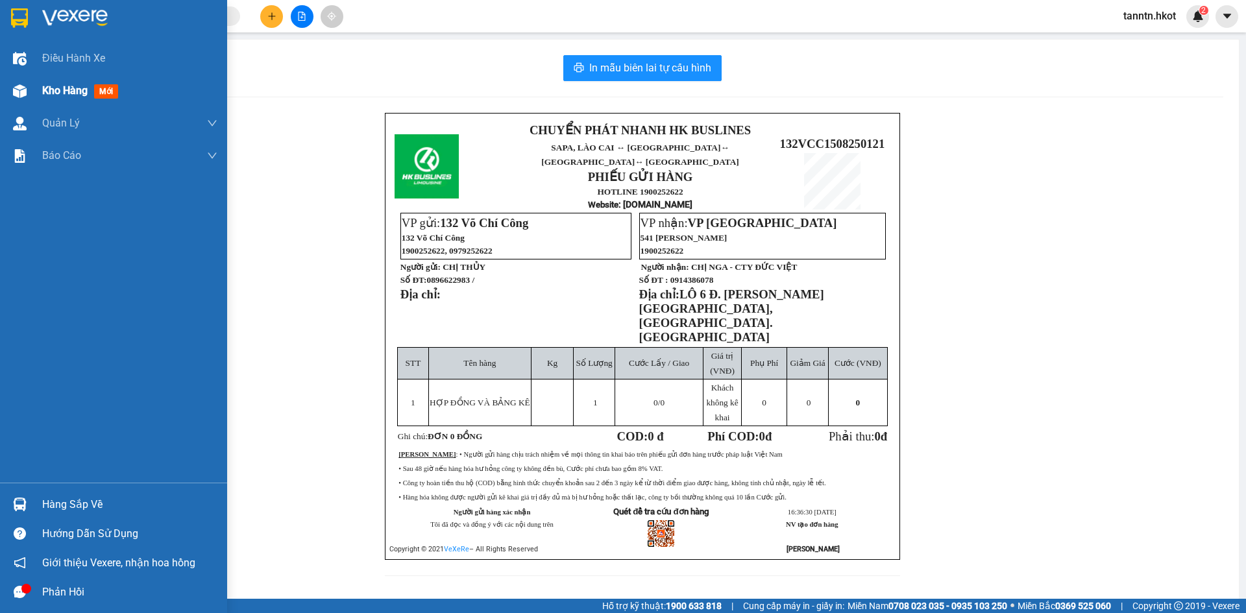
click at [53, 82] on div "Kho hàng mới" at bounding box center [82, 90] width 81 height 16
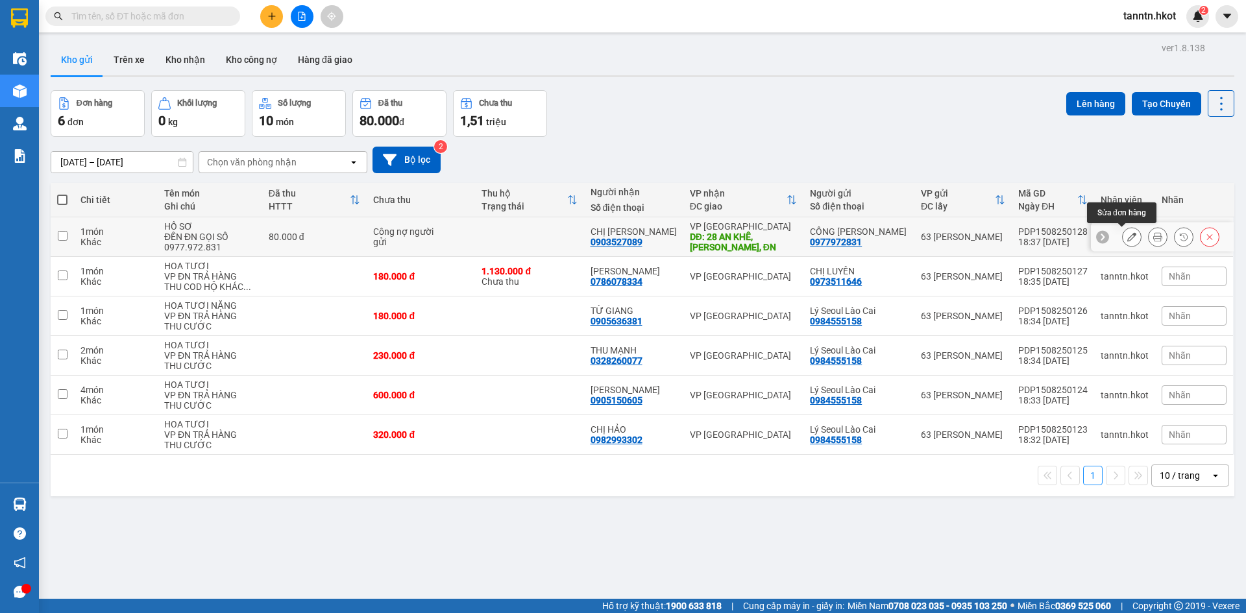
click at [1123, 230] on button at bounding box center [1132, 237] width 18 height 23
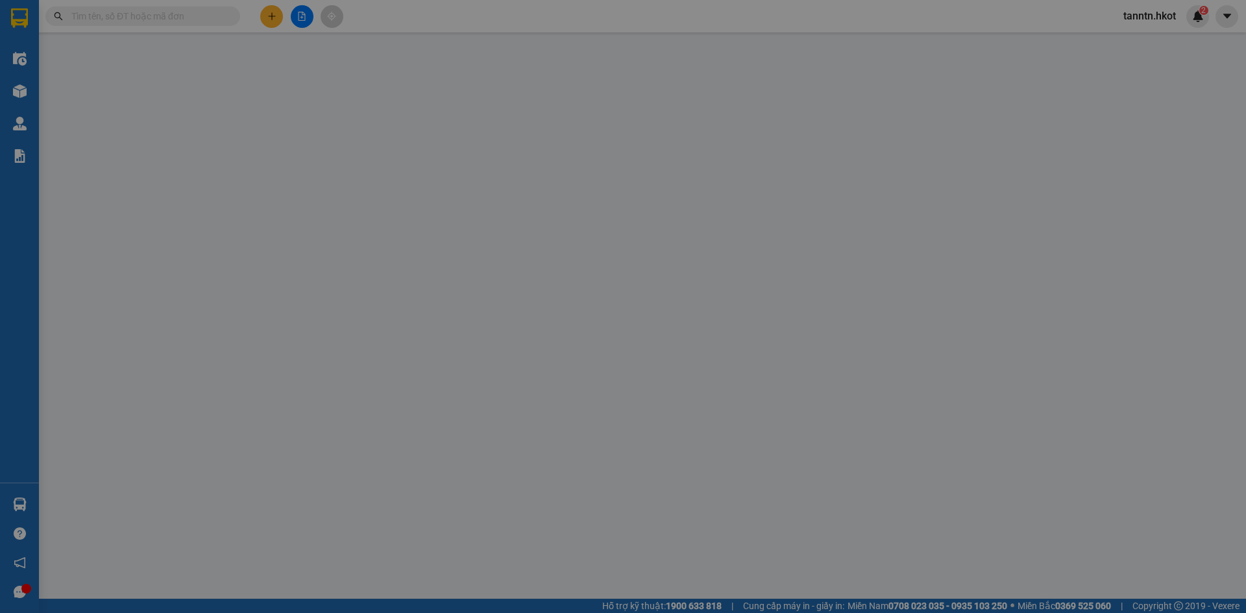
type input "0977972831"
type input "CÔNG [PERSON_NAME]"
type input "0903527089"
type input "CHỊ [PERSON_NAME]"
type input "28 AN KHÊ, [PERSON_NAME], ĐN"
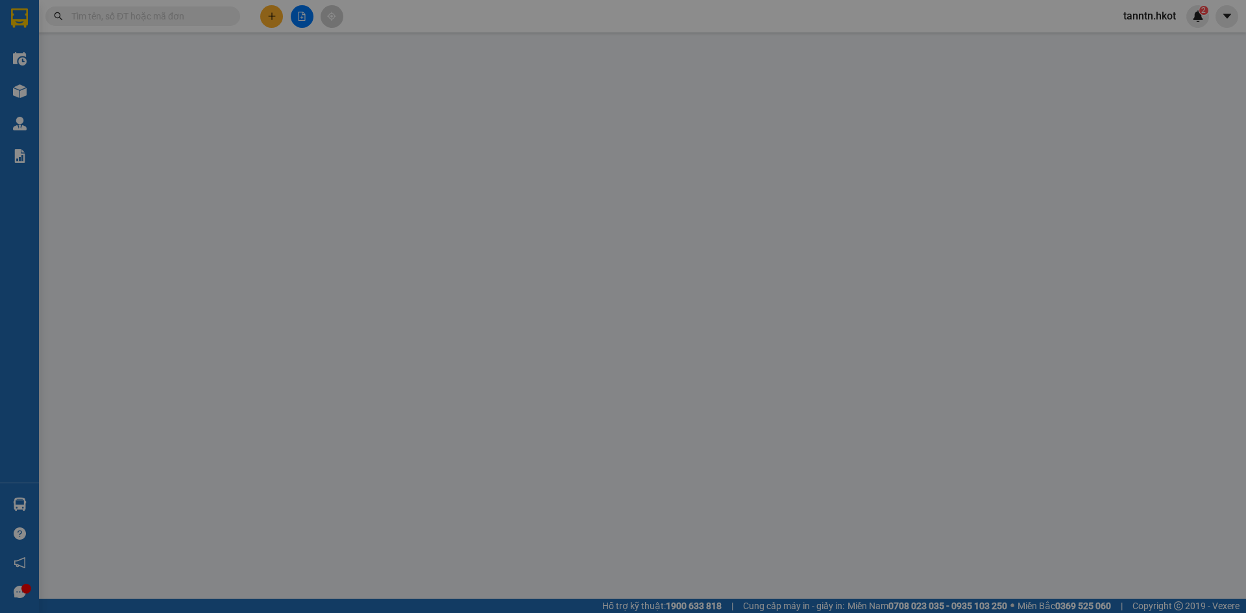
type input "80.000"
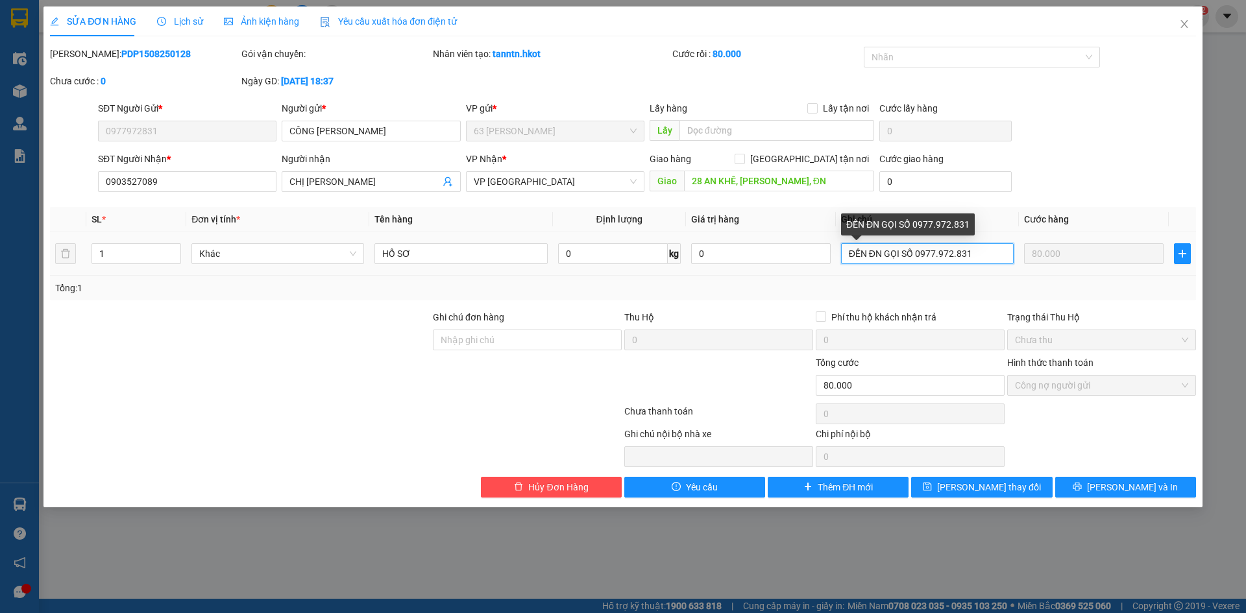
click at [990, 249] on input "ĐẾN ĐN GỌI SỐ 0977.972.831" at bounding box center [927, 253] width 173 height 21
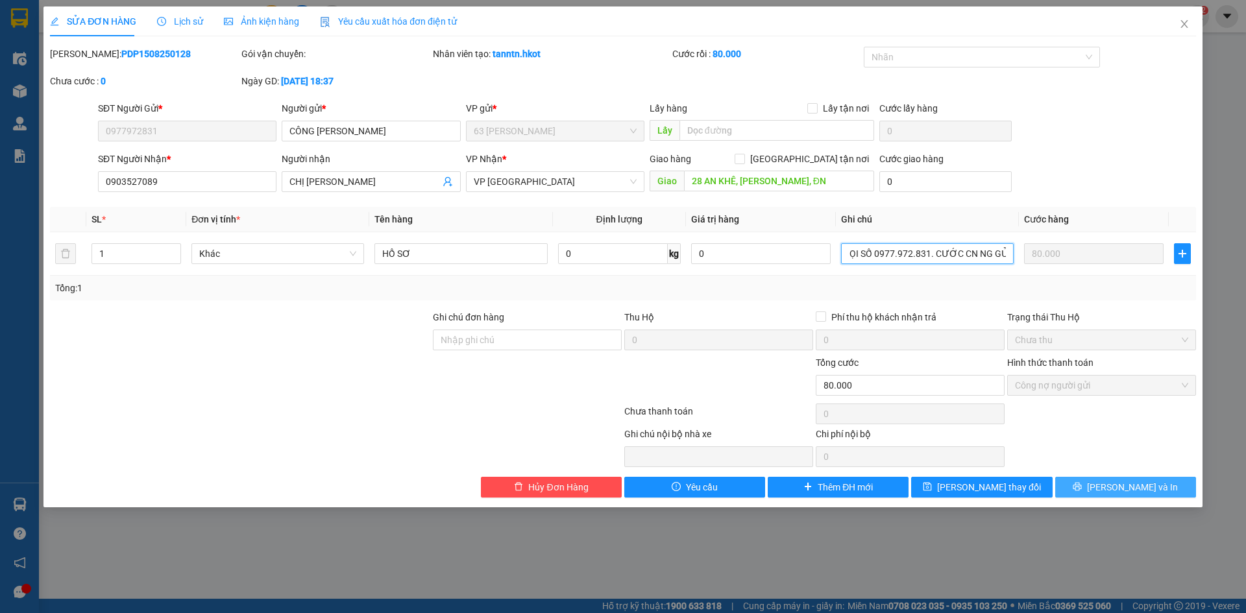
type input "ĐẾN ĐN GỌI SỐ 0977.972.831. CƯỚC CN NG GỬI"
click at [1144, 491] on span "[PERSON_NAME] và In" at bounding box center [1132, 487] width 91 height 14
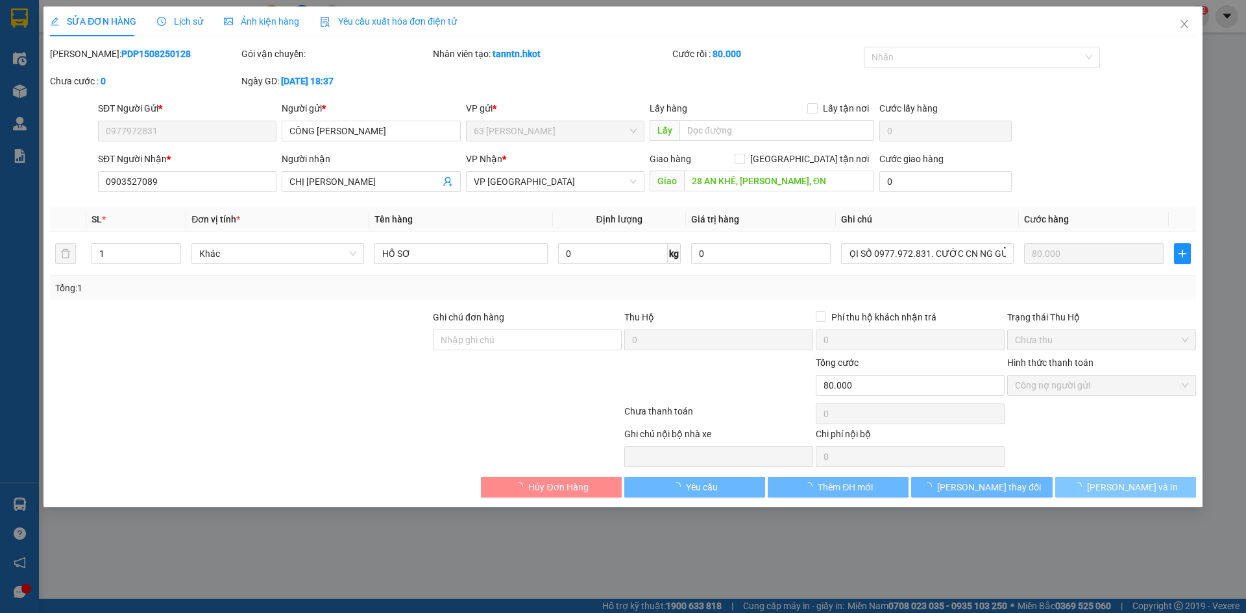
scroll to position [0, 0]
